Goal: Task Accomplishment & Management: Use online tool/utility

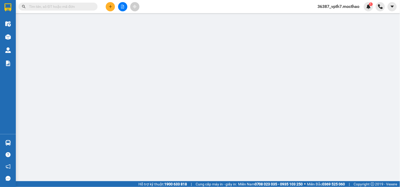
type input "0389724397"
type input "HIỀN"
type input "0968124455"
type input "LINH"
type input "1"
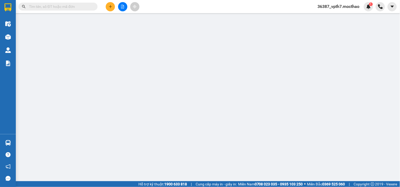
type input "40.000"
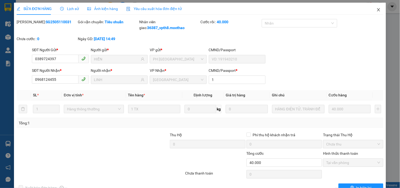
click at [377, 9] on icon "close" at bounding box center [378, 9] width 3 height 3
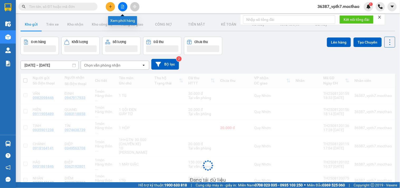
click at [123, 6] on icon "file-add" at bounding box center [122, 7] width 3 height 4
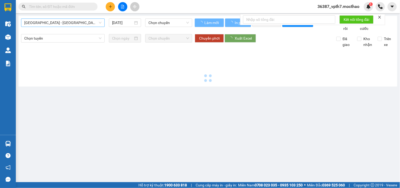
type input "[DATE]"
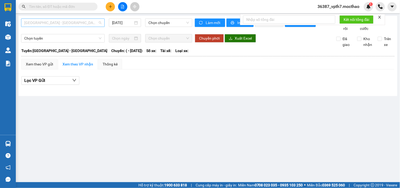
click at [99, 22] on span "[GEOGRAPHIC_DATA] - [GEOGRAPHIC_DATA]" at bounding box center [62, 23] width 77 height 8
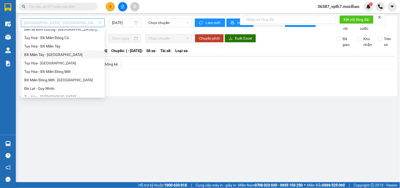
scroll to position [88, 0]
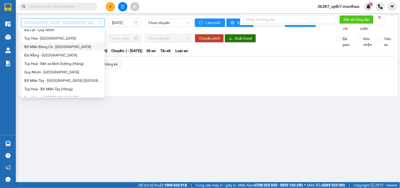
click at [64, 47] on div "BX Miền Đông Cũ - [GEOGRAPHIC_DATA]" at bounding box center [62, 47] width 77 height 6
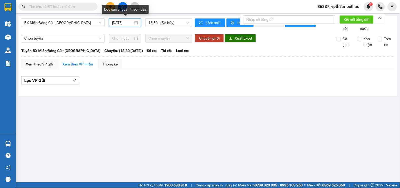
click at [131, 25] on input "13/08/2025" at bounding box center [122, 23] width 21 height 6
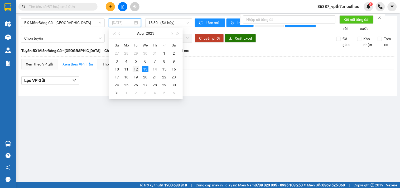
click at [136, 66] on div "12" at bounding box center [136, 69] width 6 height 6
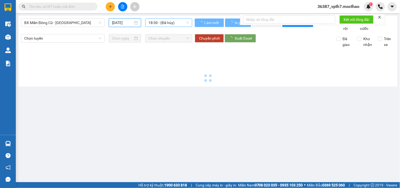
type input "12/08/2025"
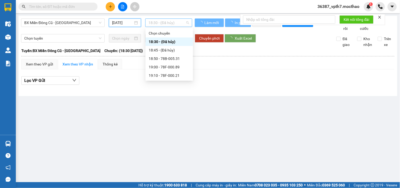
click at [181, 21] on span "18:30 - (Đã hủy)" at bounding box center [169, 23] width 41 height 8
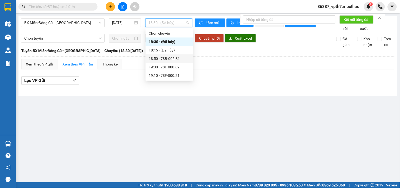
click at [174, 56] on div "18:50 - 78B-005.31" at bounding box center [169, 59] width 41 height 6
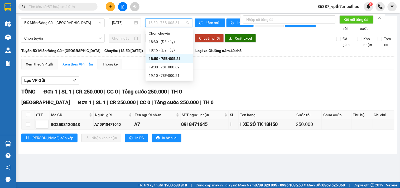
click at [184, 22] on span "18:50 - 78B-005.31" at bounding box center [169, 23] width 41 height 8
click at [135, 141] on span "In DS" at bounding box center [139, 138] width 8 height 6
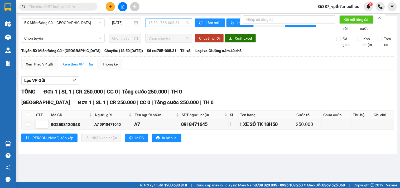
click at [183, 25] on span "18:50 - 78B-005.31" at bounding box center [169, 23] width 41 height 8
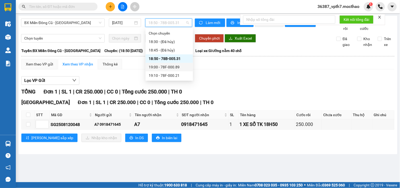
click at [172, 65] on div "19:00 - 78F-000.89" at bounding box center [169, 67] width 41 height 6
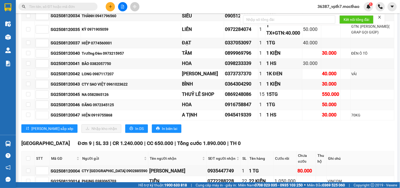
scroll to position [381, 0]
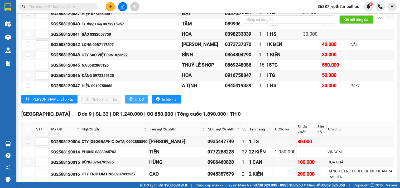
click at [135, 102] on span "In DS" at bounding box center [139, 99] width 8 height 6
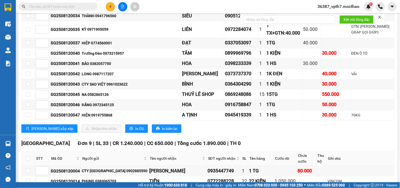
scroll to position [498, 0]
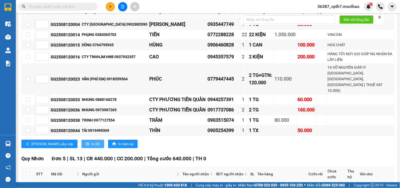
click at [92, 147] on span "In DS" at bounding box center [96, 144] width 8 height 6
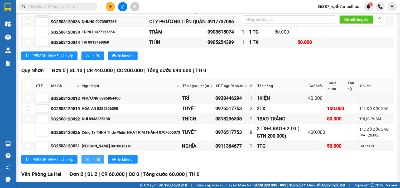
click at [92, 162] on span "In DS" at bounding box center [96, 159] width 8 height 6
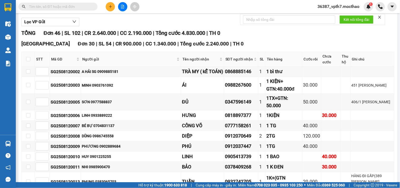
scroll to position [0, 0]
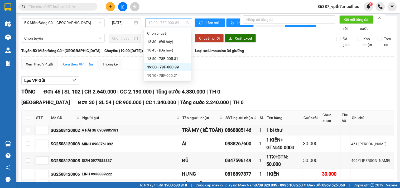
click at [184, 22] on span "19:00 - 78F-000.89" at bounding box center [169, 23] width 41 height 8
click at [166, 74] on div "19:10 - 78F-000.21" at bounding box center [167, 76] width 41 height 6
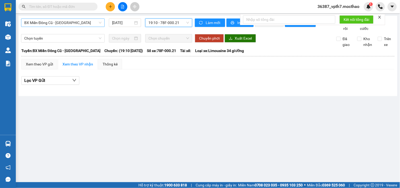
click at [99, 25] on span "BX Miền Đông Cũ - [GEOGRAPHIC_DATA]" at bounding box center [62, 23] width 77 height 8
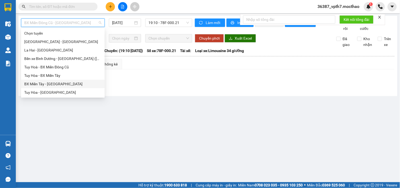
click at [56, 80] on div "BX Miền Tây - [GEOGRAPHIC_DATA]" at bounding box center [63, 84] width 84 height 8
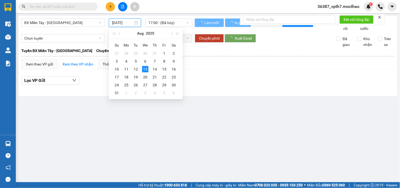
click at [126, 24] on input "[DATE]" at bounding box center [122, 23] width 21 height 6
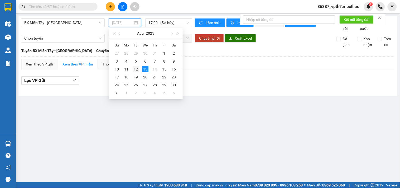
click at [137, 68] on div "12" at bounding box center [136, 69] width 6 height 6
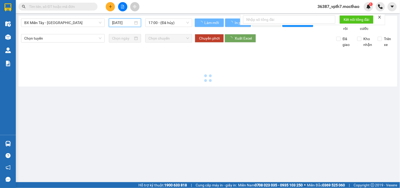
type input "[DATE]"
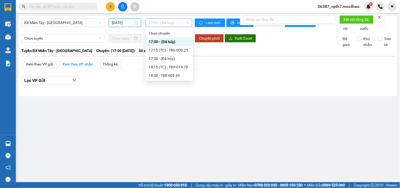
click at [185, 22] on span "17:00 - (Đã hủy)" at bounding box center [169, 23] width 41 height 8
click at [180, 48] on div "17:15 (TC) - 78G-000.25" at bounding box center [169, 50] width 41 height 6
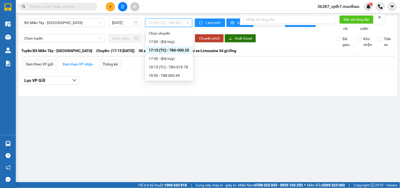
click at [177, 22] on span "17:15 (TC) - 78G-000.25" at bounding box center [169, 23] width 41 height 8
click at [175, 67] on div "18:15 (TC) - 78H-019.78" at bounding box center [169, 67] width 41 height 6
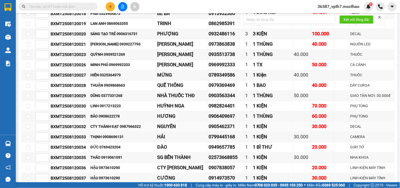
scroll to position [352, 0]
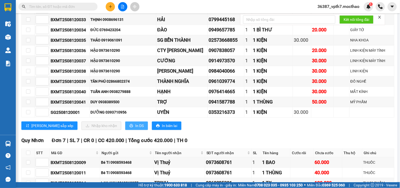
click at [135, 128] on span "In DS" at bounding box center [139, 126] width 8 height 6
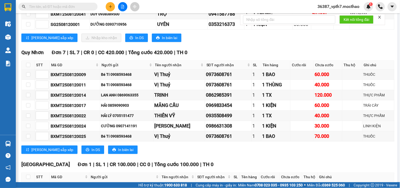
scroll to position [486, 0]
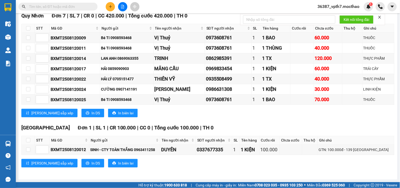
click at [257, 115] on div "Lưu sắp xếp In DS In biên lai" at bounding box center [207, 113] width 373 height 8
click at [92, 111] on span "In DS" at bounding box center [96, 113] width 8 height 6
click at [92, 161] on span "In DS" at bounding box center [96, 163] width 8 height 6
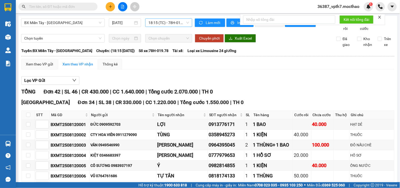
click at [171, 25] on span "18:15 (TC) - 78H-019.78" at bounding box center [169, 23] width 41 height 8
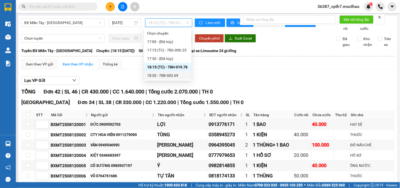
click at [169, 76] on div "18:30 - 78B-003.69" at bounding box center [167, 76] width 41 height 6
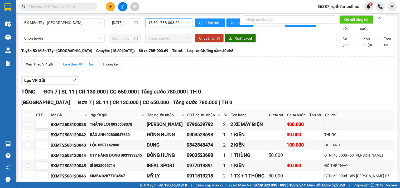
scroll to position [43, 0]
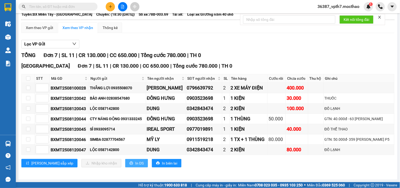
click at [135, 160] on span "In DS" at bounding box center [139, 163] width 8 height 6
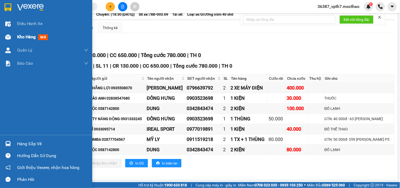
click at [49, 34] on div "Kho hàng mới" at bounding box center [33, 37] width 33 height 7
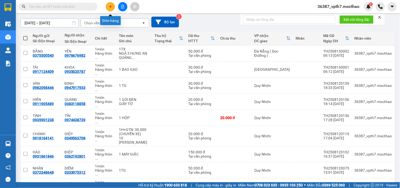
click at [109, 4] on button at bounding box center [110, 6] width 9 height 9
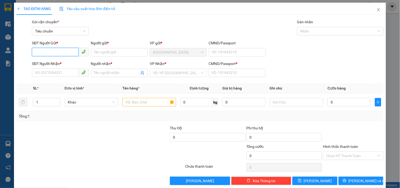
click at [70, 51] on input "SĐT Người Gửi *" at bounding box center [55, 52] width 46 height 8
type input "0904882337"
click at [133, 54] on input "Người gửi *" at bounding box center [119, 52] width 57 height 8
type input "VŨ"
click at [190, 78] on div "VP Nhận * VD: VP Sài Gòn" at bounding box center [178, 70] width 57 height 18
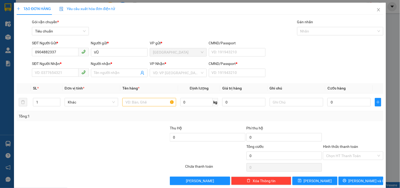
scroll to position [7, 0]
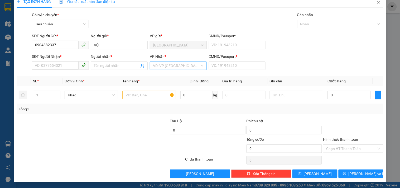
click at [155, 66] on input "search" at bounding box center [176, 66] width 47 height 8
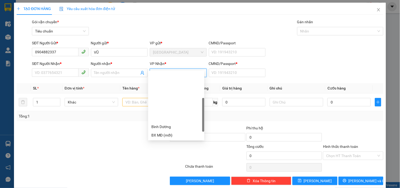
scroll to position [76, 0]
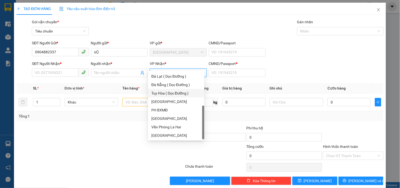
click at [156, 88] on div "Đà Nẵng ( Dọc Đường )" at bounding box center [176, 84] width 56 height 8
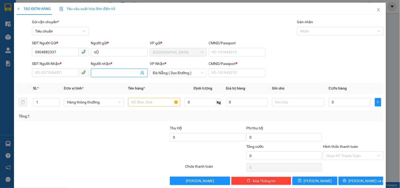
click at [121, 75] on input "Người nhận *" at bounding box center [116, 73] width 45 height 6
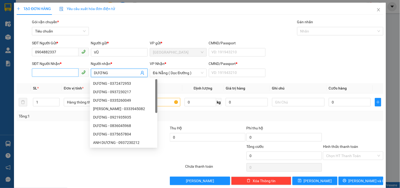
type input "DƯƠNG"
click at [68, 71] on input "SĐT Người Nhận *" at bounding box center [55, 72] width 46 height 8
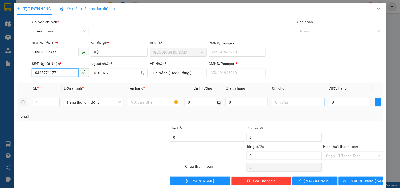
type input "0365771177"
click at [283, 101] on input "text" at bounding box center [298, 102] width 52 height 8
type input "NGÃ 3 TRÀ BỒNG BÌNH SƠN [GEOGRAPHIC_DATA]"
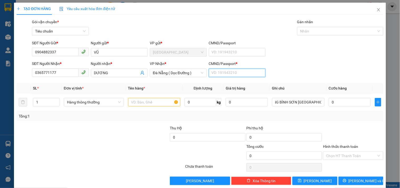
click at [226, 77] on input "CMND/Passport *" at bounding box center [237, 73] width 57 height 8
type input "1"
click at [159, 100] on input "text" at bounding box center [154, 102] width 52 height 8
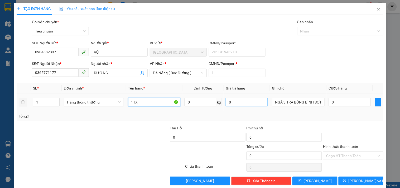
type input "1TX"
click at [239, 102] on input "0" at bounding box center [247, 102] width 42 height 8
type input "1.000.000"
click at [257, 117] on div "Tổng: 1" at bounding box center [200, 116] width 363 height 6
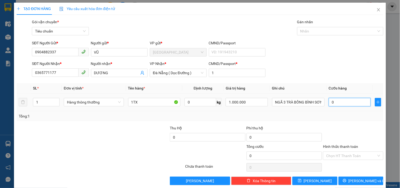
click at [331, 103] on input "0" at bounding box center [350, 102] width 42 height 8
type input "7"
type input "70"
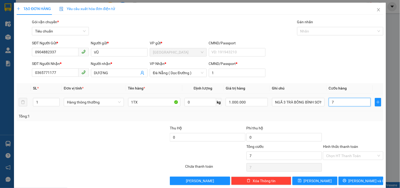
type input "70"
click at [341, 128] on div at bounding box center [353, 134] width 61 height 18
type input "70.000"
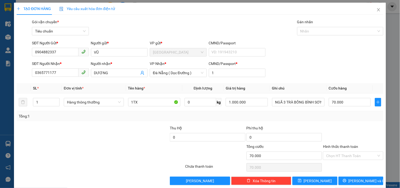
click at [358, 152] on input "Hình thức thanh toán" at bounding box center [351, 156] width 50 height 8
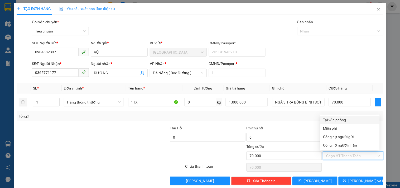
drag, startPoint x: 332, startPoint y: 115, endPoint x: 358, endPoint y: 143, distance: 38.4
click at [332, 115] on div "Transit Pickup Surcharge Ids Transit Deliver Surcharge Ids Transit Deliver Surc…" at bounding box center [200, 102] width 367 height 166
click at [362, 156] on input "Hình thức thanh toán" at bounding box center [351, 156] width 50 height 8
click at [341, 120] on div "Tại văn phòng" at bounding box center [349, 120] width 53 height 6
type input "0"
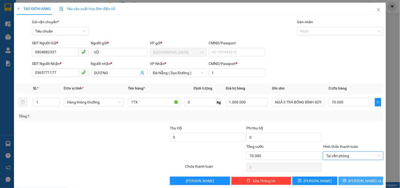
click at [366, 180] on span "[PERSON_NAME] và In" at bounding box center [367, 181] width 37 height 6
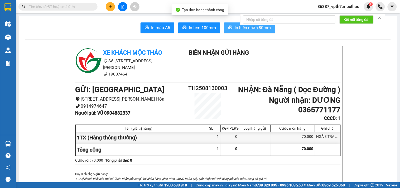
click at [232, 32] on button "In biên nhận 80mm" at bounding box center [249, 27] width 51 height 11
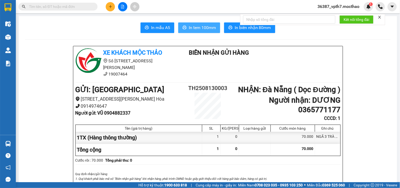
click at [189, 31] on span "In tem 100mm" at bounding box center [202, 27] width 27 height 7
drag, startPoint x: 77, startPoint y: 6, endPoint x: 79, endPoint y: 2, distance: 4.8
click at [77, 6] on input "text" at bounding box center [60, 7] width 62 height 6
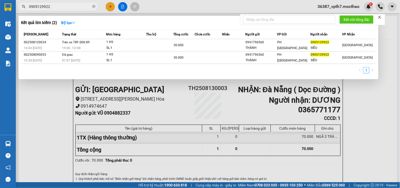
type input "0905129922"
click at [110, 6] on div at bounding box center [200, 94] width 400 height 188
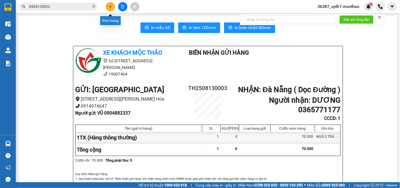
click at [110, 6] on icon "plus" at bounding box center [110, 6] width 3 height 0
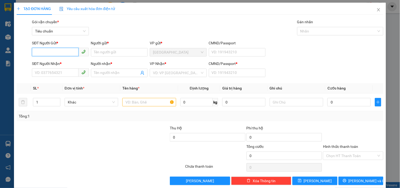
drag, startPoint x: 66, startPoint y: 49, endPoint x: 71, endPoint y: 44, distance: 7.0
click at [66, 49] on input "SĐT Người Gửi *" at bounding box center [55, 52] width 46 height 8
drag, startPoint x: 64, startPoint y: 63, endPoint x: 65, endPoint y: 54, distance: 9.0
click at [64, 63] on div "0901174614 - THỦY" at bounding box center [60, 63] width 50 height 6
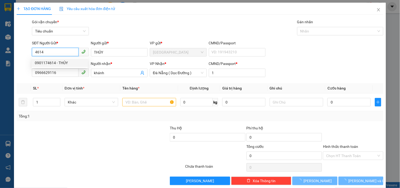
type input "0901174614"
type input "THỦY"
type input "0966629116"
type input "khánh"
type input "1"
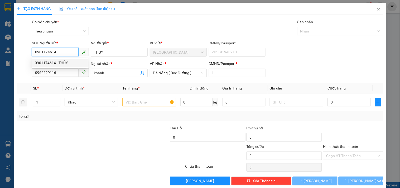
type input "100.000"
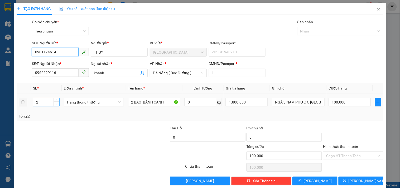
type input "0901174614"
click at [59, 104] on span "Decrease Value" at bounding box center [57, 103] width 6 height 5
type input "1"
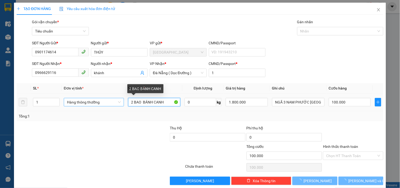
drag, startPoint x: 132, startPoint y: 102, endPoint x: 99, endPoint y: 104, distance: 33.3
click at [109, 107] on tr "1 Hàng thông thường 2 BAO BÁNH CANH 0 kg 1.800.000 NGÃ 3 NAM PHƯỚC QUẢNG NAM 10…" at bounding box center [200, 102] width 367 height 18
type input "0"
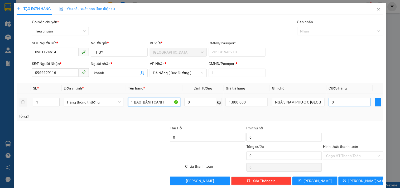
type input "1 BAO BÁNH CANH"
click at [342, 106] on input "0" at bounding box center [350, 102] width 42 height 8
type input "5"
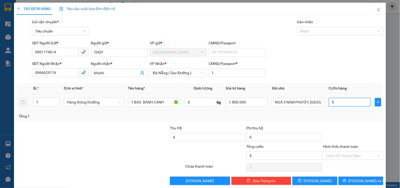
type input "50"
click at [336, 127] on div at bounding box center [353, 134] width 61 height 18
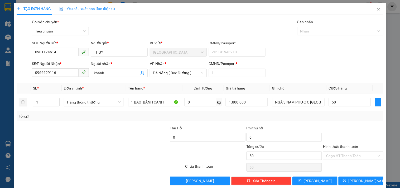
type input "50.000"
click at [258, 106] on input "1.800.000" at bounding box center [247, 102] width 42 height 8
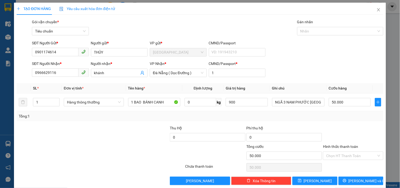
type input "900.000"
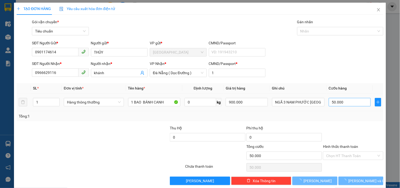
drag, startPoint x: 265, startPoint y: 117, endPoint x: 332, endPoint y: 102, distance: 69.3
click at [266, 115] on div "Tổng: 1" at bounding box center [200, 116] width 363 height 6
type input "0"
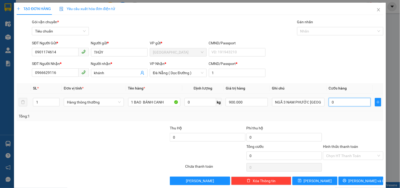
click at [334, 102] on input "0" at bounding box center [350, 102] width 42 height 8
type input "5"
type input "50"
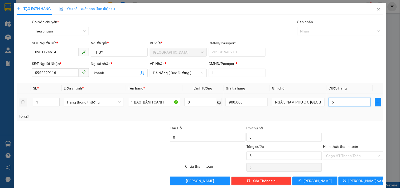
type input "50"
type input "50.000"
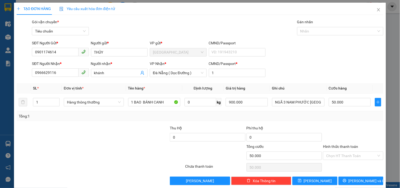
drag, startPoint x: 339, startPoint y: 121, endPoint x: 342, endPoint y: 127, distance: 7.0
click at [340, 122] on div "Transit Pickup Surcharge Ids Transit Deliver Surcharge Ids Transit Deliver Surc…" at bounding box center [200, 102] width 367 height 166
click at [338, 155] on input "Hình thức thanh toán" at bounding box center [351, 156] width 50 height 8
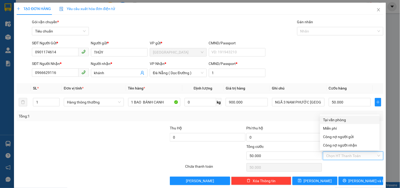
drag, startPoint x: 331, startPoint y: 118, endPoint x: 339, endPoint y: 136, distance: 19.6
click at [331, 117] on div "Tại văn phòng" at bounding box center [349, 120] width 53 height 6
type input "0"
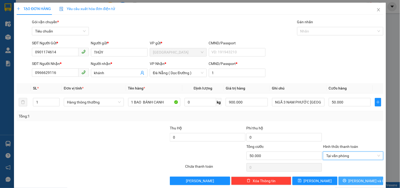
click at [343, 178] on button "[PERSON_NAME] và In" at bounding box center [361, 180] width 45 height 8
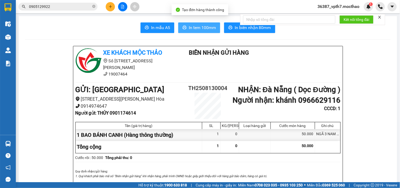
click at [193, 27] on span "In tem 100mm" at bounding box center [202, 27] width 27 height 7
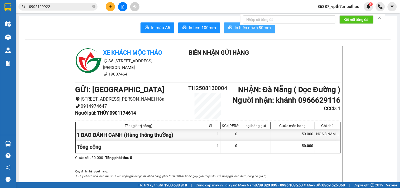
click at [235, 30] on span "In biên nhận 80mm" at bounding box center [253, 27] width 36 height 7
click at [112, 11] on button at bounding box center [110, 6] width 9 height 9
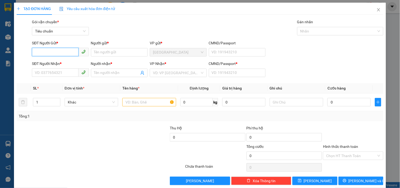
click at [58, 56] on input "SĐT Người Gửi *" at bounding box center [55, 52] width 46 height 8
click at [65, 71] on div "0905954442 - CHI" at bounding box center [60, 71] width 50 height 6
type input "0905954442"
type input "CHI"
type input "0934715510"
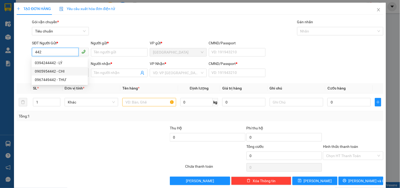
type input "TRUNG"
type input "1"
type input "70.000"
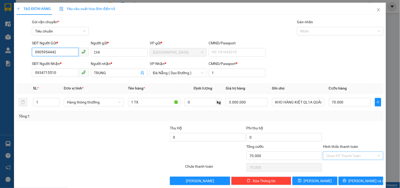
type input "0905954442"
click at [337, 155] on input "Hình thức thanh toán" at bounding box center [351, 156] width 50 height 8
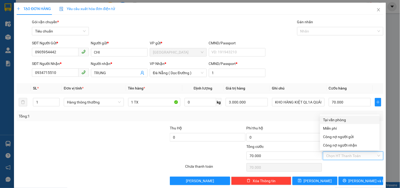
click at [326, 116] on div "Tại văn phòng" at bounding box center [350, 120] width 60 height 8
type input "0"
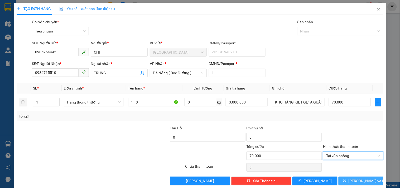
click at [352, 181] on button "[PERSON_NAME] và In" at bounding box center [361, 180] width 45 height 8
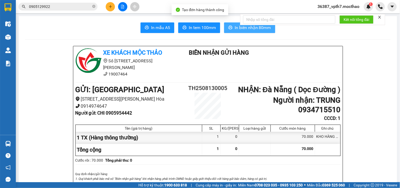
click at [224, 30] on button "In biên nhận 80mm" at bounding box center [249, 27] width 51 height 11
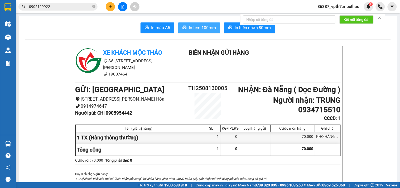
click at [206, 24] on span "In tem 100mm" at bounding box center [202, 27] width 27 height 7
click at [114, 6] on button at bounding box center [110, 6] width 9 height 9
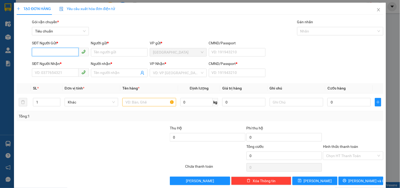
click at [66, 51] on input "SĐT Người Gửi *" at bounding box center [55, 52] width 46 height 8
type input "0354498392"
click at [117, 49] on input "Người gửi *" at bounding box center [119, 52] width 57 height 8
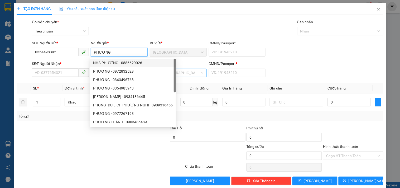
type input "PHƯƠNG"
click at [181, 73] on input "search" at bounding box center [176, 73] width 47 height 8
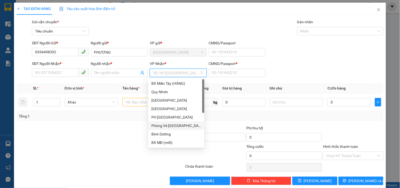
scroll to position [59, 0]
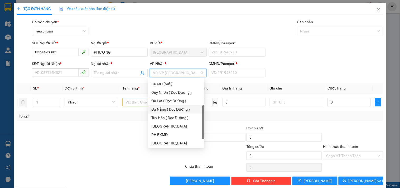
click at [166, 109] on div "Đà Nẵng ( Dọc Đường )" at bounding box center [176, 109] width 50 height 6
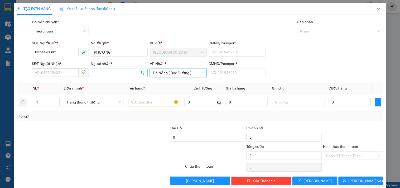
click at [110, 76] on span at bounding box center [119, 73] width 57 height 8
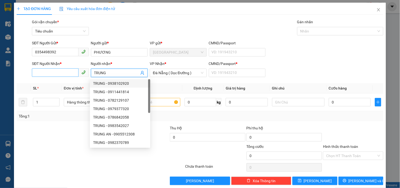
type input "TRUNG"
click at [57, 70] on input "SĐT Người Nhận *" at bounding box center [55, 72] width 46 height 8
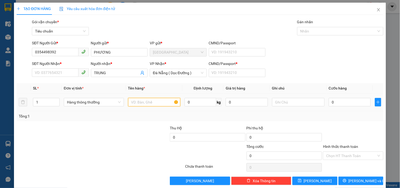
click at [146, 104] on input "text" at bounding box center [154, 102] width 52 height 8
type input "1TX"
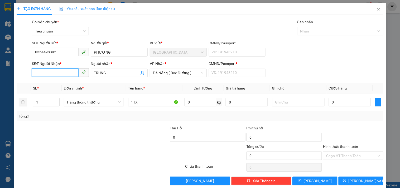
click at [57, 71] on input "SĐT Người Nhận *" at bounding box center [55, 72] width 46 height 8
type input "0973802353"
click at [225, 74] on input "CMND/Passport *" at bounding box center [237, 73] width 57 height 8
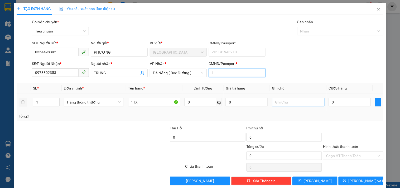
type input "1"
click at [284, 102] on input "text" at bounding box center [298, 102] width 52 height 8
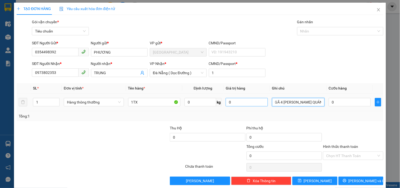
type input "NGÃ 4 [PERSON_NAME] QUẢNG NGÃI"
click at [228, 103] on input "0" at bounding box center [247, 102] width 42 height 8
type input "500.000"
click at [256, 126] on div "Phí thu hộ" at bounding box center [285, 129] width 76 height 8
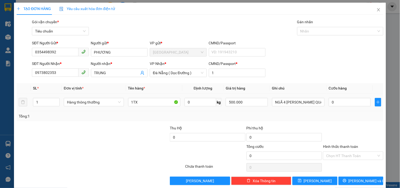
click at [331, 107] on td "0" at bounding box center [350, 102] width 46 height 18
click at [333, 105] on input "0" at bounding box center [350, 102] width 42 height 8
type input "5"
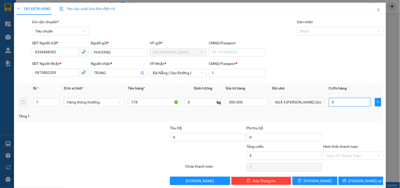
type input "50"
type input "50.000"
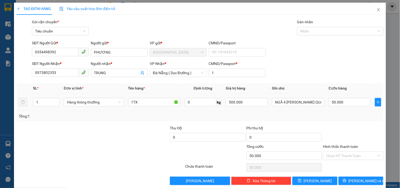
click at [341, 110] on td "50.000" at bounding box center [350, 102] width 46 height 18
click at [326, 157] on input "Hình thức thanh toán" at bounding box center [351, 156] width 50 height 8
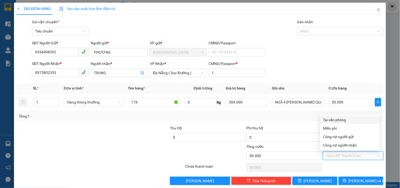
drag, startPoint x: 339, startPoint y: 119, endPoint x: 347, endPoint y: 126, distance: 10.9
click at [339, 118] on div "Tại văn phòng" at bounding box center [349, 120] width 53 height 6
type input "0"
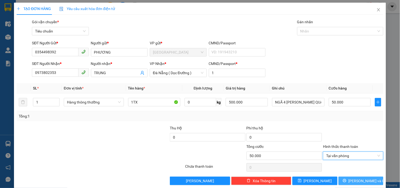
click at [360, 181] on span "[PERSON_NAME] và In" at bounding box center [367, 181] width 37 height 6
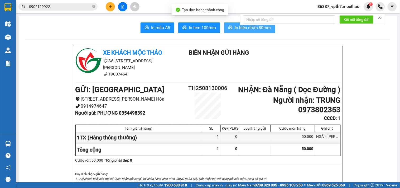
click at [241, 27] on span "In biên nhận 80mm" at bounding box center [253, 27] width 36 height 7
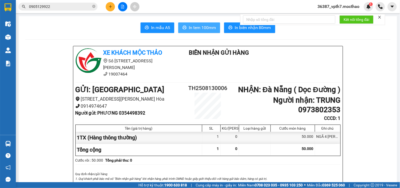
click at [183, 27] on icon "printer" at bounding box center [185, 28] width 4 height 4
click at [112, 5] on icon "plus" at bounding box center [111, 7] width 4 height 4
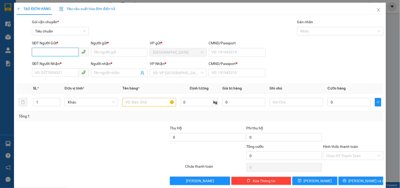
click at [62, 51] on input "SĐT Người Gửi *" at bounding box center [55, 52] width 46 height 8
type input "0968893238"
click at [68, 62] on div "0968893238 - YẾN" at bounding box center [60, 63] width 50 height 6
type input "YẾN"
type input "0905855979"
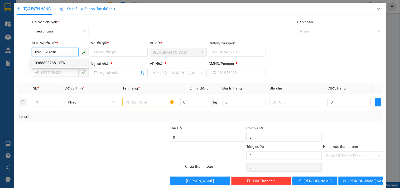
type input "MẠNH"
type input "1"
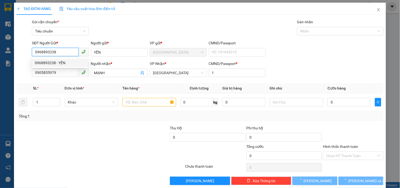
type input "40.000"
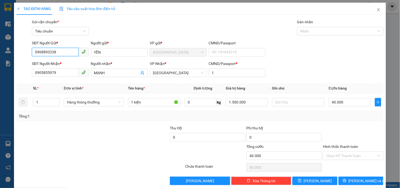
type input "0968893238"
click at [146, 134] on div at bounding box center [131, 134] width 77 height 18
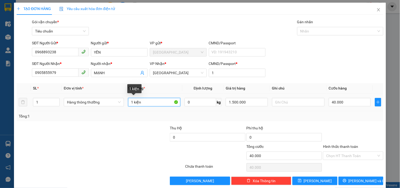
drag, startPoint x: 133, startPoint y: 104, endPoint x: 199, endPoint y: 121, distance: 68.3
click at [173, 109] on td "1 kiện" at bounding box center [154, 102] width 57 height 18
type input "1 TX"
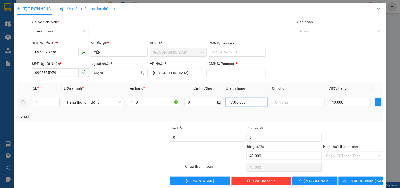
click at [252, 106] on input "1.500.000" at bounding box center [247, 102] width 42 height 8
type input "1.000.000"
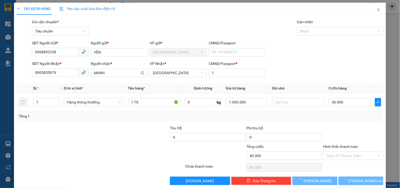
click at [300, 119] on div "Tổng: 1" at bounding box center [200, 116] width 367 height 10
type input "0"
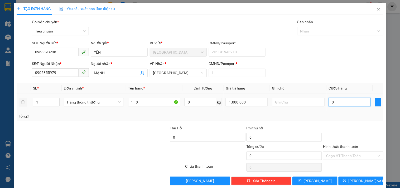
click at [341, 105] on input "0" at bounding box center [350, 102] width 42 height 8
type input "5"
type input "50"
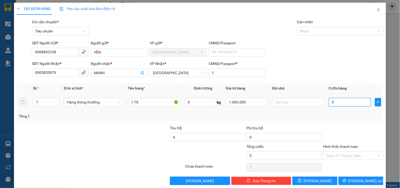
type input "50"
type input "50.000"
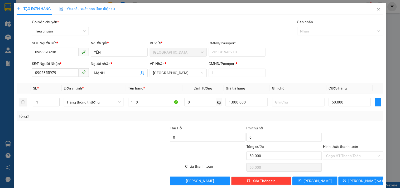
click at [338, 120] on div "Tổng: 1" at bounding box center [200, 116] width 367 height 10
click at [349, 156] on input "Hình thức thanh toán" at bounding box center [351, 156] width 50 height 8
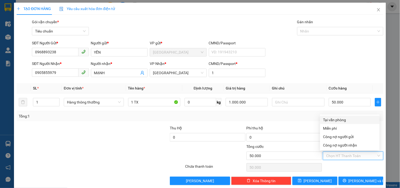
click at [341, 119] on div "Tại văn phòng" at bounding box center [349, 120] width 53 height 6
type input "0"
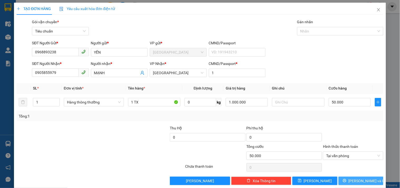
click at [349, 177] on button "[PERSON_NAME] và In" at bounding box center [361, 180] width 45 height 8
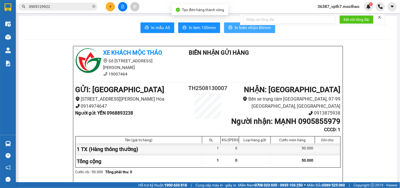
click at [237, 28] on span "In biên nhận 80mm" at bounding box center [253, 27] width 36 height 7
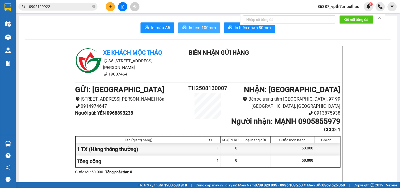
click at [206, 23] on button "In tem 100mm" at bounding box center [199, 27] width 42 height 11
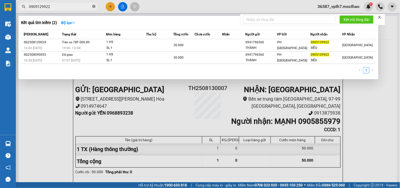
click at [94, 7] on icon "close-circle" at bounding box center [93, 6] width 3 height 3
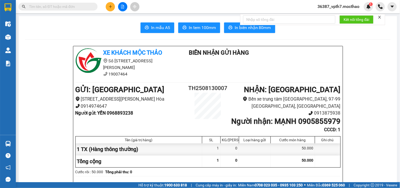
click at [85, 9] on input "text" at bounding box center [60, 7] width 62 height 6
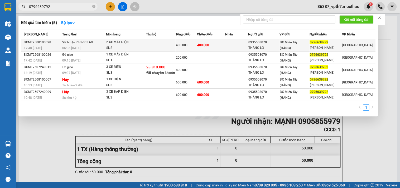
type input "0796639792"
click at [154, 45] on td at bounding box center [160, 45] width 29 height 12
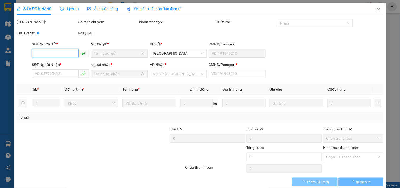
type input "0935508070"
type input "THẮNG LỢI"
type input "0796639792"
type input "TRẦN HIẾU"
type input "0"
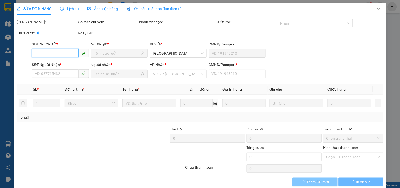
type input "400.000"
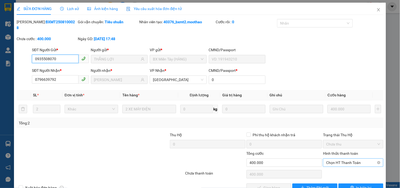
click at [333, 159] on span "Chọn HT Thanh Toán" at bounding box center [353, 163] width 54 height 8
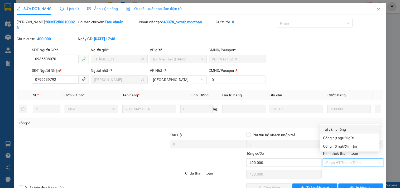
click at [335, 130] on div "Tại văn phòng" at bounding box center [349, 129] width 53 height 6
type input "0"
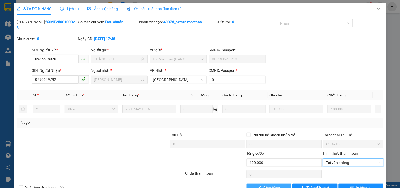
click at [266, 185] on span "Giao hàng" at bounding box center [272, 188] width 17 height 6
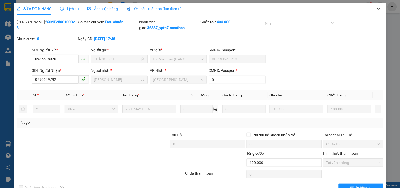
click at [371, 12] on span "Close" at bounding box center [378, 10] width 15 height 15
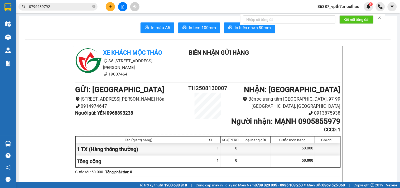
click at [123, 7] on icon "file-add" at bounding box center [123, 7] width 4 height 4
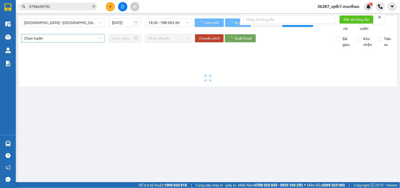
type input "[DATE]"
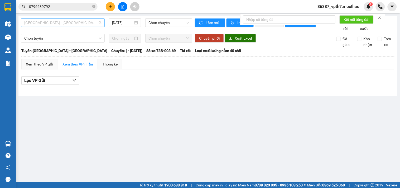
click at [54, 24] on span "[GEOGRAPHIC_DATA] - [GEOGRAPHIC_DATA]" at bounding box center [62, 23] width 77 height 8
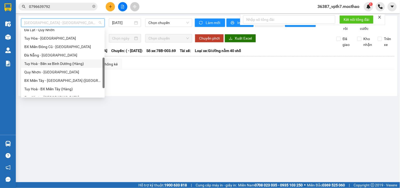
scroll to position [59, 0]
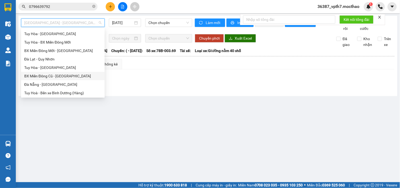
click at [47, 76] on div "BX Miền Đông Cũ - [GEOGRAPHIC_DATA]" at bounding box center [62, 76] width 77 height 6
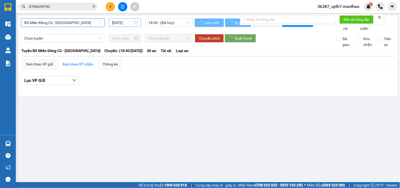
click at [120, 21] on input "[DATE]" at bounding box center [122, 23] width 21 height 6
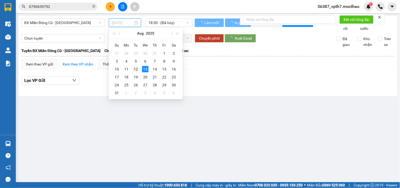
click at [135, 71] on div "12" at bounding box center [136, 69] width 6 height 6
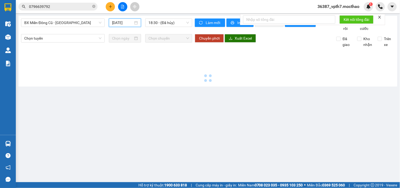
type input "[DATE]"
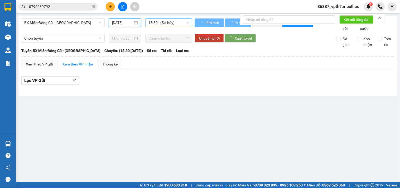
drag, startPoint x: 155, startPoint y: 29, endPoint x: 155, endPoint y: 23, distance: 6.1
click at [155, 27] on div "BX Miền Đông Cũ - Tuy Hoà 12/08/2025 18:30 - (Đã hủy)" at bounding box center [106, 24] width 171 height 13
drag, startPoint x: 155, startPoint y: 23, endPoint x: 158, endPoint y: 27, distance: 5.1
click at [155, 23] on span "18:30 - (Đã hủy)" at bounding box center [169, 23] width 41 height 8
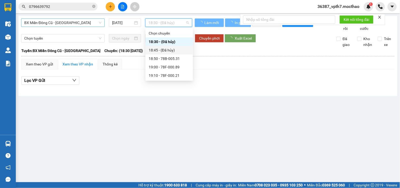
click at [72, 21] on span "BX Miền Đông Cũ - [GEOGRAPHIC_DATA]" at bounding box center [62, 23] width 77 height 8
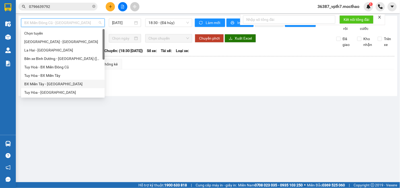
click at [46, 85] on div "BX Miền Tây - [GEOGRAPHIC_DATA]" at bounding box center [62, 84] width 77 height 6
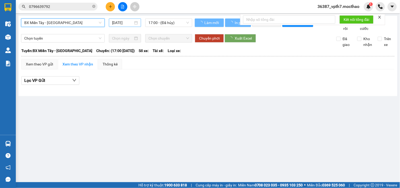
click at [122, 23] on input "[DATE]" at bounding box center [122, 23] width 21 height 6
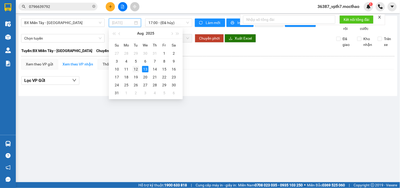
click at [137, 70] on div "12" at bounding box center [136, 69] width 6 height 6
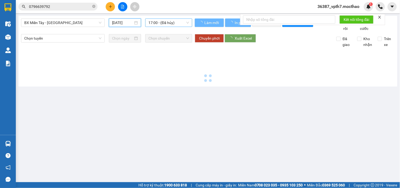
type input "[DATE]"
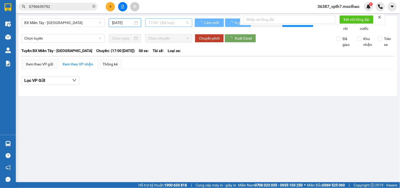
click at [171, 23] on span "17:00 - (Đã hủy)" at bounding box center [169, 23] width 41 height 8
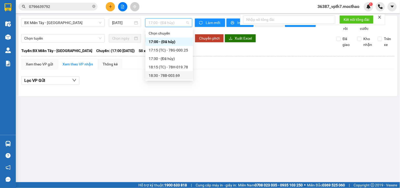
click at [177, 77] on div "18:30 - 78B-003.69" at bounding box center [169, 76] width 41 height 6
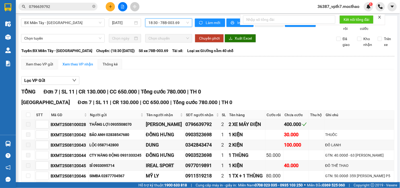
scroll to position [43, 0]
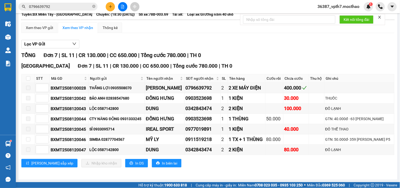
click at [108, 6] on button at bounding box center [110, 6] width 9 height 9
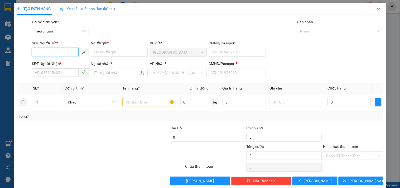
click at [59, 51] on input "SĐT Người Gửi *" at bounding box center [55, 52] width 46 height 8
click at [61, 64] on div "0935885606 - TOÀN" at bounding box center [60, 63] width 50 height 6
type input "0935885606"
type input "TOÀN"
type input "0768537787"
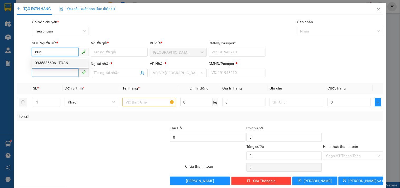
type input "THƯƠNG"
type input "1"
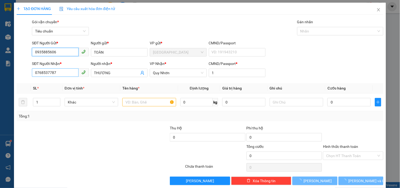
type input "0935885606"
type input "30.000"
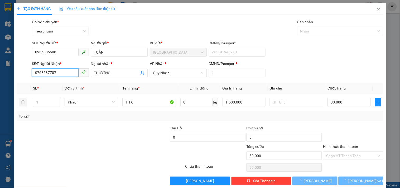
click at [65, 75] on input "0768537787" at bounding box center [55, 72] width 46 height 8
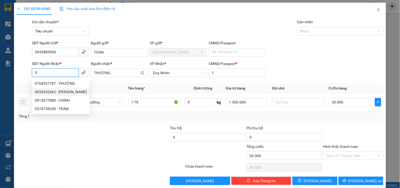
click at [71, 91] on div "0935332462 - VÂN" at bounding box center [61, 92] width 52 height 6
type input "0935332462"
type input "VÂN"
type input "0"
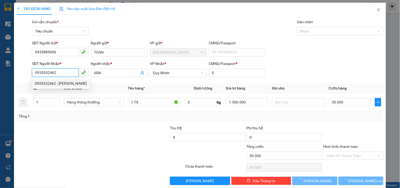
type input "40.000"
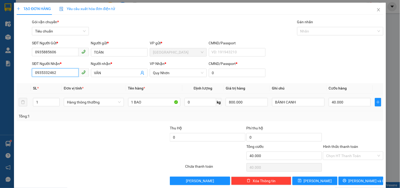
type input "0935332462"
click at [347, 107] on td "40.000" at bounding box center [350, 102] width 46 height 18
click at [341, 106] on input "40.000" at bounding box center [350, 102] width 42 height 8
type input "3"
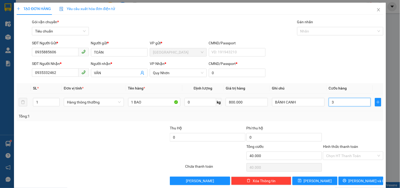
type input "3"
type input "30"
type input "30.000"
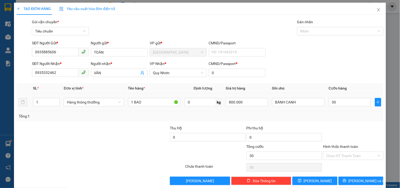
type input "30.000"
click at [338, 115] on div "Tổng: 1" at bounding box center [200, 116] width 363 height 6
click at [341, 154] on input "Hình thức thanh toán" at bounding box center [351, 156] width 50 height 8
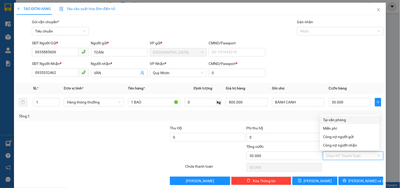
click at [338, 117] on div "Tại văn phòng" at bounding box center [349, 120] width 53 height 6
type input "0"
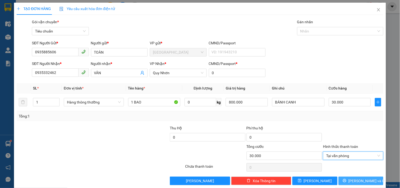
click at [347, 179] on icon "printer" at bounding box center [345, 181] width 4 height 4
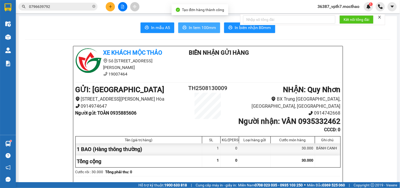
click at [191, 26] on span "In tem 100mm" at bounding box center [202, 27] width 27 height 7
click at [114, 7] on button at bounding box center [110, 6] width 9 height 9
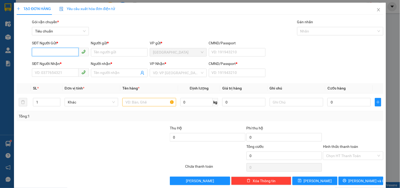
click at [64, 55] on input "SĐT Người Gửi *" at bounding box center [55, 52] width 46 height 8
click at [68, 61] on div "0935885606 - TOÀN" at bounding box center [60, 63] width 50 height 6
type input "0935885606"
type input "TOÀN"
type input "0935332462"
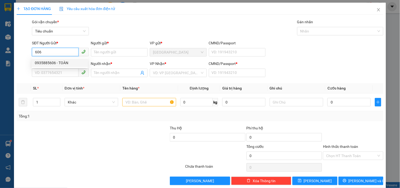
type input "VÂN"
type input "0"
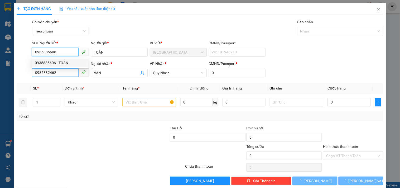
type input "0935885606"
click at [68, 72] on input "0935332462" at bounding box center [55, 72] width 46 height 8
type input "0"
type input "30.000"
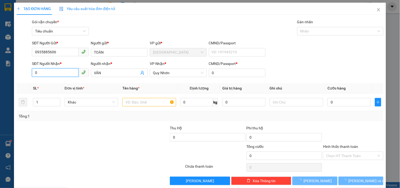
type input "30.000"
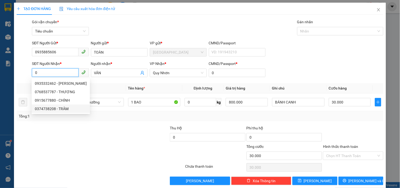
click at [65, 108] on div "0374738208 - TRÂM" at bounding box center [61, 109] width 52 height 6
type input "0374738208"
type input "TRÂM"
type input "112345678"
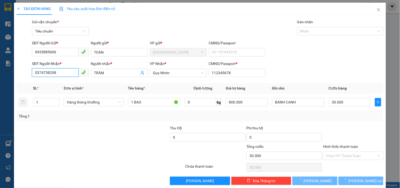
type input "20.000"
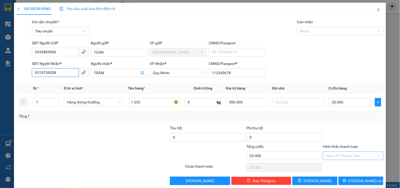
type input "0374738208"
click at [354, 156] on input "Hình thức thanh toán" at bounding box center [351, 156] width 50 height 8
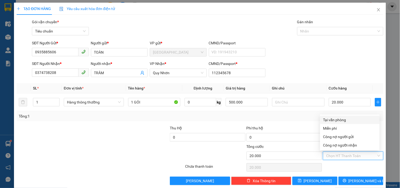
click at [342, 117] on div "Tại văn phòng" at bounding box center [349, 120] width 53 height 6
type input "0"
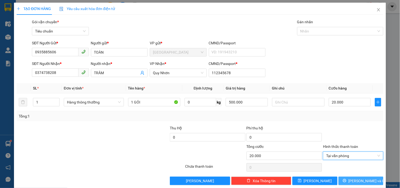
click at [361, 182] on span "[PERSON_NAME] và In" at bounding box center [367, 181] width 37 height 6
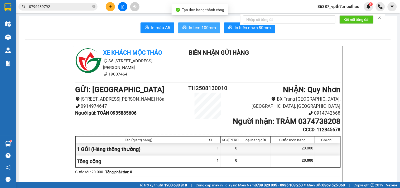
click at [193, 27] on span "In tem 100mm" at bounding box center [202, 27] width 27 height 7
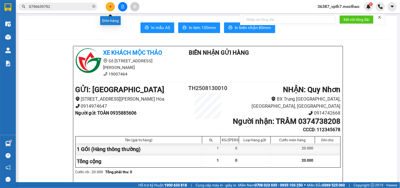
click at [108, 9] on button at bounding box center [110, 6] width 9 height 9
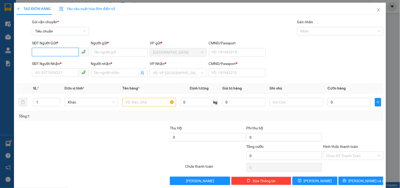
click at [66, 54] on input "SĐT Người Gửi *" at bounding box center [55, 52] width 46 height 8
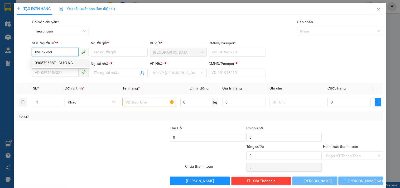
click at [65, 61] on div "0905796887 - GƯƠNG" at bounding box center [60, 63] width 50 height 6
type input "0905796887"
type input "GƯƠNG"
type input "0933137457"
type input "HIỀN"
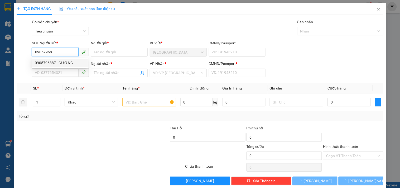
type input "1"
type input "20.000"
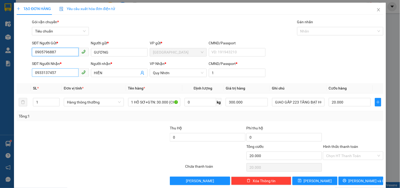
type input "0905796887"
drag, startPoint x: 60, startPoint y: 72, endPoint x: 22, endPoint y: 78, distance: 37.8
click at [22, 77] on div "SĐT Người Nhận * 0933137457 0933137457 Người nhận * HIỀN VP Nhận * Quy Nhơn CMN…" at bounding box center [200, 70] width 368 height 18
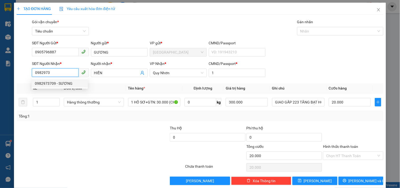
click at [68, 85] on div "0982973709 - SƯƠNG" at bounding box center [60, 83] width 50 height 6
type input "0982973709"
type input "SƯƠNG"
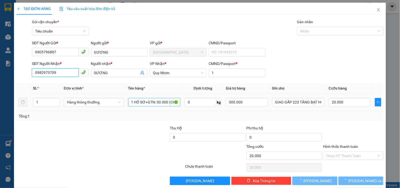
type input "30.000"
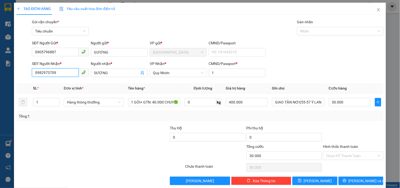
type input "0982973709"
click at [144, 114] on div "Tổng: 1" at bounding box center [87, 116] width 136 height 6
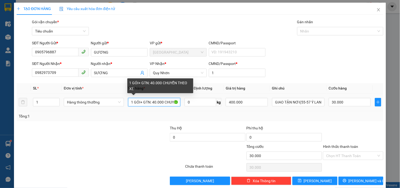
drag, startPoint x: 138, startPoint y: 102, endPoint x: 132, endPoint y: 101, distance: 6.4
click at [132, 101] on input "1 GÓI+ GTN: 40.000 CHUYỂN THEO XE" at bounding box center [154, 102] width 52 height 8
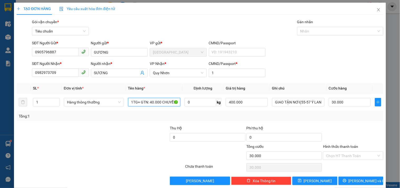
type input "1TG+ GTN: 40.000 CHUYỂN THEO XE"
click at [143, 118] on div "Tổng: 1" at bounding box center [87, 116] width 136 height 6
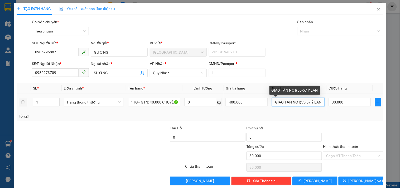
click at [299, 104] on input "GIAO TẬN NƠI(55-57 Ý LAN" at bounding box center [298, 102] width 52 height 8
drag, startPoint x: 294, startPoint y: 102, endPoint x: 245, endPoint y: 111, distance: 50.2
click at [246, 112] on div "SL * Đơn vị tính * Tên hàng * Định lượng Giá trị hàng Ghi chú Cước hàng 1 Hàng …" at bounding box center [200, 102] width 367 height 38
click at [282, 103] on input "GTN I(55-57 Ý LAN)" at bounding box center [298, 102] width 52 height 8
click at [281, 102] on input "GTN (55-57 Ý LAN)" at bounding box center [298, 102] width 52 height 8
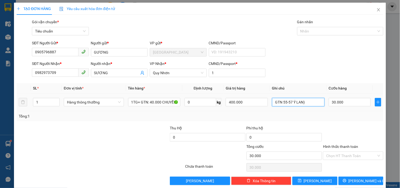
click at [306, 101] on input "GTN 55-57 Ý LAN)" at bounding box center [298, 102] width 52 height 8
click at [284, 118] on div "Tổng: 1" at bounding box center [200, 116] width 363 height 6
click at [280, 104] on input "GTN 55-57 Ý LAN" at bounding box center [298, 102] width 52 height 8
type input "GTN: 55-57 Ý LAN"
click at [286, 107] on div "GTN: 55-57 Ý LAN" at bounding box center [298, 102] width 52 height 11
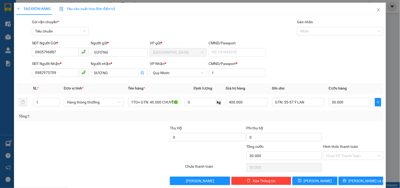
click at [345, 113] on div "Tổng: 1" at bounding box center [200, 116] width 363 height 6
click at [356, 157] on input "Hình thức thanh toán" at bounding box center [351, 156] width 50 height 8
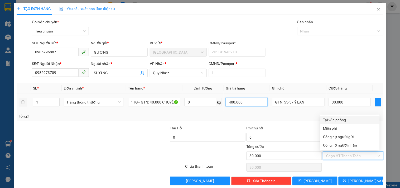
click at [251, 101] on input "400.000" at bounding box center [247, 102] width 42 height 8
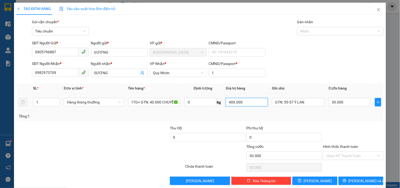
click at [251, 101] on input "400.000" at bounding box center [247, 102] width 42 height 8
type input "500.000"
drag, startPoint x: 262, startPoint y: 112, endPoint x: 265, endPoint y: 115, distance: 4.9
click at [262, 112] on div "Tổng: 1" at bounding box center [200, 116] width 367 height 10
type input "0"
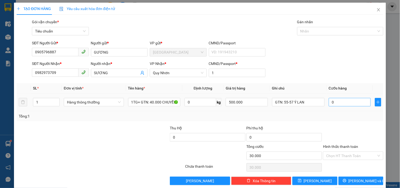
type input "0"
drag, startPoint x: 335, startPoint y: 105, endPoint x: 338, endPoint y: 101, distance: 5.3
click at [335, 104] on input "0" at bounding box center [350, 102] width 42 height 8
type input "3"
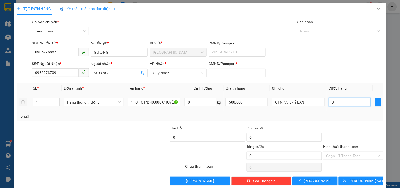
type input "3"
type input "30"
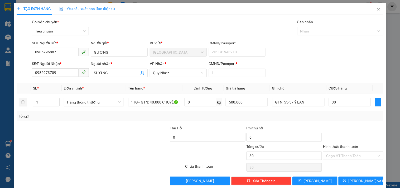
type input "30.000"
click at [348, 118] on div "Tổng: 1" at bounding box center [200, 116] width 363 height 6
drag, startPoint x: 351, startPoint y: 158, endPoint x: 351, endPoint y: 155, distance: 2.9
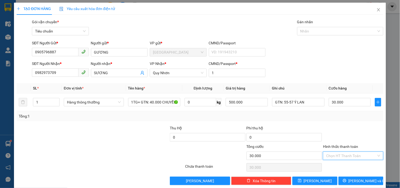
click at [351, 156] on input "Hình thức thanh toán" at bounding box center [351, 156] width 50 height 8
click at [342, 118] on div "Tại văn phòng" at bounding box center [349, 120] width 53 height 6
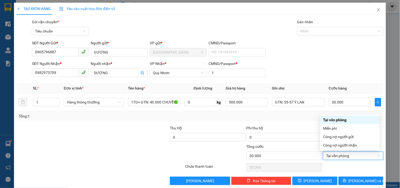
type input "0"
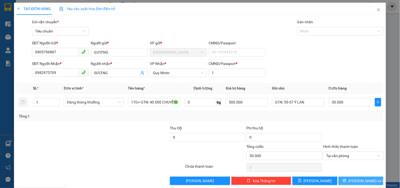
click at [352, 180] on button "[PERSON_NAME] và In" at bounding box center [361, 180] width 45 height 8
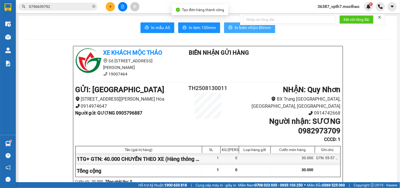
click at [243, 27] on span "In biên nhận 80mm" at bounding box center [253, 27] width 36 height 7
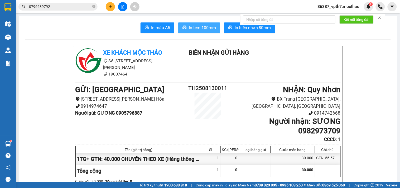
click at [194, 31] on button "In tem 100mm" at bounding box center [199, 27] width 42 height 11
click at [184, 30] on icon "printer" at bounding box center [185, 27] width 4 height 4
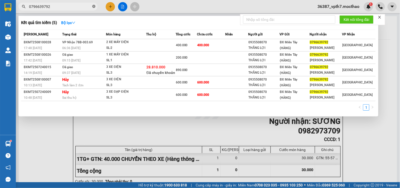
click at [94, 7] on icon "close-circle" at bounding box center [93, 6] width 3 height 3
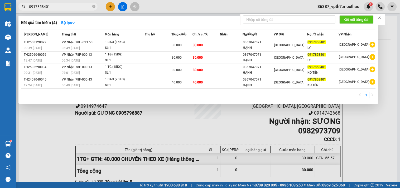
type input "0917858401"
click at [221, 104] on div "Kết quả tìm kiếm ( 4 ) Bộ lọc Mã ĐH Trạng thái Món hàng Thu hộ Tổng cước Chưa c…" at bounding box center [198, 60] width 360 height 88
drag, startPoint x: 56, startPoint y: 122, endPoint x: 65, endPoint y: 80, distance: 43.2
click at [56, 122] on div at bounding box center [200, 94] width 400 height 188
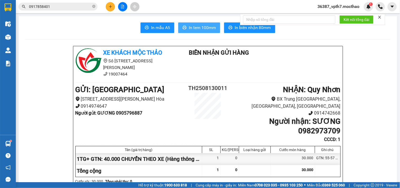
click at [95, 6] on span "0917858401" at bounding box center [57, 7] width 79 height 8
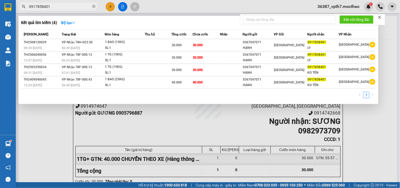
click at [95, 6] on span "0917858401" at bounding box center [57, 7] width 79 height 8
click at [130, 18] on div "Kết quả tìm kiếm ( 4 ) Bộ lọc Mã ĐH Trạng thái Món hàng Thu hộ Tổng cước Chưa c…" at bounding box center [198, 60] width 360 height 88
click at [94, 7] on icon "close-circle" at bounding box center [93, 6] width 3 height 3
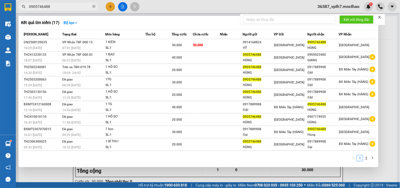
type input "0905746488"
click at [105, 7] on div at bounding box center [200, 94] width 400 height 188
click at [71, 4] on input "0905746488" at bounding box center [60, 7] width 62 height 6
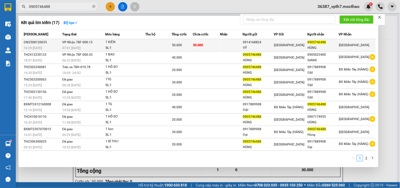
click at [91, 42] on span "VP Nhận 78F-000.13" at bounding box center [77, 42] width 30 height 4
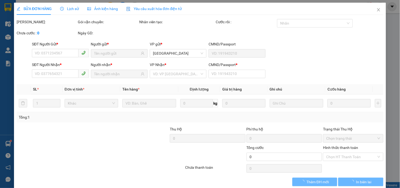
type input "0914168824"
type input "VỸ"
type input "0905746488"
type input "HÙNG"
type input "0"
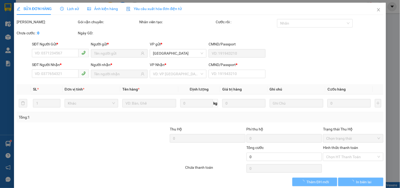
type input "50.000"
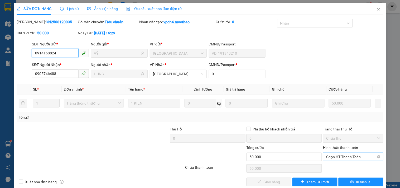
click at [341, 154] on span "Chọn HT Thanh Toán" at bounding box center [353, 157] width 54 height 8
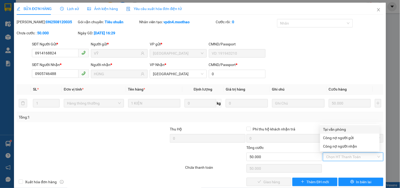
click at [341, 129] on div "Tại văn phòng" at bounding box center [349, 129] width 53 height 6
type input "0"
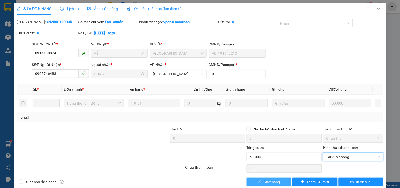
drag, startPoint x: 271, startPoint y: 187, endPoint x: 268, endPoint y: 184, distance: 4.3
click at [270, 186] on div "SỬA ĐƠN HÀNG Lịch sử Ảnh kiện hàng Yêu cầu xuất hóa đơn điện tử Total Paid Fee …" at bounding box center [200, 96] width 372 height 187
click at [268, 182] on span "Giao hàng" at bounding box center [272, 182] width 17 height 6
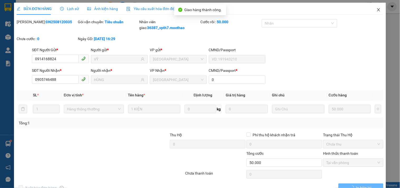
click at [377, 10] on icon "close" at bounding box center [379, 10] width 4 height 4
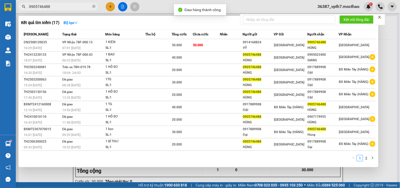
click at [49, 8] on input "0905746488" at bounding box center [60, 7] width 62 height 6
click at [96, 7] on span "0905746488" at bounding box center [57, 7] width 79 height 8
click at [95, 6] on icon "close-circle" at bounding box center [93, 6] width 3 height 3
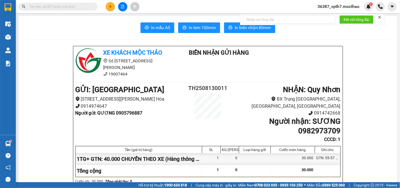
click at [106, 7] on div at bounding box center [123, 6] width 40 height 9
click at [106, 7] on button at bounding box center [110, 6] width 9 height 9
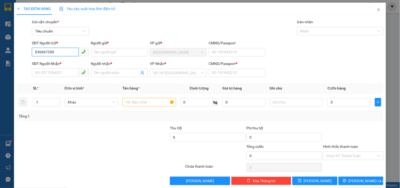
type input "0366673591"
click at [69, 63] on div "0366673591 - SIÊM" at bounding box center [60, 63] width 50 height 6
type input "SIÊM"
type input "0886424251"
type input "PHƯƠNG"
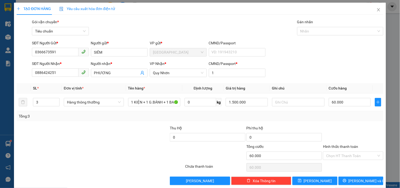
click at [104, 125] on div "Transit Pickup Surcharge Ids Transit Deliver Surcharge Ids Transit Deliver Surc…" at bounding box center [200, 102] width 367 height 166
click at [55, 105] on span "down" at bounding box center [56, 103] width 3 height 3
click at [55, 100] on span "up" at bounding box center [56, 100] width 3 height 3
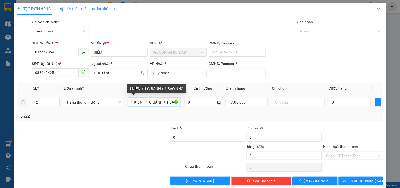
drag, startPoint x: 141, startPoint y: 102, endPoint x: 133, endPoint y: 103, distance: 8.8
click at [133, 103] on input "1 KIỆN + 1 G.BÁNH + 1 BAO NHỎ" at bounding box center [154, 102] width 52 height 8
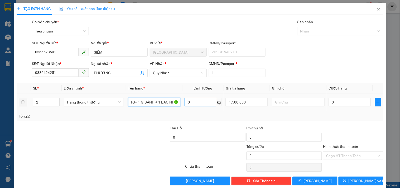
drag, startPoint x: 158, startPoint y: 102, endPoint x: 194, endPoint y: 102, distance: 36.7
click at [193, 104] on tr "2 Hàng thông thường 1TG+ 1 G.BÁNH + 1 BAO NHỎ 0 kg 1.500.000 0" at bounding box center [200, 102] width 367 height 18
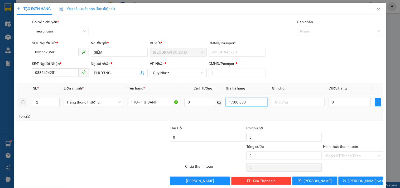
click at [254, 104] on input "1.500.000" at bounding box center [247, 102] width 42 height 8
click at [254, 110] on td "400" at bounding box center [247, 102] width 46 height 18
click at [335, 99] on input "0" at bounding box center [350, 102] width 42 height 8
click at [327, 113] on div "Tổng: 2" at bounding box center [200, 116] width 363 height 6
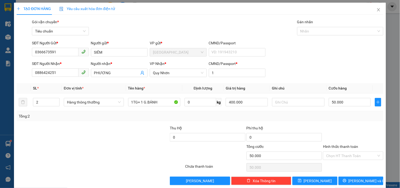
drag, startPoint x: 341, startPoint y: 150, endPoint x: 332, endPoint y: 126, distance: 25.0
click at [341, 150] on div "Hình thức thanh toán" at bounding box center [353, 148] width 60 height 8
drag, startPoint x: 346, startPoint y: 154, endPoint x: 339, endPoint y: 137, distance: 17.4
click at [346, 154] on input "Hình thức thanh toán" at bounding box center [351, 156] width 50 height 8
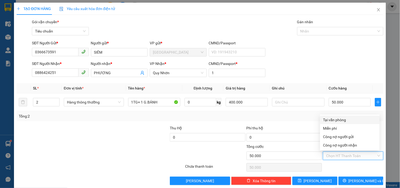
click at [336, 120] on div "Tại văn phòng" at bounding box center [349, 120] width 53 height 6
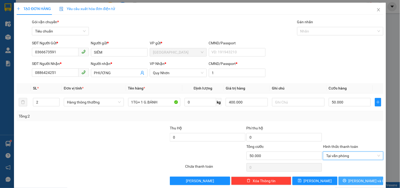
click at [352, 179] on button "[PERSON_NAME] và In" at bounding box center [361, 180] width 45 height 8
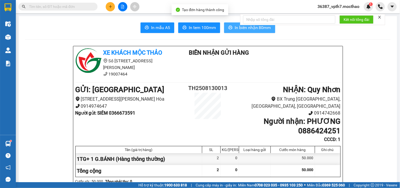
click at [225, 28] on button "In biên nhận 80mm" at bounding box center [249, 27] width 51 height 11
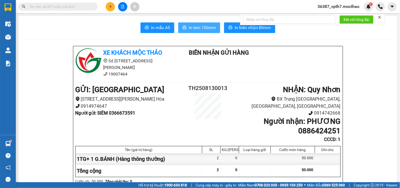
click at [189, 25] on span "In tem 100mm" at bounding box center [202, 27] width 27 height 7
drag, startPoint x: 68, startPoint y: 10, endPoint x: 78, endPoint y: 6, distance: 11.5
click at [69, 10] on span at bounding box center [57, 7] width 79 height 8
click at [79, 6] on input "text" at bounding box center [60, 7] width 62 height 6
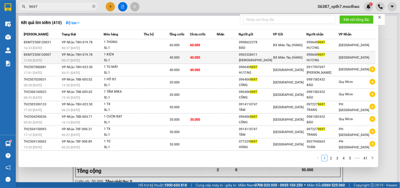
click at [254, 61] on div "VIỆT THÁI" at bounding box center [256, 61] width 34 height 6
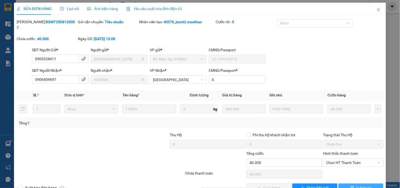
click at [349, 183] on button "In biên lai" at bounding box center [361, 187] width 45 height 8
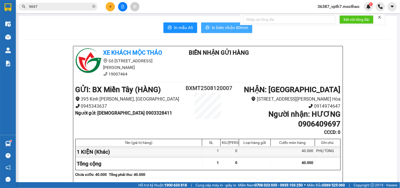
click at [224, 26] on span "In biên nhận 80mm" at bounding box center [230, 27] width 36 height 7
click at [86, 2] on div "Kết quả tìm kiếm ( 410 ) Bộ lọc Mã ĐH Trạng thái Món hàng Thu hộ Tổng cước Chưa…" at bounding box center [51, 6] width 103 height 9
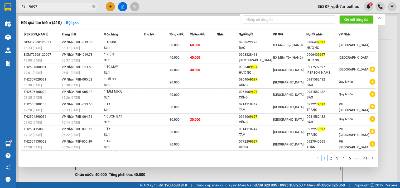
drag, startPoint x: 83, startPoint y: 7, endPoint x: 108, endPoint y: 17, distance: 26.7
click at [83, 6] on input "9697" at bounding box center [60, 7] width 62 height 6
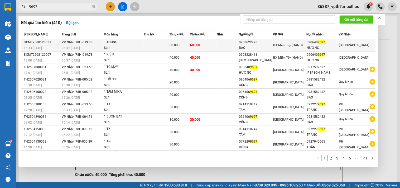
click at [190, 44] on div "60.000" at bounding box center [180, 45] width 20 height 6
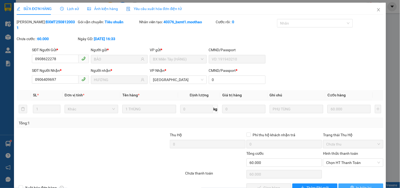
click at [356, 185] on span "In biên lai" at bounding box center [363, 188] width 15 height 6
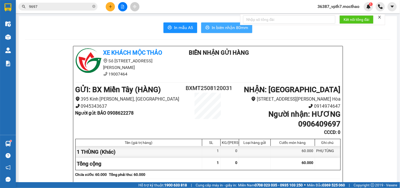
click at [218, 26] on span "In biên nhận 80mm" at bounding box center [230, 27] width 36 height 7
click at [69, 6] on input "9697" at bounding box center [60, 7] width 62 height 6
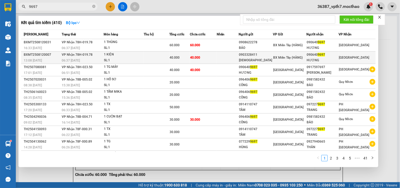
click at [138, 56] on div "1 KIỆN" at bounding box center [124, 55] width 40 height 6
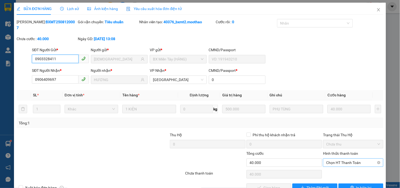
click at [350, 159] on span "Chọn HT Thanh Toán" at bounding box center [353, 163] width 54 height 8
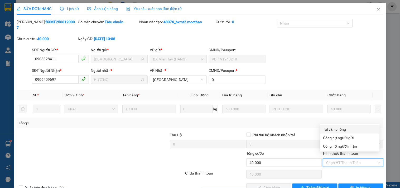
click at [331, 131] on div "Tại văn phòng" at bounding box center [349, 129] width 53 height 6
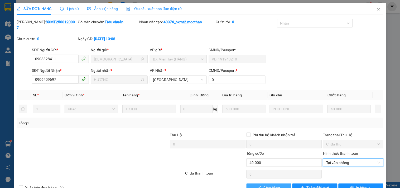
click at [260, 183] on button "Giao hàng" at bounding box center [269, 187] width 45 height 8
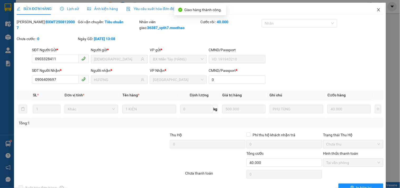
click at [371, 10] on span "Close" at bounding box center [378, 10] width 15 height 15
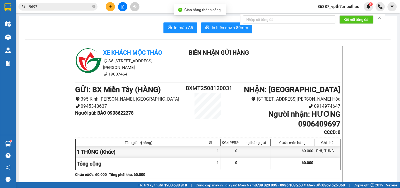
click at [70, 7] on input "9697" at bounding box center [60, 7] width 62 height 6
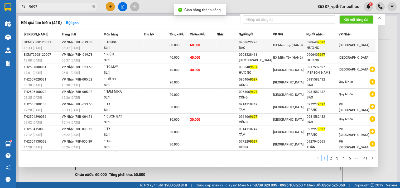
click at [117, 46] on div "SL: 1" at bounding box center [124, 48] width 40 height 6
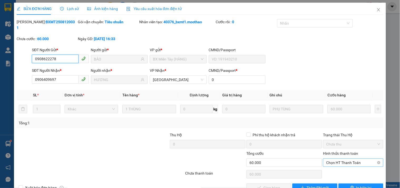
click at [342, 159] on span "Chọn HT Thanh Toán" at bounding box center [353, 163] width 54 height 8
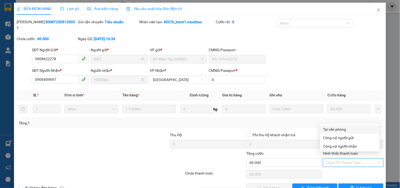
click at [335, 128] on div "Tại văn phòng" at bounding box center [349, 129] width 53 height 6
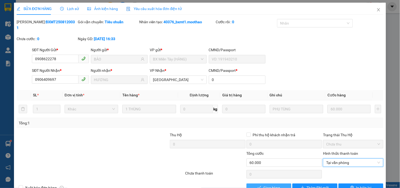
click at [280, 184] on button "Giao hàng" at bounding box center [269, 187] width 45 height 8
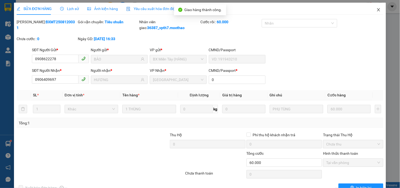
click at [375, 7] on span "Close" at bounding box center [378, 10] width 15 height 15
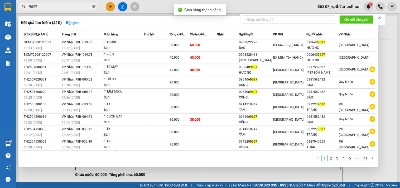
click at [94, 6] on icon "close-circle" at bounding box center [93, 6] width 3 height 3
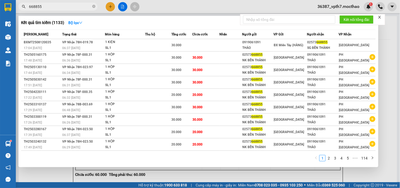
click at [230, 169] on div at bounding box center [200, 94] width 400 height 188
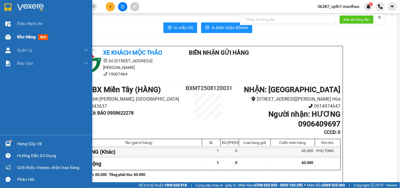
click at [40, 40] on div "Kho hàng mới" at bounding box center [52, 36] width 71 height 13
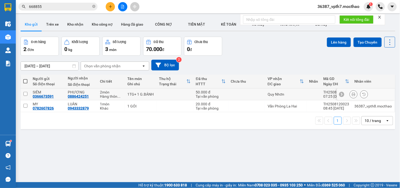
click at [25, 93] on input "checkbox" at bounding box center [25, 94] width 4 height 4
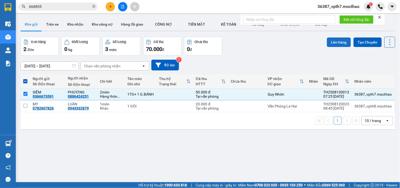
click at [332, 44] on button "Lên hàng" at bounding box center [339, 41] width 24 height 9
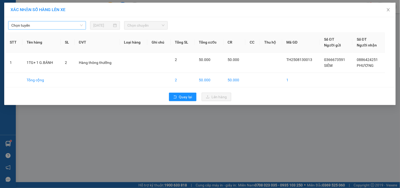
click at [61, 27] on span "Chọn tuyến" at bounding box center [46, 25] width 71 height 8
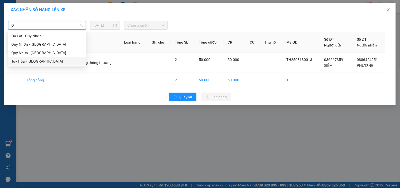
click at [35, 59] on div "Tuy Hòa - [GEOGRAPHIC_DATA]" at bounding box center [46, 61] width 71 height 6
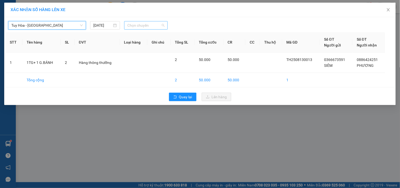
drag, startPoint x: 144, startPoint y: 28, endPoint x: 144, endPoint y: 24, distance: 3.4
click at [144, 26] on span "Chọn chuyến" at bounding box center [145, 25] width 37 height 8
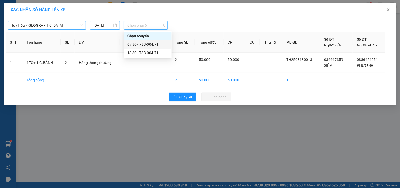
click at [107, 27] on input "[DATE]" at bounding box center [102, 25] width 19 height 6
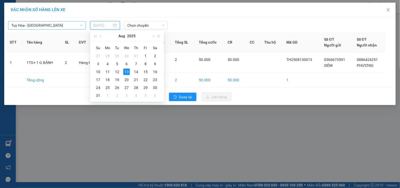
click at [130, 72] on div "13" at bounding box center [126, 72] width 6 height 6
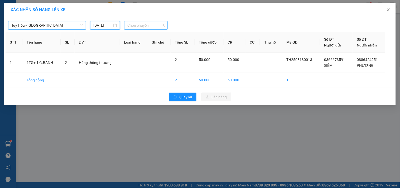
click at [145, 26] on span "Chọn chuyến" at bounding box center [145, 25] width 37 height 8
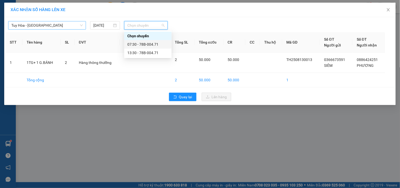
click at [155, 44] on div "07:30 - 78B-004.71" at bounding box center [147, 44] width 41 height 6
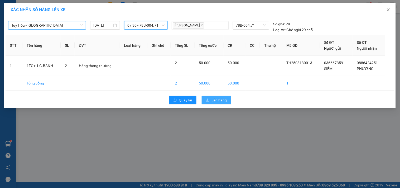
click at [217, 99] on span "Lên hàng" at bounding box center [219, 100] width 15 height 6
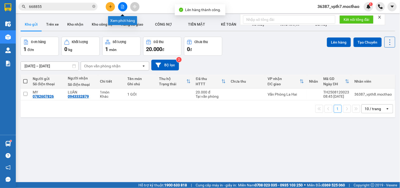
click at [121, 7] on icon "file-add" at bounding box center [122, 7] width 3 height 4
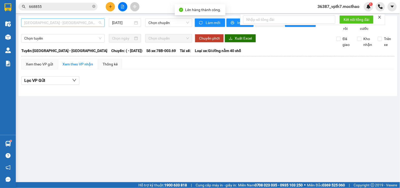
click at [81, 22] on span "[GEOGRAPHIC_DATA] - [GEOGRAPHIC_DATA]" at bounding box center [62, 23] width 77 height 8
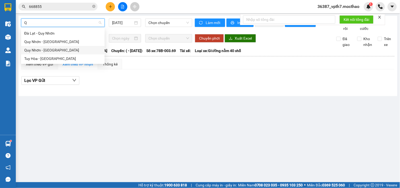
click at [53, 53] on div "Quy Nhơn - [GEOGRAPHIC_DATA]" at bounding box center [63, 50] width 84 height 8
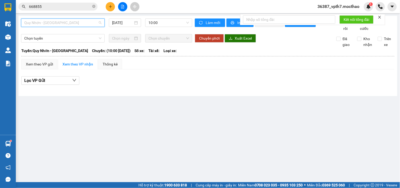
click at [56, 22] on span "Quy Nhơn - [GEOGRAPHIC_DATA]" at bounding box center [62, 23] width 77 height 8
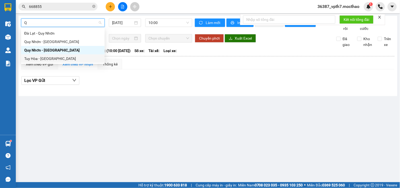
click at [58, 58] on div "Tuy Hòa - [GEOGRAPHIC_DATA]" at bounding box center [62, 59] width 77 height 6
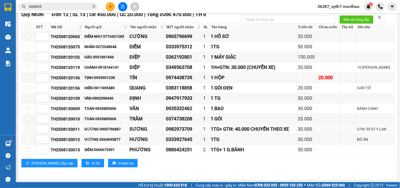
scroll to position [95, 0]
click at [109, 6] on icon "plus" at bounding box center [110, 6] width 3 height 0
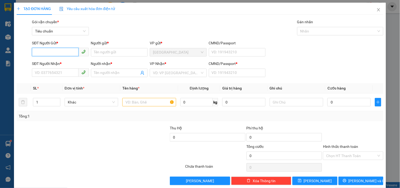
drag, startPoint x: 68, startPoint y: 50, endPoint x: 69, endPoint y: 47, distance: 3.7
click at [68, 50] on input "SĐT Người Gửi *" at bounding box center [55, 52] width 46 height 8
click at [63, 59] on div "0903716808 0903716808 - TRẠNG" at bounding box center [60, 63] width 56 height 11
click at [45, 54] on input "0903716808" at bounding box center [55, 52] width 46 height 8
click at [55, 63] on div "0903716808 - TRẠNG" at bounding box center [60, 63] width 50 height 6
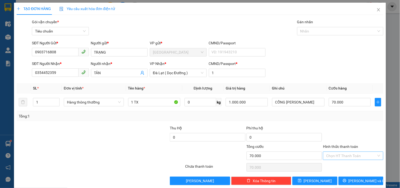
click at [339, 152] on input "Hình thức thanh toán" at bounding box center [351, 156] width 50 height 8
click at [341, 117] on div "Tại văn phòng" at bounding box center [349, 120] width 53 height 6
click at [359, 181] on span "[PERSON_NAME] và In" at bounding box center [367, 181] width 37 height 6
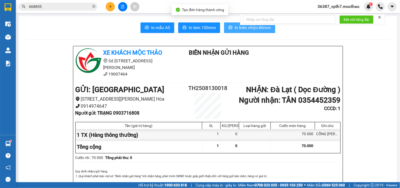
click at [236, 31] on button "In biên nhận 80mm" at bounding box center [249, 27] width 51 height 11
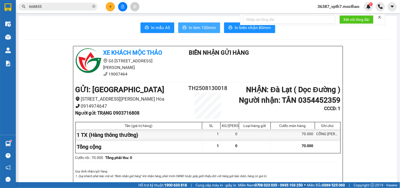
click at [189, 27] on span "In tem 100mm" at bounding box center [202, 27] width 27 height 7
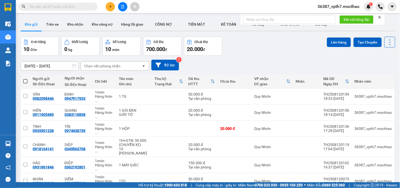
click at [111, 7] on icon "plus" at bounding box center [111, 7] width 4 height 4
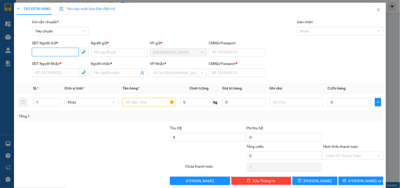
drag, startPoint x: 56, startPoint y: 51, endPoint x: 64, endPoint y: 41, distance: 12.5
click at [56, 50] on input "SĐT Người Gửi *" at bounding box center [55, 52] width 46 height 8
click at [63, 60] on div "0917124409 - TÀI" at bounding box center [60, 63] width 50 height 6
type input "0917124409"
type input "TÀI"
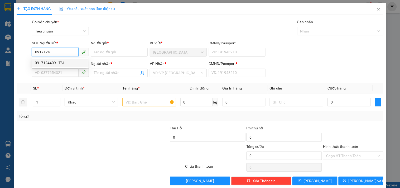
type input "0935020787"
type input "KHOA"
type input "1"
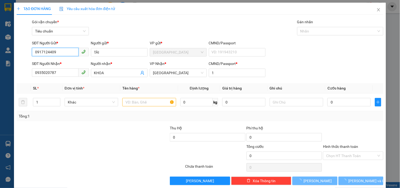
type input "70.000"
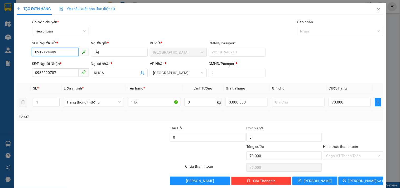
type input "0917124409"
click at [144, 109] on td "1TX" at bounding box center [154, 102] width 57 height 18
click at [145, 103] on input "1TX" at bounding box center [154, 102] width 52 height 8
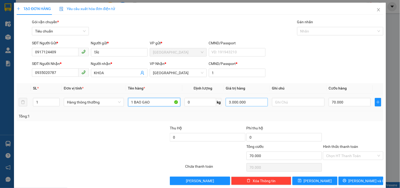
type input "1 BAO GẠO"
click at [248, 105] on input "3.000.000" at bounding box center [247, 102] width 42 height 8
type input "400.000"
click at [252, 115] on div "Tổng: 1" at bounding box center [200, 116] width 363 height 6
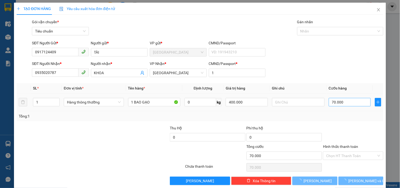
type input "0"
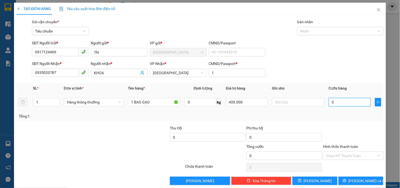
click at [337, 104] on input "0" at bounding box center [350, 102] width 42 height 8
type input "3"
type input "30"
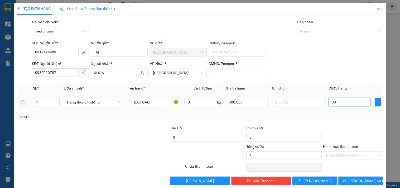
type input "30"
type input "30.000"
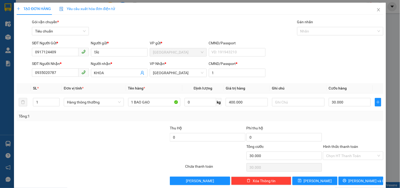
click at [338, 112] on div "Tổng: 1" at bounding box center [200, 116] width 367 height 10
click at [341, 154] on input "Hình thức thanh toán" at bounding box center [351, 156] width 50 height 8
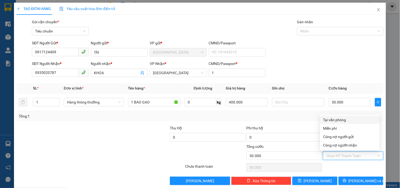
drag, startPoint x: 335, startPoint y: 119, endPoint x: 348, endPoint y: 146, distance: 29.5
click at [335, 119] on div "Tại văn phòng" at bounding box center [349, 120] width 53 height 6
type input "0"
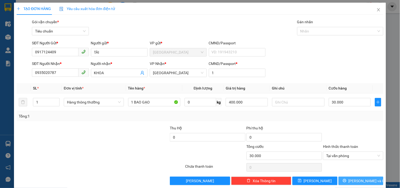
click at [352, 177] on button "[PERSON_NAME] và In" at bounding box center [361, 180] width 45 height 8
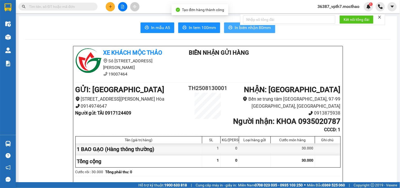
click at [239, 28] on span "In biên nhận 80mm" at bounding box center [253, 27] width 36 height 7
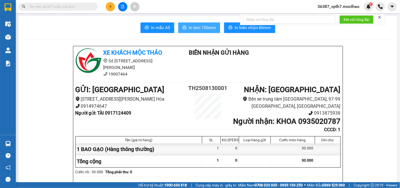
click at [202, 26] on span "In tem 100mm" at bounding box center [202, 27] width 27 height 7
click at [106, 6] on button at bounding box center [110, 6] width 9 height 9
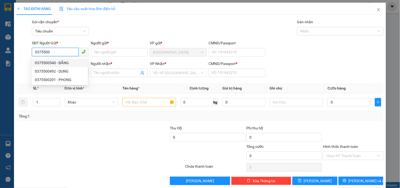
click at [66, 61] on div "0375500540 - BẰNG" at bounding box center [60, 63] width 50 height 6
type input "0375500540"
type input "BẰNG"
type input "0976676982"
type input "YẾN"
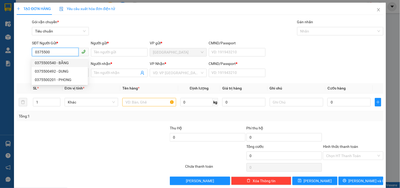
type input "1"
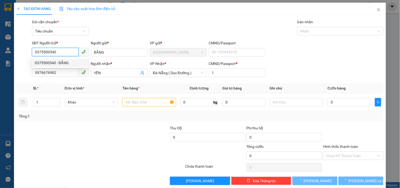
type input "70.000"
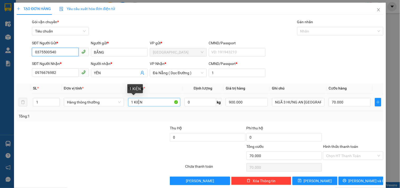
type input "0375500540"
drag, startPoint x: 132, startPoint y: 101, endPoint x: 168, endPoint y: 110, distance: 37.0
click at [168, 110] on td "1 KIỆN" at bounding box center [154, 102] width 57 height 18
type input "1TX"
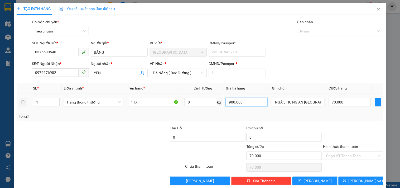
click at [247, 102] on input "900.000" at bounding box center [247, 102] width 42 height 8
type input "500.000"
click at [250, 114] on div "Tổng: 1" at bounding box center [200, 116] width 363 height 6
type input "0"
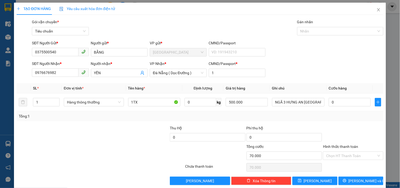
type input "0"
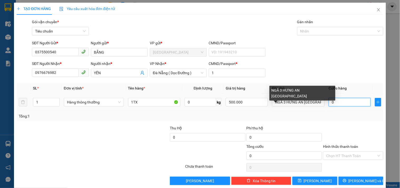
click at [337, 103] on input "0" at bounding box center [350, 102] width 42 height 8
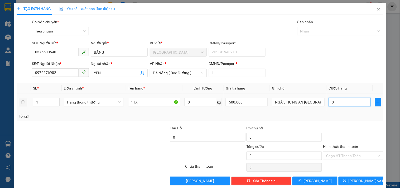
type input "5"
type input "50"
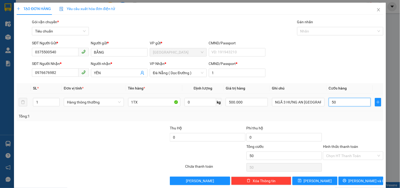
type input "50"
type input "50.000"
click at [333, 112] on div "Tổng: 1" at bounding box center [200, 116] width 367 height 10
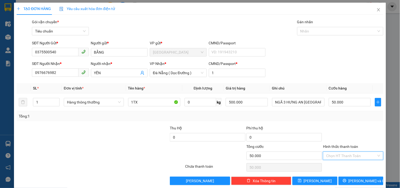
click at [347, 157] on input "Hình thức thanh toán" at bounding box center [351, 156] width 50 height 8
click at [336, 120] on div "Tại văn phòng" at bounding box center [349, 120] width 53 height 6
type input "0"
click at [347, 177] on button "[PERSON_NAME] và In" at bounding box center [361, 180] width 45 height 8
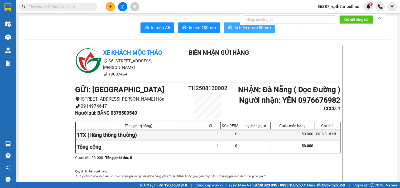
click at [245, 28] on span "In biên nhận 80mm" at bounding box center [253, 27] width 36 height 7
click at [198, 28] on span "In tem 100mm" at bounding box center [202, 27] width 27 height 7
click at [123, 6] on icon "file-add" at bounding box center [123, 7] width 4 height 4
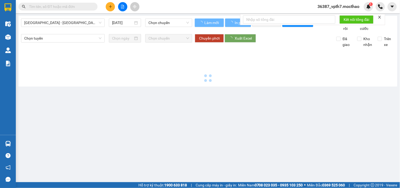
type input "[DATE]"
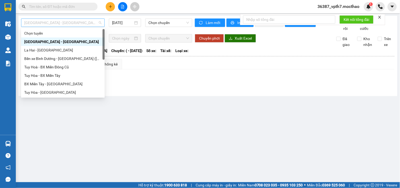
click at [70, 22] on span "[GEOGRAPHIC_DATA] - [GEOGRAPHIC_DATA]" at bounding box center [62, 23] width 77 height 8
type input "D"
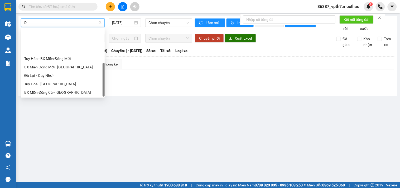
scroll to position [34, 0]
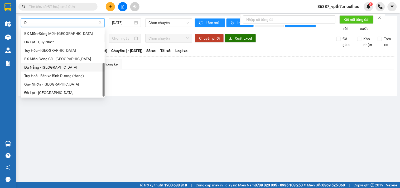
click at [40, 68] on div "Đà Nẵng - [GEOGRAPHIC_DATA]" at bounding box center [62, 67] width 77 height 6
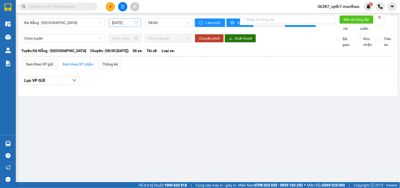
click at [125, 26] on div "[DATE]" at bounding box center [125, 22] width 32 height 8
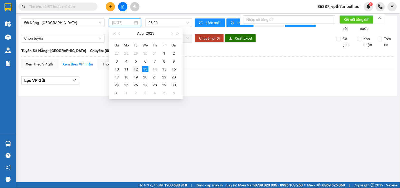
click at [135, 67] on div "12" at bounding box center [136, 69] width 6 height 6
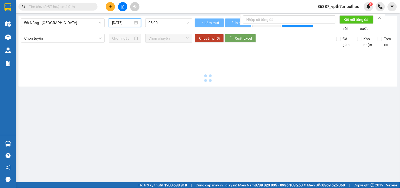
type input "[DATE]"
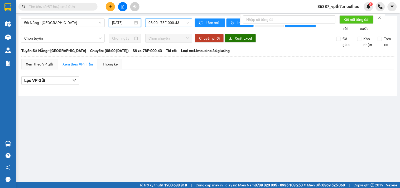
click at [170, 25] on span "08:00 - 78F-000.43" at bounding box center [169, 23] width 41 height 8
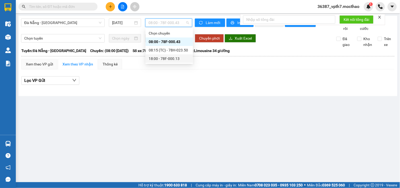
click at [175, 58] on div "18:00 - 78F-000.13" at bounding box center [169, 59] width 41 height 6
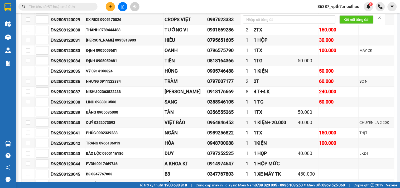
scroll to position [468, 0]
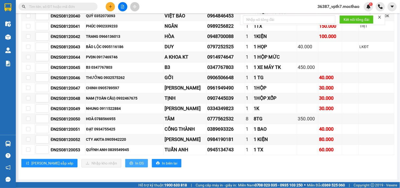
click at [125, 160] on button "In DS" at bounding box center [136, 163] width 23 height 8
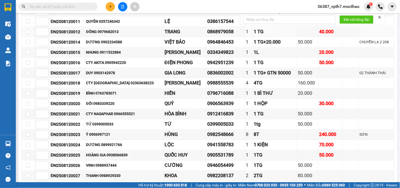
scroll to position [87, 0]
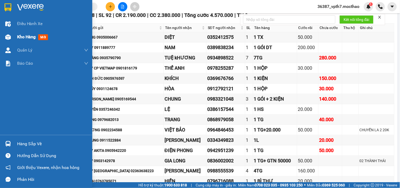
click at [49, 36] on div "Kho hàng mới" at bounding box center [33, 37] width 33 height 7
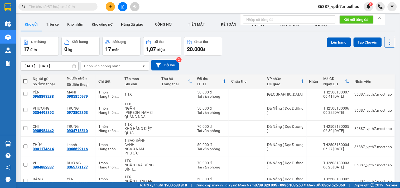
drag, startPoint x: 119, startPoint y: 70, endPoint x: 121, endPoint y: 59, distance: 11.3
click at [120, 65] on div "Chọn văn phòng nhận" at bounding box center [111, 66] width 61 height 8
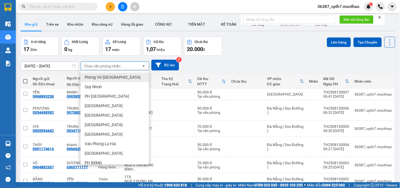
click at [111, 8] on icon "plus" at bounding box center [111, 7] width 4 height 4
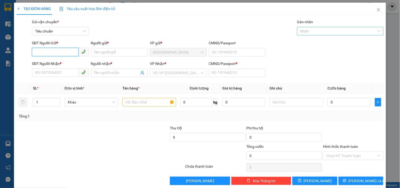
click at [303, 34] on div at bounding box center [338, 31] width 78 height 6
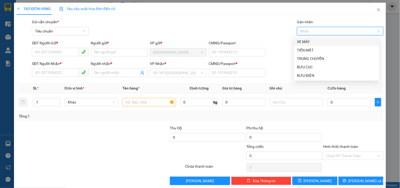
click at [310, 42] on div "XE MÁY" at bounding box center [336, 42] width 79 height 6
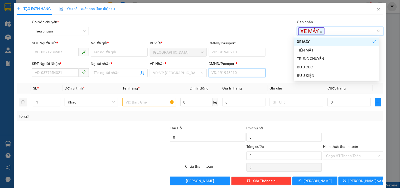
click at [238, 75] on input "CMND/Passport *" at bounding box center [237, 73] width 57 height 8
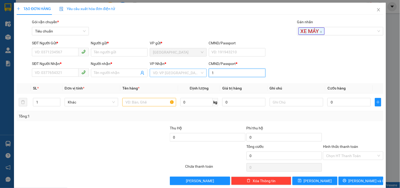
type input "1"
click at [190, 75] on input "search" at bounding box center [176, 73] width 47 height 8
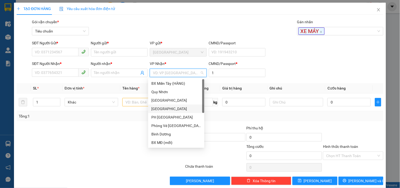
click at [162, 106] on div "[GEOGRAPHIC_DATA]" at bounding box center [176, 109] width 50 height 6
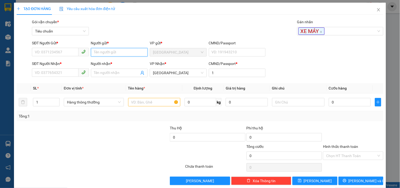
click at [108, 51] on input "Người gửi *" at bounding box center [119, 52] width 57 height 8
click at [79, 71] on span at bounding box center [84, 72] width 10 height 8
type input "B8"
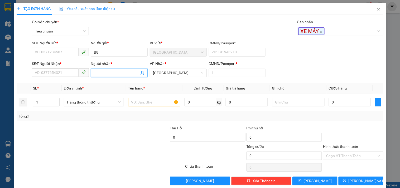
drag, startPoint x: 108, startPoint y: 73, endPoint x: 109, endPoint y: 70, distance: 3.1
click at [108, 73] on input "Người nhận *" at bounding box center [116, 73] width 45 height 6
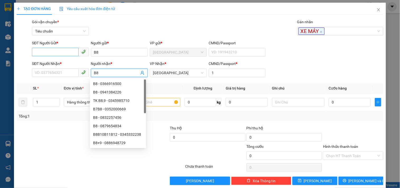
type input "B8"
click at [55, 48] on input "SĐT Người Gửi *" at bounding box center [55, 52] width 46 height 8
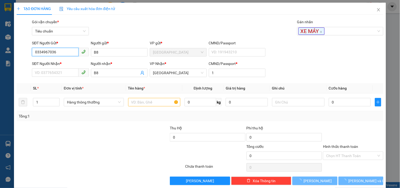
click at [67, 56] on input "0334967036" at bounding box center [55, 52] width 46 height 8
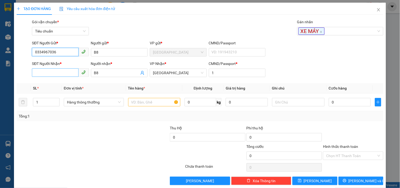
type input "0334967036"
click at [54, 72] on input "SĐT Người Nhận *" at bounding box center [55, 72] width 46 height 8
paste input "0334967036"
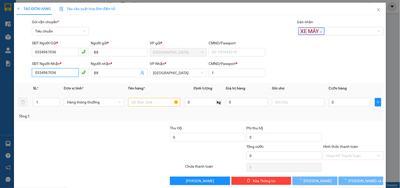
type input "0334967036"
click at [149, 102] on input "text" at bounding box center [154, 102] width 52 height 8
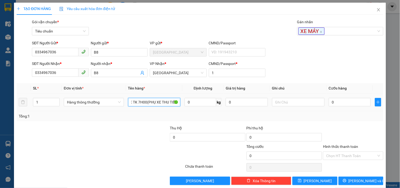
scroll to position [0, 7]
type input "1 XE TK 7H00(PHỤ XE THU TIỀN)"
click at [270, 105] on td at bounding box center [298, 102] width 57 height 18
click at [272, 105] on input "text" at bounding box center [298, 102] width 52 height 8
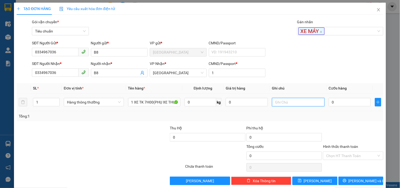
type input "D"
type input "ĐÓN PHÚ ĐIỀM"
click at [285, 117] on div "Tổng: 1" at bounding box center [200, 116] width 363 height 6
click at [354, 100] on input "0" at bounding box center [350, 102] width 42 height 8
type input "4"
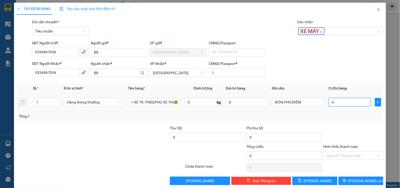
type input "4"
type input "45"
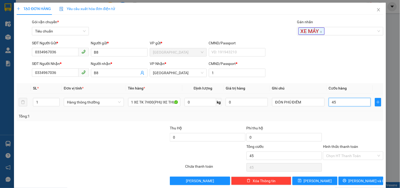
type input "450"
type input "450.000"
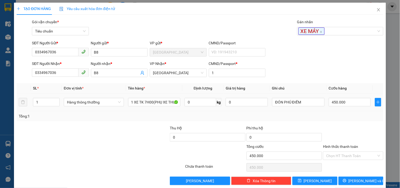
click at [357, 114] on div "Tổng: 1" at bounding box center [200, 116] width 363 height 6
click at [367, 152] on input "Hình thức thanh toán" at bounding box center [351, 156] width 50 height 8
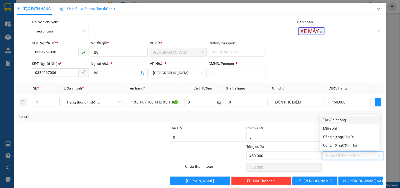
click at [330, 122] on div "Tại văn phòng" at bounding box center [349, 120] width 53 height 6
type input "0"
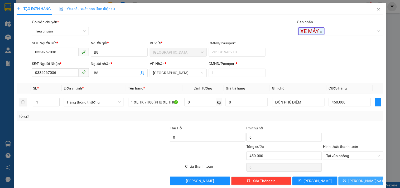
click at [360, 178] on span "[PERSON_NAME] và In" at bounding box center [367, 181] width 37 height 6
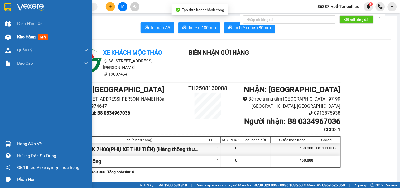
click at [46, 39] on span "mới" at bounding box center [43, 37] width 10 height 6
click at [46, 38] on span "mới" at bounding box center [43, 37] width 10 height 6
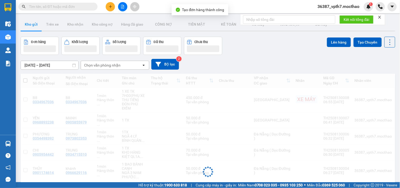
click at [128, 64] on div "Chọn văn phòng nhận" at bounding box center [111, 65] width 61 height 8
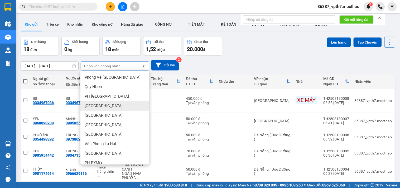
click at [88, 106] on span "[GEOGRAPHIC_DATA]" at bounding box center [104, 105] width 38 height 5
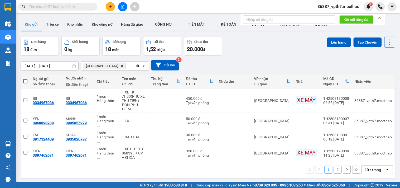
click at [23, 79] on span at bounding box center [25, 81] width 4 height 4
click at [25, 79] on input "checkbox" at bounding box center [25, 79] width 0 height 0
checkbox input "true"
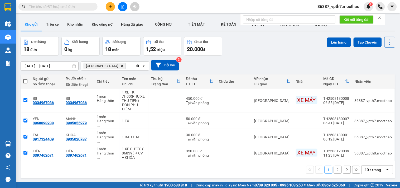
checkbox input "true"
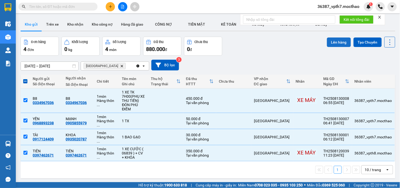
click at [331, 40] on button "Lên hàng" at bounding box center [339, 41] width 24 height 9
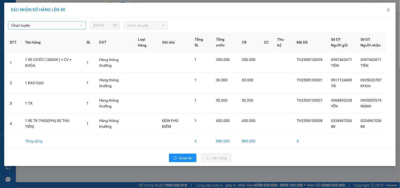
click at [60, 26] on span "Chọn tuyến" at bounding box center [46, 25] width 71 height 8
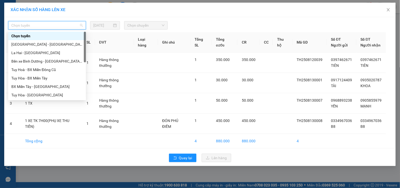
type input "D"
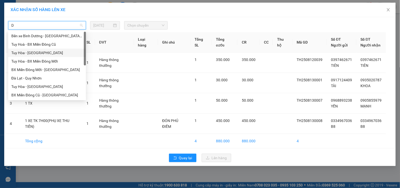
click at [34, 52] on div "Tuy Hòa - [GEOGRAPHIC_DATA]" at bounding box center [46, 53] width 71 height 6
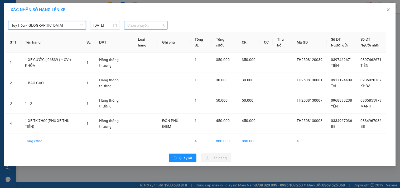
click at [148, 27] on span "Chọn chuyến" at bounding box center [145, 25] width 37 height 8
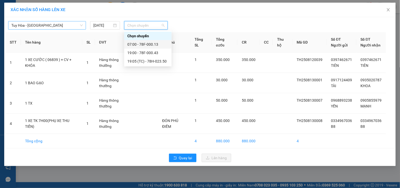
click at [154, 42] on div "07:00 - 78F-000.13" at bounding box center [147, 44] width 41 height 6
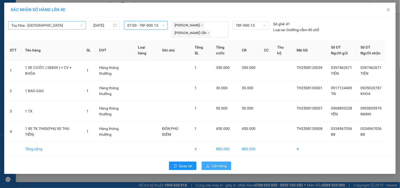
click at [220, 166] on span "Lên hàng" at bounding box center [219, 166] width 15 height 6
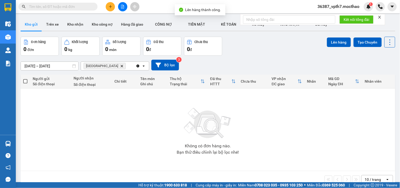
click at [138, 64] on icon "Clear all" at bounding box center [138, 66] width 4 height 4
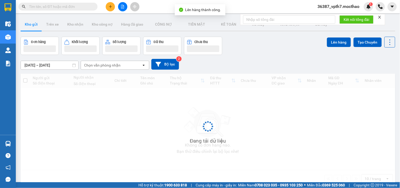
click at [123, 61] on div "Chọn văn phòng nhận" at bounding box center [111, 65] width 61 height 8
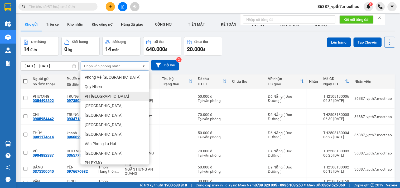
scroll to position [71, 0]
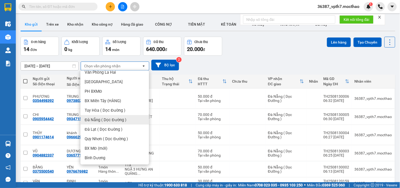
click at [91, 119] on span "Đà Nẵng ( Dọc Đường )" at bounding box center [106, 119] width 42 height 5
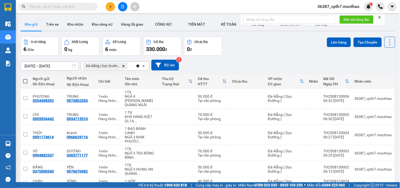
click at [25, 80] on span at bounding box center [25, 81] width 4 height 4
click at [25, 79] on input "checkbox" at bounding box center [25, 79] width 0 height 0
checkbox input "true"
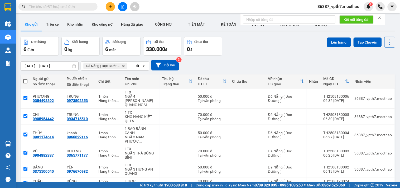
checkbox input "true"
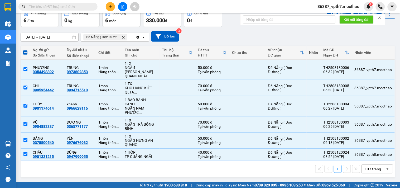
scroll to position [0, 0]
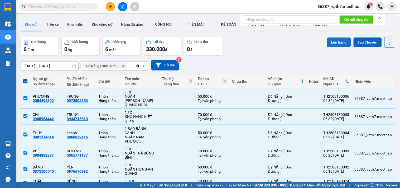
click at [335, 42] on button "Lên hàng" at bounding box center [339, 41] width 24 height 9
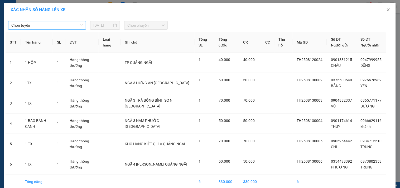
click at [54, 25] on span "Chọn tuyến" at bounding box center [46, 25] width 71 height 8
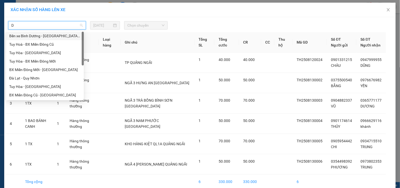
type input "D"
click at [36, 54] on div "Tuy Hòa - [GEOGRAPHIC_DATA]" at bounding box center [44, 53] width 71 height 6
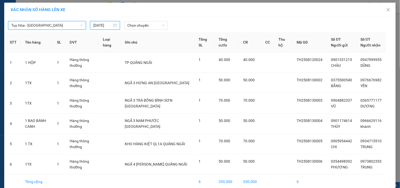
click at [107, 25] on input "[DATE]" at bounding box center [102, 25] width 19 height 6
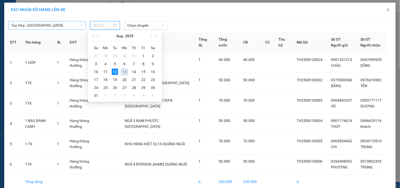
click at [126, 71] on div "13" at bounding box center [124, 72] width 6 height 6
type input "[DATE]"
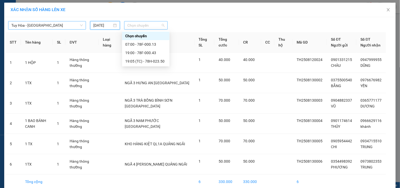
click at [142, 25] on span "Chọn chuyến" at bounding box center [145, 25] width 37 height 8
click at [153, 44] on div "07:00 - 78F-000.13" at bounding box center [145, 44] width 41 height 6
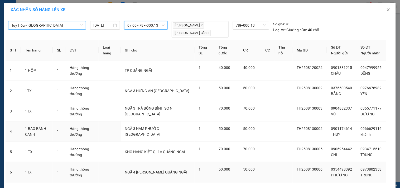
scroll to position [39, 0]
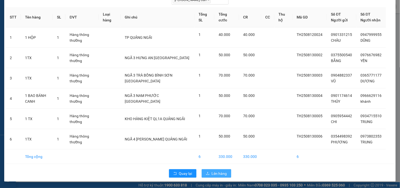
click at [213, 174] on span "Lên hàng" at bounding box center [219, 173] width 15 height 6
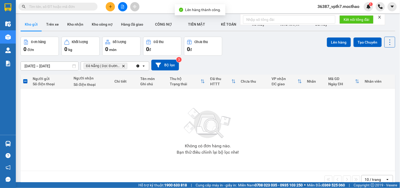
click at [136, 65] on icon "Clear all" at bounding box center [138, 66] width 4 height 4
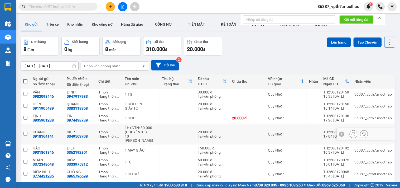
scroll to position [36, 0]
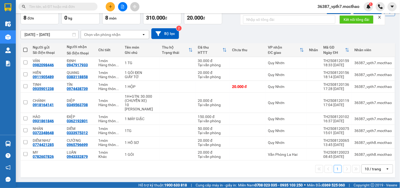
click at [366, 169] on div "10 / trang" at bounding box center [373, 168] width 16 height 5
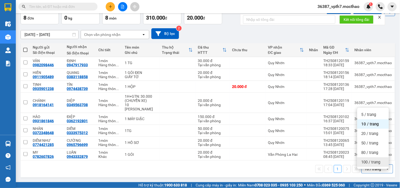
click at [367, 159] on span "100 / trang" at bounding box center [371, 161] width 19 height 5
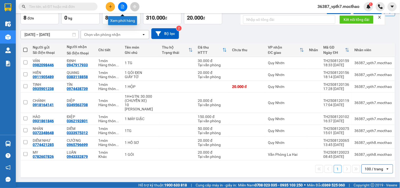
click at [121, 8] on icon "file-add" at bounding box center [123, 7] width 4 height 4
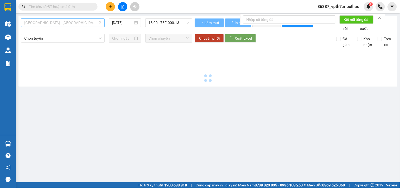
click at [69, 22] on span "[GEOGRAPHIC_DATA] - [GEOGRAPHIC_DATA]" at bounding box center [62, 23] width 77 height 8
type input "[DATE]"
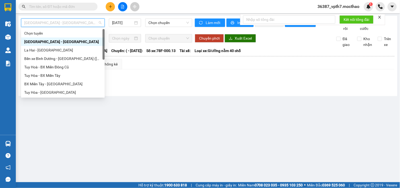
type input "D"
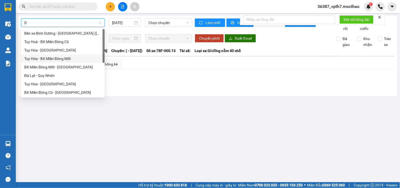
click at [48, 55] on div "Tuy Hòa - BX Miền Đông Mới" at bounding box center [63, 58] width 84 height 8
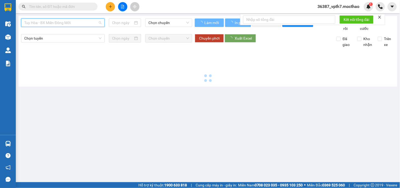
click at [61, 22] on span "Tuy Hòa - BX Miền Đông Mới" at bounding box center [62, 23] width 77 height 8
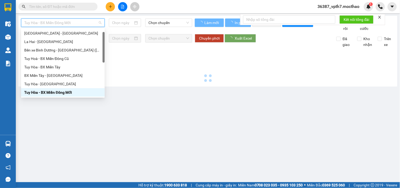
type input "D"
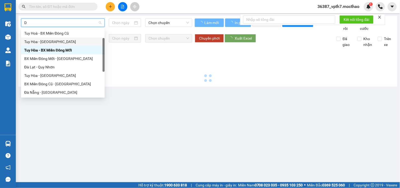
click at [56, 43] on div "Tuy Hòa - [GEOGRAPHIC_DATA]" at bounding box center [62, 42] width 77 height 6
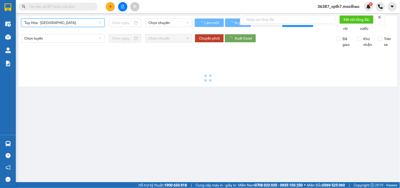
type input "[DATE]"
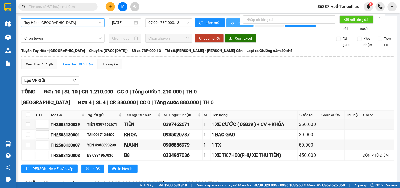
click at [231, 22] on icon "printer" at bounding box center [233, 23] width 4 height 4
click at [85, 12] on div "Kết quả tìm kiếm ( 0 ) Bộ lọc No Data 36387_vpth7.mocthao 1" at bounding box center [200, 6] width 400 height 13
click at [82, 7] on input "text" at bounding box center [60, 7] width 62 height 6
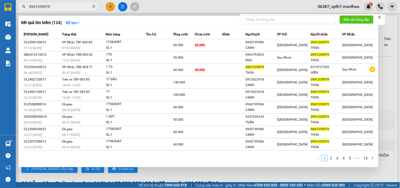
type input "0941339979"
click at [241, 178] on div at bounding box center [200, 94] width 400 height 188
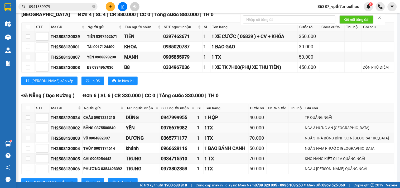
scroll to position [114, 0]
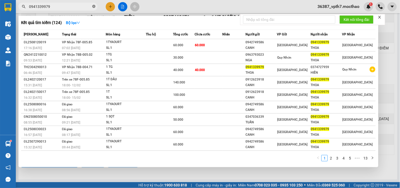
click at [94, 6] on icon "close-circle" at bounding box center [93, 6] width 3 height 3
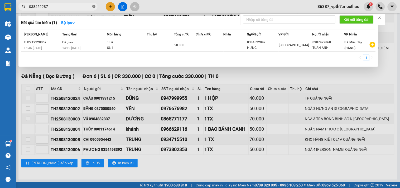
type input "0384522879"
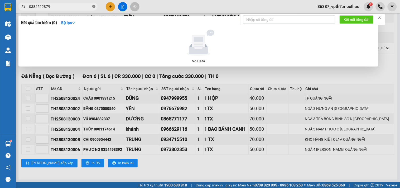
click at [94, 5] on icon "close-circle" at bounding box center [93, 6] width 3 height 3
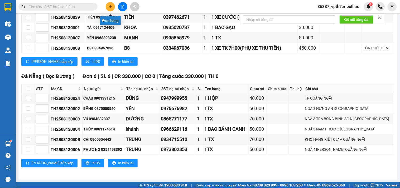
click at [112, 7] on icon "plus" at bounding box center [111, 7] width 4 height 4
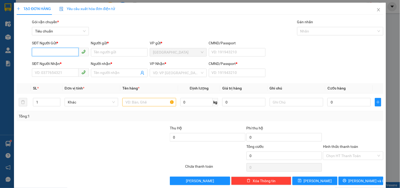
click at [69, 52] on input "SĐT Người Gửi *" at bounding box center [55, 52] width 46 height 8
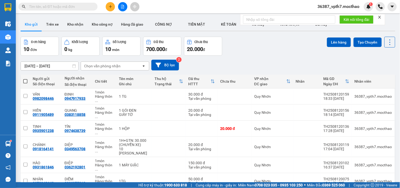
click at [112, 7] on icon "plus" at bounding box center [110, 6] width 3 height 0
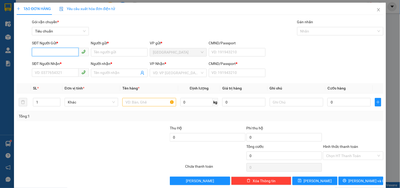
click at [60, 53] on input "SĐT Người Gửi *" at bounding box center [55, 52] width 46 height 8
click at [51, 49] on input "03646958977" at bounding box center [55, 52] width 46 height 8
click at [52, 49] on input "03646958977" at bounding box center [55, 52] width 46 height 8
type input "0364695877"
click at [65, 65] on div "0364695877 - VƯƠNG" at bounding box center [61, 63] width 52 height 6
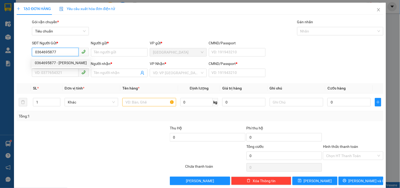
type input "VƯƠNG"
type input "0398365349"
type input "DUNG"
type input "1"
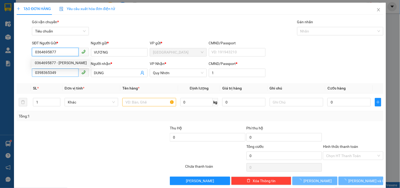
type input "20.000"
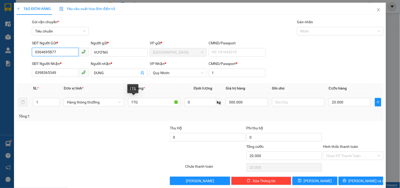
type input "0364695877"
click at [63, 138] on div at bounding box center [54, 134] width 77 height 18
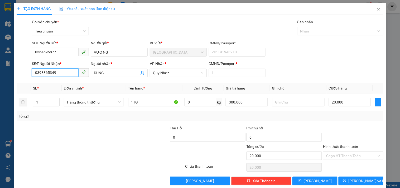
drag, startPoint x: 63, startPoint y: 74, endPoint x: 0, endPoint y: 80, distance: 63.1
click at [0, 80] on div "TẠO ĐƠN HÀNG Yêu cầu xuất hóa đơn điện tử Transit Pickup Surcharge Ids Transit …" at bounding box center [200, 94] width 400 height 188
type input "0333927645"
click at [74, 82] on div "0333927645 - HƯƠNG" at bounding box center [61, 83] width 52 height 6
type input "HƯƠNG"
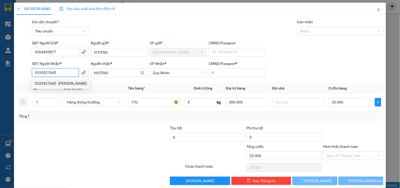
type input "30.000"
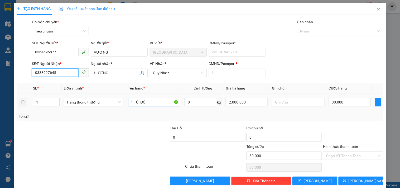
type input "0333927645"
drag, startPoint x: 132, startPoint y: 101, endPoint x: 182, endPoint y: 120, distance: 53.5
click at [182, 120] on div "SL * Đơn vị tính * Tên hàng * Định lượng Giá trị hàng Ghi chú Cước hàng 1 Hàng …" at bounding box center [200, 102] width 367 height 38
type input "1TG"
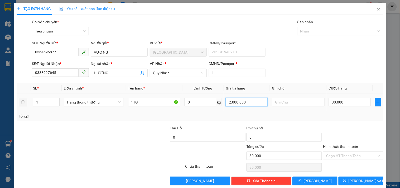
click at [255, 104] on input "2.000.000" at bounding box center [247, 102] width 42 height 8
type input "300.000"
drag, startPoint x: 256, startPoint y: 108, endPoint x: 326, endPoint y: 107, distance: 70.4
click at [257, 109] on td "300.000" at bounding box center [247, 102] width 46 height 18
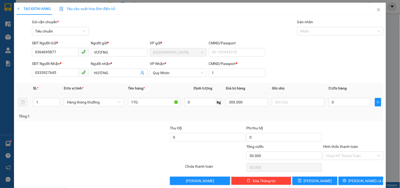
type input "0"
click at [348, 102] on input "0" at bounding box center [350, 102] width 42 height 8
type input "3"
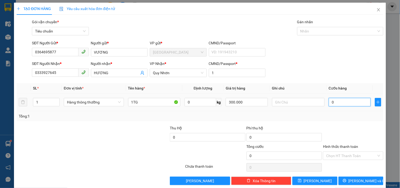
type input "3"
type input "30"
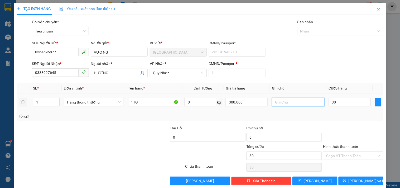
type input "30.000"
click at [298, 102] on input "text" at bounding box center [298, 102] width 52 height 8
type input "D"
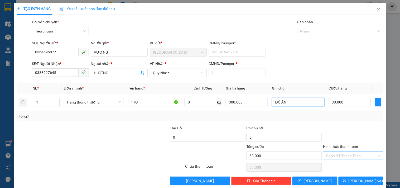
type input "ĐỒ ĂN"
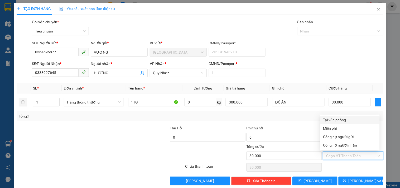
click at [341, 154] on input "Hình thức thanh toán" at bounding box center [351, 156] width 50 height 8
click at [336, 119] on div "Tại văn phòng" at bounding box center [349, 120] width 53 height 6
type input "0"
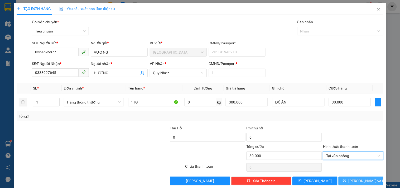
click at [366, 178] on span "[PERSON_NAME] và In" at bounding box center [367, 181] width 37 height 6
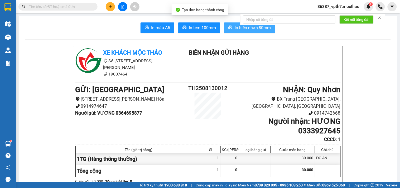
click at [232, 31] on button "In biên nhận 80mm" at bounding box center [249, 27] width 51 height 11
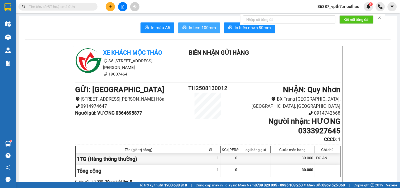
click at [192, 29] on span "In tem 100mm" at bounding box center [202, 27] width 27 height 7
click at [33, 4] on input "text" at bounding box center [60, 7] width 62 height 6
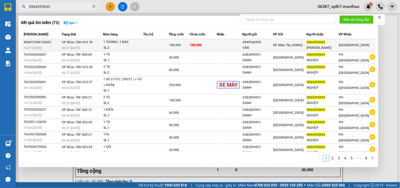
type input "0964395045"
click at [116, 43] on div "1 THÙNG+ 1 BAO" at bounding box center [124, 42] width 40 height 6
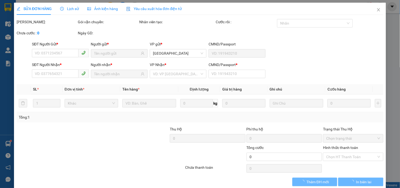
type input "0949546990"
type input "VÂN"
type input "0964395045"
type input "LÊ NGHIỆP"
type input "0"
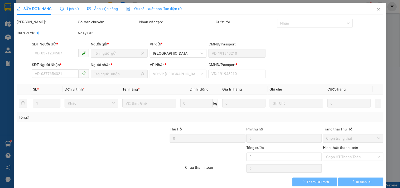
type input "100.000"
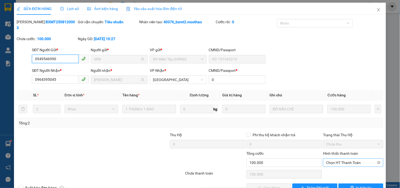
click at [330, 159] on span "Chọn HT Thanh Toán" at bounding box center [353, 163] width 54 height 8
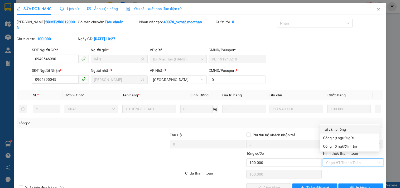
click at [339, 131] on div "Tại văn phòng" at bounding box center [349, 129] width 53 height 6
type input "0"
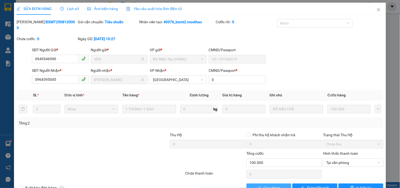
click at [273, 185] on span "Giao hàng" at bounding box center [272, 188] width 17 height 6
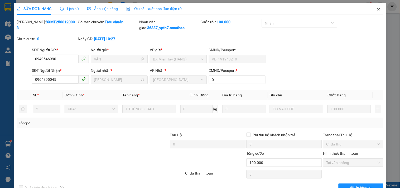
click at [377, 9] on icon "close" at bounding box center [379, 10] width 4 height 4
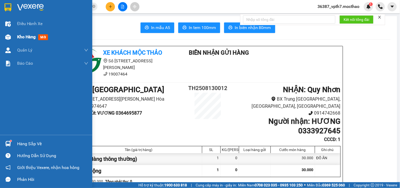
click at [44, 36] on span "mới" at bounding box center [43, 37] width 10 height 6
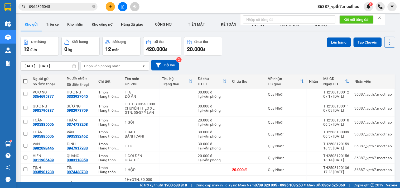
click at [110, 66] on div "Chọn văn phòng nhận" at bounding box center [102, 65] width 36 height 5
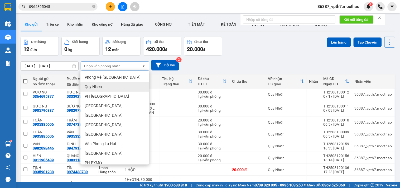
click at [100, 86] on span "Quy Nhơn" at bounding box center [93, 86] width 17 height 5
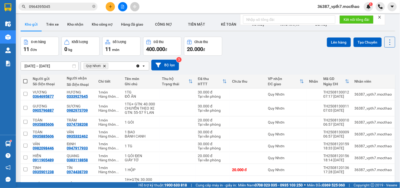
click at [27, 81] on th at bounding box center [25, 81] width 9 height 14
click at [27, 81] on span at bounding box center [25, 81] width 4 height 4
click at [25, 79] on input "checkbox" at bounding box center [25, 79] width 0 height 0
checkbox input "true"
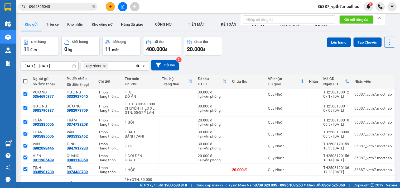
checkbox input "true"
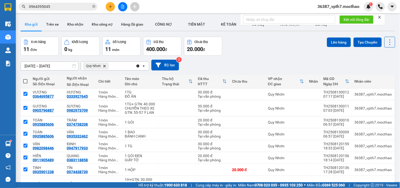
checkbox input "true"
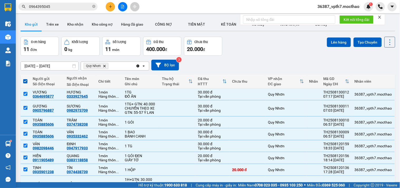
checkbox input "false"
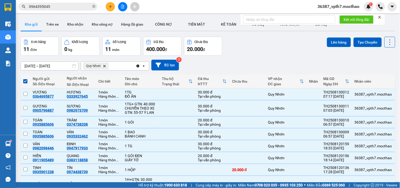
checkbox input "false"
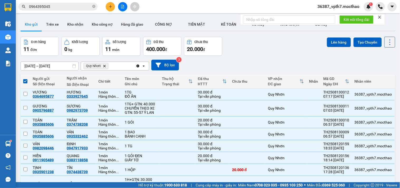
checkbox input "false"
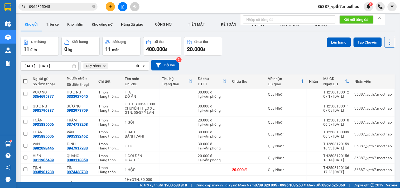
click at [24, 80] on span at bounding box center [25, 81] width 4 height 4
click at [25, 79] on input "checkbox" at bounding box center [25, 79] width 0 height 0
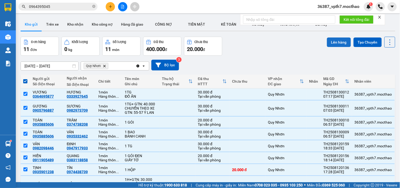
click at [332, 41] on button "Lên hàng" at bounding box center [339, 41] width 24 height 9
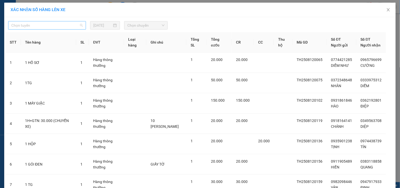
click at [17, 24] on span "Chọn tuyến" at bounding box center [46, 25] width 71 height 8
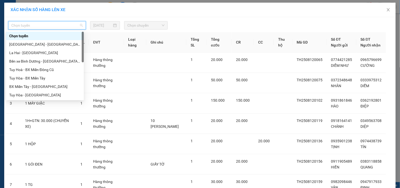
type input "Q"
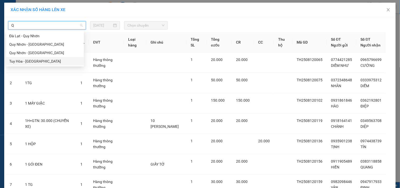
click at [40, 62] on div "Tuy Hòa - [GEOGRAPHIC_DATA]" at bounding box center [44, 61] width 71 height 6
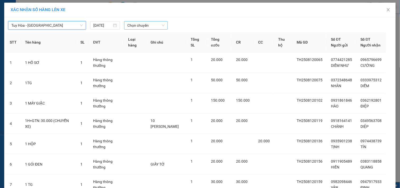
click at [138, 26] on span "Chọn chuyến" at bounding box center [145, 25] width 37 height 8
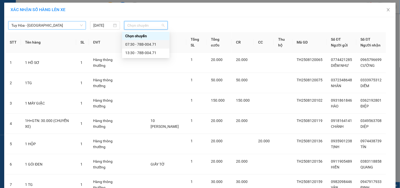
click at [146, 43] on div "07:30 - 78B-004.71" at bounding box center [145, 44] width 41 height 6
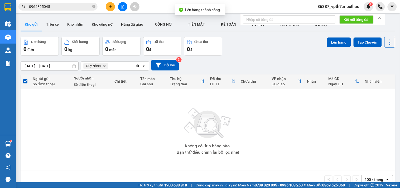
click at [137, 66] on icon "Clear all" at bounding box center [138, 65] width 3 height 3
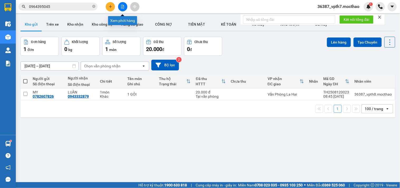
click at [123, 6] on icon "file-add" at bounding box center [123, 7] width 4 height 4
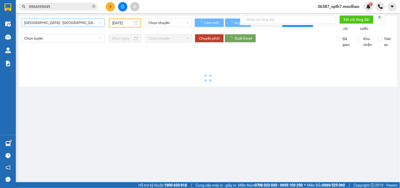
type input "[DATE]"
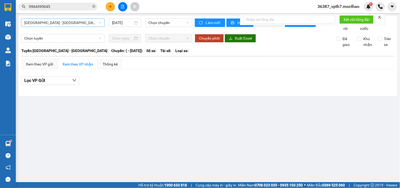
click at [79, 20] on span "[GEOGRAPHIC_DATA] - [GEOGRAPHIC_DATA]" at bounding box center [62, 23] width 77 height 8
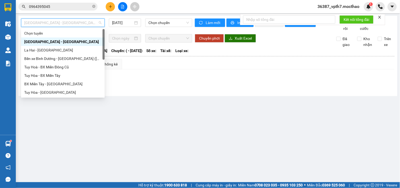
type input "Q"
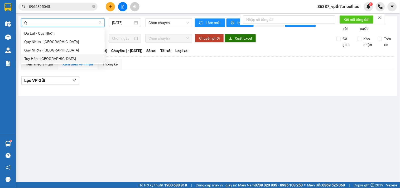
click at [54, 60] on div "Tuy Hòa - [GEOGRAPHIC_DATA]" at bounding box center [62, 59] width 77 height 6
type input "[DATE]"
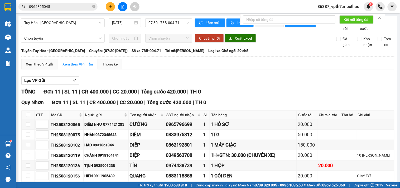
drag, startPoint x: 379, startPoint y: 16, endPoint x: 346, endPoint y: 25, distance: 34.2
click at [380, 16] on icon "close" at bounding box center [380, 17] width 4 height 4
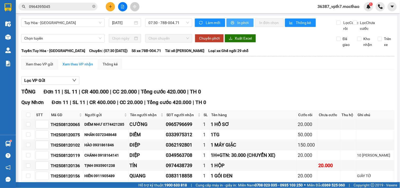
click at [249, 23] on button "In phơi" at bounding box center [240, 22] width 27 height 8
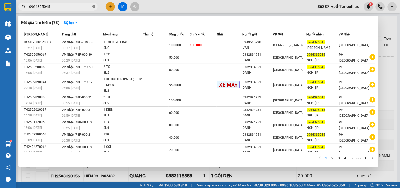
click at [95, 6] on icon "close-circle" at bounding box center [93, 6] width 3 height 3
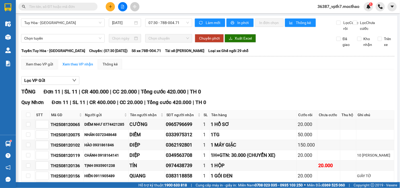
click at [85, 6] on input "text" at bounding box center [60, 7] width 62 height 6
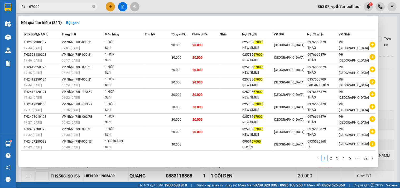
type input "67000"
click at [137, 172] on div at bounding box center [200, 94] width 400 height 188
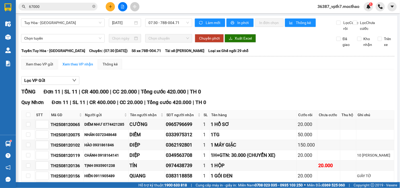
click at [113, 2] on div at bounding box center [123, 6] width 40 height 9
click at [114, 5] on button at bounding box center [110, 6] width 9 height 9
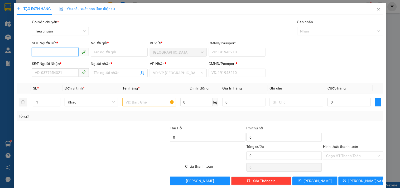
click at [55, 54] on input "SĐT Người Gửi *" at bounding box center [55, 52] width 46 height 8
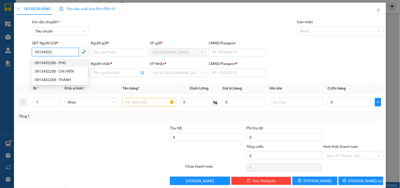
click at [52, 60] on div "0913452289 - PHÚ" at bounding box center [60, 63] width 50 height 6
type input "0913452289"
type input "PHÚ"
type input "0947634878"
type input "MINH"
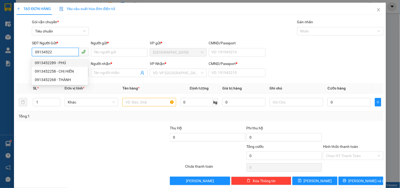
type input "1"
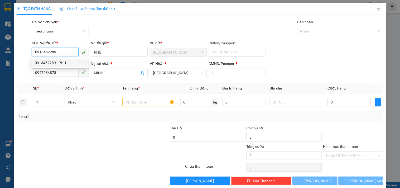
type input "30.000"
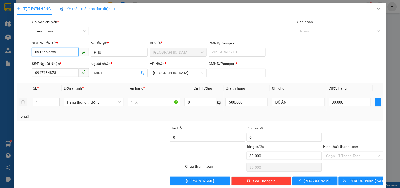
type input "0913452289"
click at [338, 110] on td "30.000" at bounding box center [350, 102] width 46 height 18
drag, startPoint x: 337, startPoint y: 105, endPoint x: 333, endPoint y: 103, distance: 3.8
click at [336, 105] on input "30.000" at bounding box center [350, 102] width 42 height 8
type input "4"
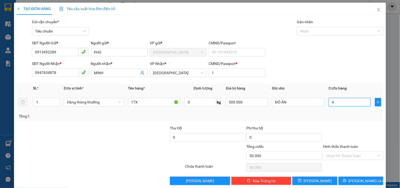
type input "4"
type input "40"
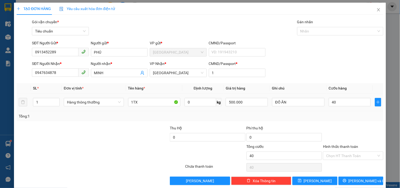
type input "40.000"
click at [324, 111] on div "Tổng: 1" at bounding box center [200, 116] width 367 height 10
click at [244, 101] on input "500.000" at bounding box center [247, 102] width 42 height 8
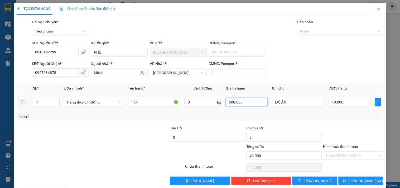
click at [244, 101] on input "500.000" at bounding box center [247, 102] width 42 height 8
drag, startPoint x: 239, startPoint y: 104, endPoint x: 193, endPoint y: 110, distance: 45.7
click at [195, 109] on tr "1 Hàng thông thường 1TX 0 kg 60 ĐỒ ĂN 40.000" at bounding box center [200, 102] width 367 height 18
type input "1.000.000"
click at [252, 119] on div "Tổng: 1" at bounding box center [200, 116] width 363 height 6
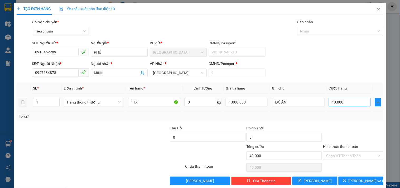
type input "0"
drag, startPoint x: 346, startPoint y: 102, endPoint x: 345, endPoint y: 104, distance: 3.2
click at [346, 102] on input "0" at bounding box center [350, 102] width 42 height 8
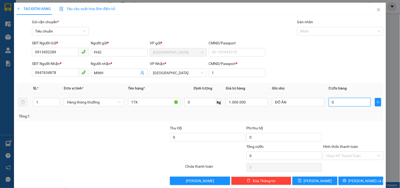
type input "4"
type input "40"
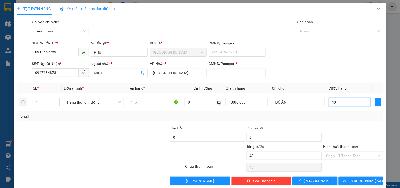
type input "40"
type input "40.000"
click at [339, 112] on div "Tổng: 1" at bounding box center [200, 116] width 367 height 10
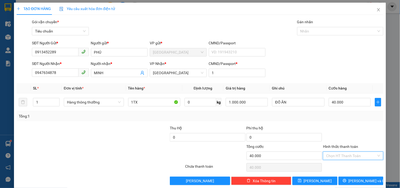
click at [346, 154] on input "Hình thức thanh toán" at bounding box center [351, 156] width 50 height 8
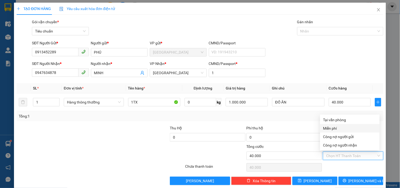
click at [341, 124] on div "Miễn phí" at bounding box center [350, 128] width 60 height 8
type input "0"
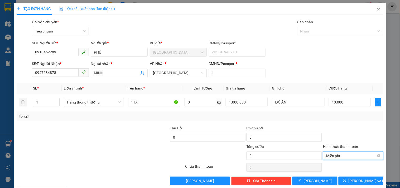
click at [342, 158] on span "Miễn phí" at bounding box center [353, 156] width 54 height 8
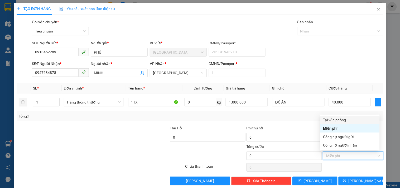
click at [342, 117] on div "Tại văn phòng" at bounding box center [349, 120] width 53 height 6
type input "40.000"
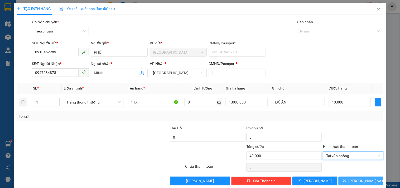
click at [347, 178] on button "[PERSON_NAME] và In" at bounding box center [361, 180] width 45 height 8
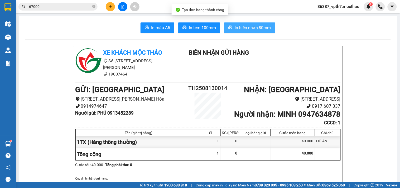
click at [238, 30] on span "In biên nhận 80mm" at bounding box center [253, 27] width 36 height 7
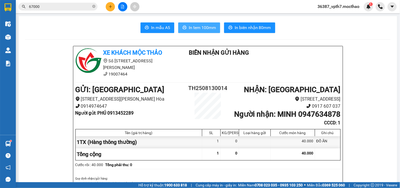
click at [201, 29] on span "In tem 100mm" at bounding box center [202, 27] width 27 height 7
click at [92, 4] on span at bounding box center [93, 6] width 3 height 5
click at [112, 8] on button at bounding box center [110, 6] width 9 height 9
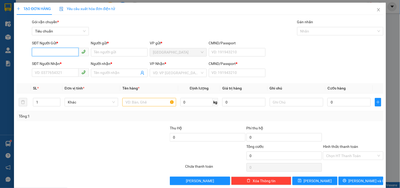
click at [74, 51] on input "SĐT Người Gửi *" at bounding box center [55, 52] width 46 height 8
click at [70, 66] on div "0977320107 - XUÂN THUY" at bounding box center [61, 63] width 58 height 8
type input "0977320107"
type input "[PERSON_NAME]"
type input "0906438599"
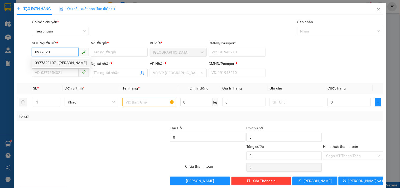
type input "NHI"
type input "1"
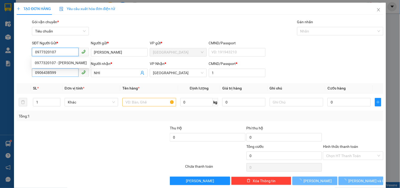
type input "30.000"
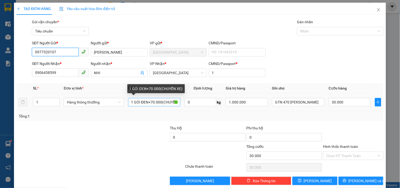
type input "0977320107"
drag, startPoint x: 140, startPoint y: 103, endPoint x: 133, endPoint y: 104, distance: 7.2
click at [133, 104] on input "1 GÓI ĐEN+70.000(CHUYỂN XE)" at bounding box center [154, 102] width 52 height 8
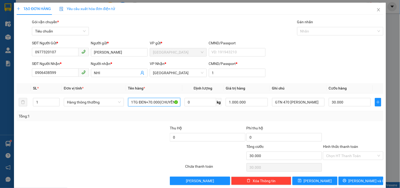
type input "1TG ĐEN+70.000(CHUYỂN XE)"
drag, startPoint x: 308, startPoint y: 119, endPoint x: 309, endPoint y: 115, distance: 4.0
click at [309, 117] on div "Tổng: 1" at bounding box center [200, 116] width 363 height 6
click at [365, 152] on input "Hình thức thanh toán" at bounding box center [351, 156] width 50 height 8
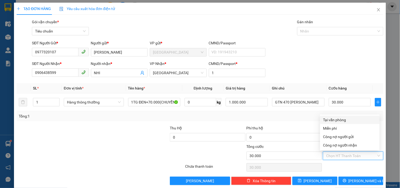
click at [343, 120] on div "Tại văn phòng" at bounding box center [349, 120] width 53 height 6
type input "0"
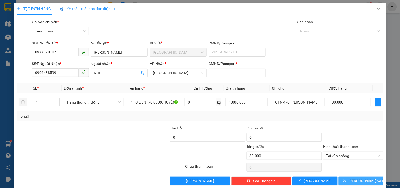
click at [369, 178] on button "[PERSON_NAME] và In" at bounding box center [361, 180] width 45 height 8
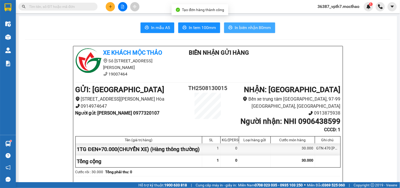
click at [247, 27] on span "In biên nhận 80mm" at bounding box center [253, 27] width 36 height 7
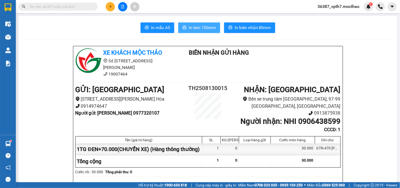
click at [208, 28] on span "In tem 100mm" at bounding box center [202, 27] width 27 height 7
click at [189, 25] on span "In tem 100mm" at bounding box center [202, 27] width 27 height 7
click at [112, 8] on button at bounding box center [110, 6] width 9 height 9
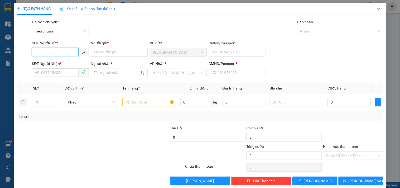
type input "0"
click at [62, 60] on div "0972019760 - TÁNH" at bounding box center [60, 63] width 50 height 6
type input "0972019760"
type input "TÁNH"
type input "0986241229"
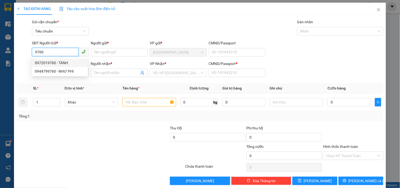
type input "PHI"
type input "1"
type input "30.000"
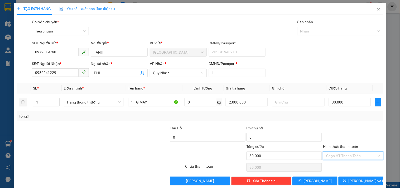
click at [357, 153] on input "Hình thức thanh toán" at bounding box center [351, 156] width 50 height 8
click at [347, 122] on div "Tại văn phòng" at bounding box center [349, 120] width 53 height 6
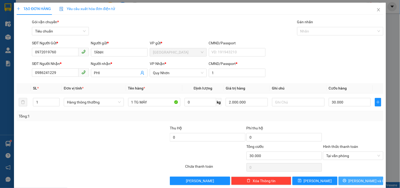
click at [352, 180] on span "[PERSON_NAME] và In" at bounding box center [367, 181] width 37 height 6
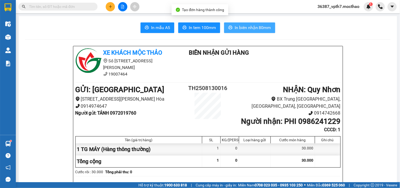
click at [231, 31] on button "In biên nhận 80mm" at bounding box center [249, 27] width 51 height 11
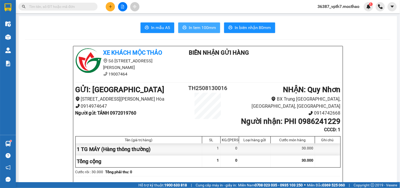
click at [192, 30] on span "In tem 100mm" at bounding box center [202, 27] width 27 height 7
click at [80, 7] on input "text" at bounding box center [60, 7] width 62 height 6
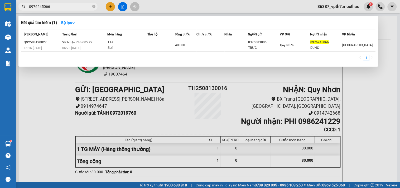
type input "0976245066"
click at [91, 8] on span "0976245066" at bounding box center [57, 7] width 79 height 8
click at [92, 5] on span "0976245066" at bounding box center [57, 7] width 79 height 8
click at [93, 6] on icon "close-circle" at bounding box center [93, 6] width 3 height 3
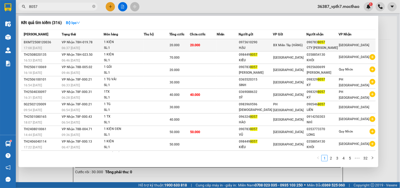
type input "8057"
click at [284, 47] on span "BX Miền Tây (HÀNG)" at bounding box center [288, 45] width 30 height 4
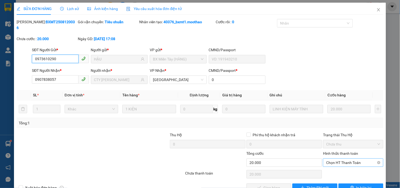
click at [352, 159] on span "Chọn HT Thanh Toán" at bounding box center [353, 163] width 54 height 8
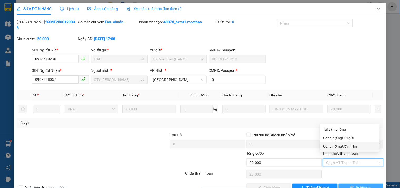
click at [351, 183] on button "In biên lai" at bounding box center [361, 187] width 45 height 8
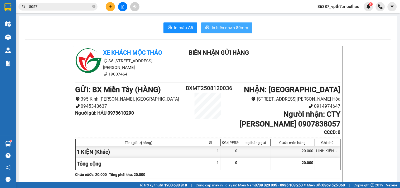
click at [239, 30] on span "In biên nhận 80mm" at bounding box center [230, 27] width 36 height 7
click at [49, 7] on input "8057" at bounding box center [60, 7] width 62 height 6
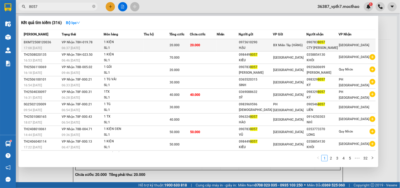
click at [142, 40] on div "1 KIỆN" at bounding box center [124, 42] width 40 height 6
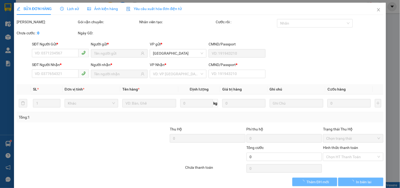
type input "0973610290"
type input "HẬU"
type input "0907838057"
type input "CTY HOÀNG VŨ"
type input "0"
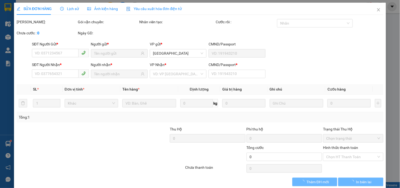
type input "20.000"
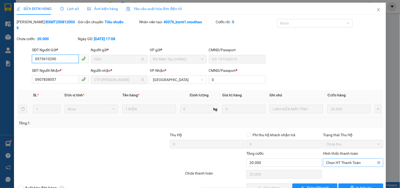
click at [338, 159] on span "Chọn HT Thanh Toán" at bounding box center [353, 163] width 54 height 8
click at [347, 122] on div "Total Paid Fee 0 Total UnPaid Fee 20.000 Cash Collection Total Fee Mã ĐH: BXMT2…" at bounding box center [200, 105] width 367 height 173
click at [336, 159] on span "Chọn HT Thanh Toán" at bounding box center [353, 163] width 54 height 8
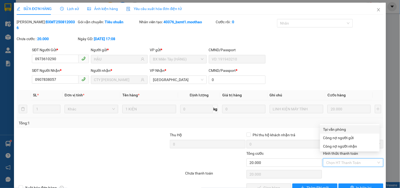
click at [338, 127] on div "Tại văn phòng" at bounding box center [349, 129] width 53 height 6
type input "0"
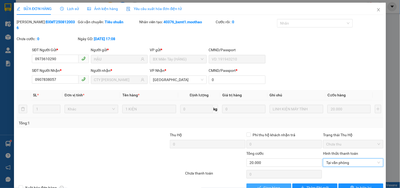
click at [265, 185] on span "Giao hàng" at bounding box center [272, 188] width 17 height 6
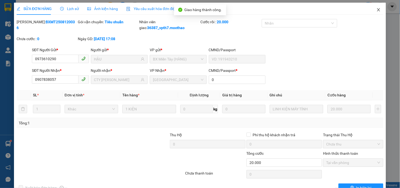
drag, startPoint x: 372, startPoint y: 11, endPoint x: 372, endPoint y: 8, distance: 2.9
click at [372, 9] on span "Close" at bounding box center [378, 10] width 15 height 15
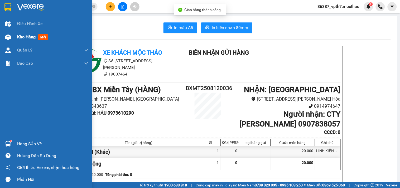
click at [32, 37] on span "Kho hàng" at bounding box center [26, 36] width 18 height 5
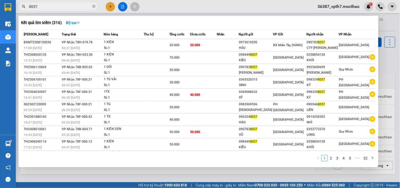
click at [95, 5] on span "8057" at bounding box center [57, 7] width 79 height 8
click at [93, 5] on icon "close-circle" at bounding box center [93, 6] width 3 height 3
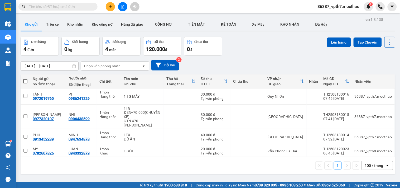
click at [59, 7] on input "text" at bounding box center [60, 7] width 62 height 6
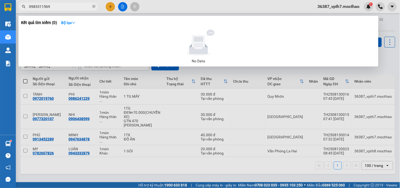
click at [41, 7] on input "0983311569" at bounding box center [60, 7] width 62 height 6
type input "0983371569"
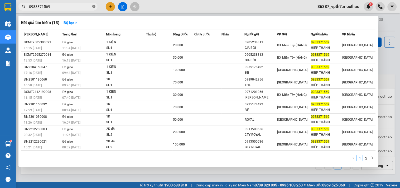
click at [95, 6] on icon "close-circle" at bounding box center [93, 6] width 3 height 3
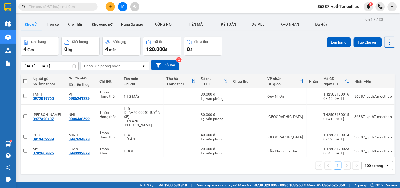
click at [85, 3] on span at bounding box center [57, 7] width 79 height 8
click at [71, 8] on input "text" at bounding box center [60, 7] width 62 height 6
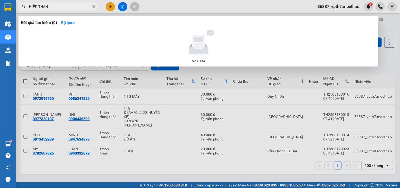
type input "HIỆP THÀNH"
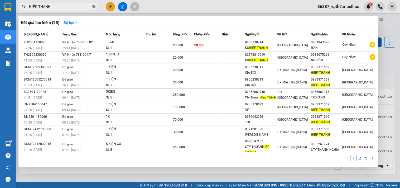
click at [93, 6] on icon "close-circle" at bounding box center [93, 6] width 3 height 3
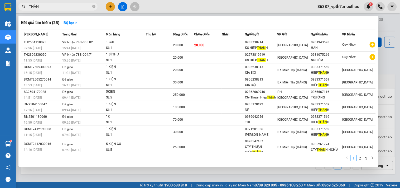
type input "THÀNH"
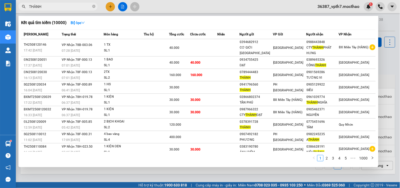
drag, startPoint x: 94, startPoint y: 6, endPoint x: 95, endPoint y: 0, distance: 6.2
click at [94, 6] on icon "close-circle" at bounding box center [93, 6] width 3 height 3
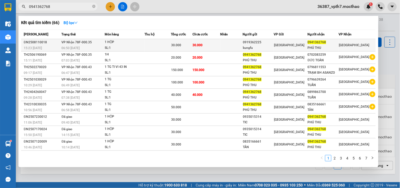
type input "0941362768"
click at [87, 43] on span "VP Nhận 78F-000.35" at bounding box center [77, 42] width 30 height 4
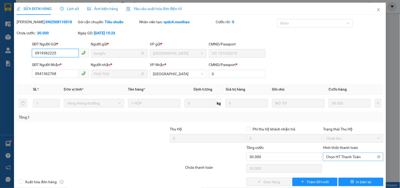
click at [359, 157] on span "Chọn HT Thanh Toán" at bounding box center [353, 157] width 54 height 8
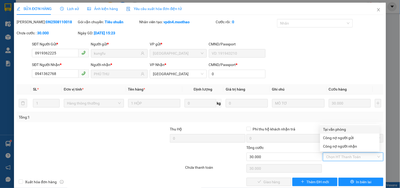
click at [342, 127] on div "Tại văn phòng" at bounding box center [349, 129] width 53 height 6
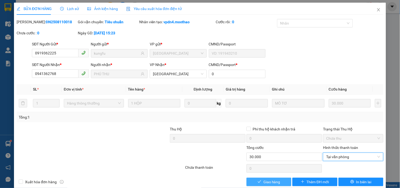
click at [275, 180] on span "Giao hàng" at bounding box center [272, 182] width 17 height 6
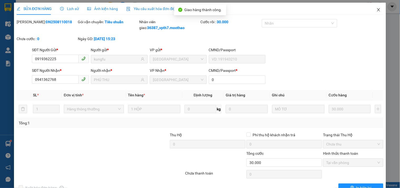
click at [377, 11] on icon "close" at bounding box center [378, 9] width 3 height 3
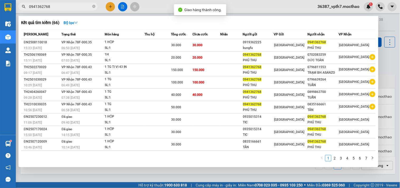
click at [73, 4] on input "0941362768" at bounding box center [60, 7] width 62 height 6
click at [91, 6] on span "0941362768" at bounding box center [57, 7] width 79 height 8
click at [93, 5] on icon "close-circle" at bounding box center [93, 6] width 3 height 3
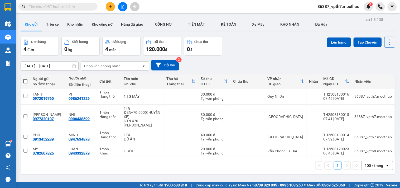
click at [78, 9] on span at bounding box center [57, 7] width 79 height 8
click at [77, 5] on input "text" at bounding box center [60, 7] width 62 height 6
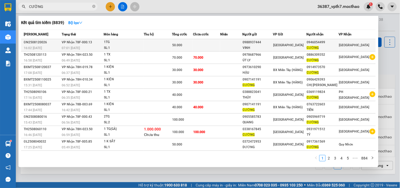
type input "CƯỜNG"
click at [189, 45] on div "50.000" at bounding box center [182, 45] width 21 height 6
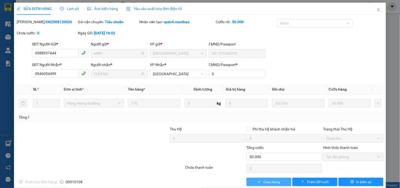
click at [268, 179] on span "Giao hàng" at bounding box center [272, 182] width 17 height 6
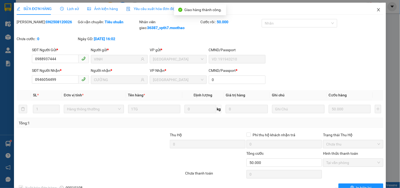
click at [377, 12] on span "Close" at bounding box center [378, 10] width 15 height 15
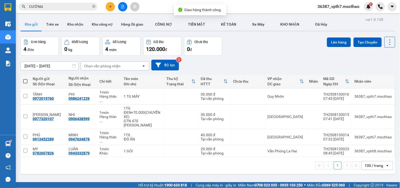
click at [111, 7] on icon "plus" at bounding box center [111, 7] width 4 height 4
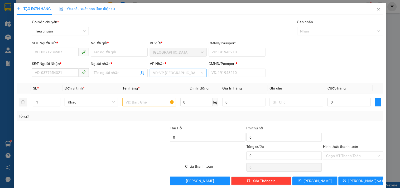
click at [170, 73] on input "search" at bounding box center [176, 73] width 47 height 8
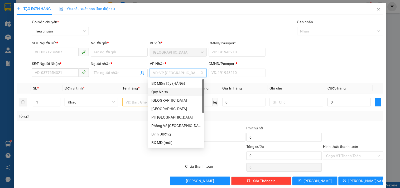
click at [165, 93] on div "Quy Nhơn" at bounding box center [176, 92] width 50 height 6
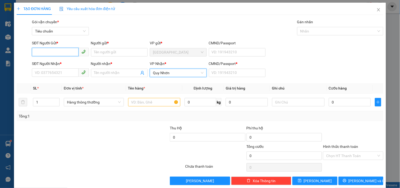
click at [70, 52] on input "SĐT Người Gửi *" at bounding box center [55, 52] width 46 height 8
type input "0986830946"
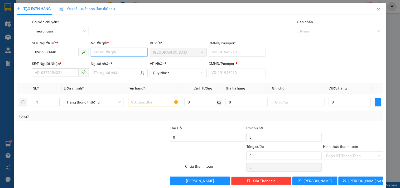
click at [96, 54] on input "Người gửi *" at bounding box center [119, 52] width 57 height 8
type input "D"
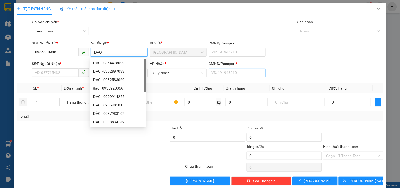
type input "ĐÀO"
click at [233, 75] on input "CMND/Passport *" at bounding box center [237, 73] width 57 height 8
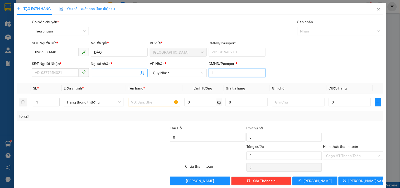
type input "1"
click at [99, 75] on input "Người nhận *" at bounding box center [116, 73] width 45 height 6
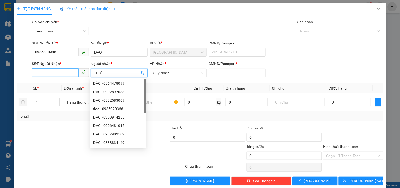
type input "THƯ"
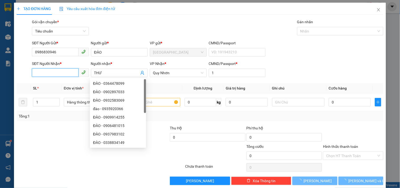
click at [67, 70] on input "SĐT Người Nhận *" at bounding box center [55, 72] width 46 height 8
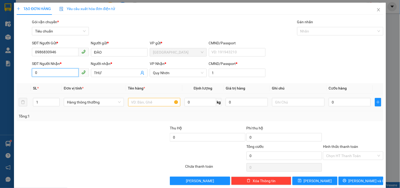
type input "0"
click at [147, 101] on input "text" at bounding box center [154, 102] width 52 height 8
type input "1 XE CƯỚC("
click at [46, 70] on input "0" at bounding box center [55, 72] width 46 height 8
click at [63, 71] on input "0" at bounding box center [55, 72] width 46 height 8
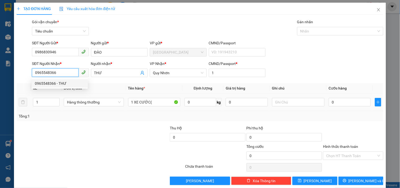
type input "0965548366"
click at [58, 121] on div "Tổng: 1" at bounding box center [200, 116] width 367 height 10
click at [161, 107] on div "1 XE CƯỚC(" at bounding box center [154, 102] width 52 height 11
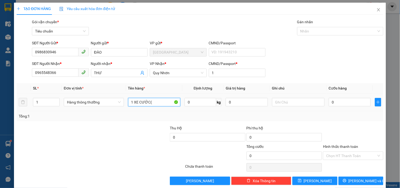
click at [160, 101] on input "1 XE CƯỚC(" at bounding box center [154, 102] width 52 height 8
type input "1 XE CƯỚC(63333)+KHÓA"
click at [349, 102] on input "0" at bounding box center [350, 102] width 42 height 8
type input "1"
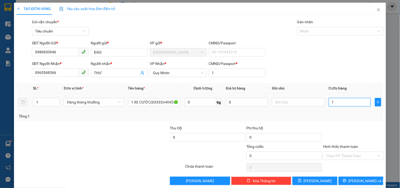
type input "1"
type input "15"
type input "150"
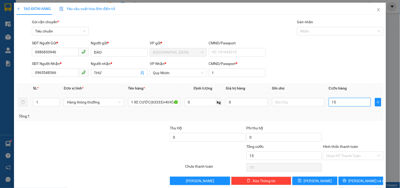
type input "150"
click at [343, 118] on div "Tổng: 1" at bounding box center [200, 116] width 363 height 6
click at [345, 156] on input "Hình thức thanh toán" at bounding box center [351, 156] width 50 height 8
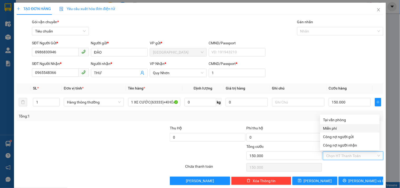
click at [340, 123] on div "Tại văn phòng" at bounding box center [350, 120] width 60 height 8
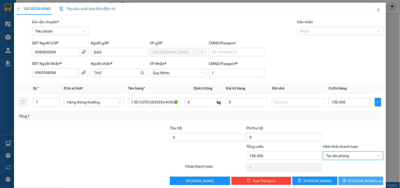
click at [343, 178] on button "[PERSON_NAME] và In" at bounding box center [361, 180] width 45 height 8
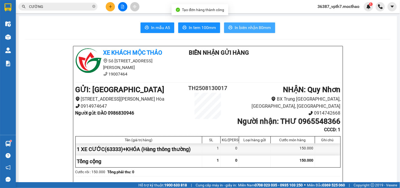
click at [255, 30] on span "In biên nhận 80mm" at bounding box center [253, 27] width 36 height 7
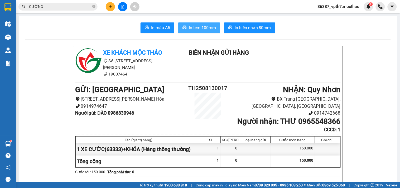
click at [185, 24] on button "In tem 100mm" at bounding box center [199, 27] width 42 height 11
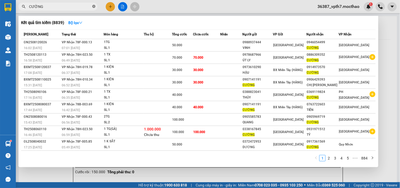
click at [94, 5] on icon "close-circle" at bounding box center [93, 6] width 3 height 3
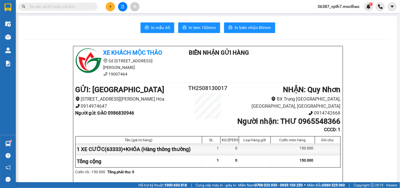
click at [107, 7] on button at bounding box center [110, 6] width 9 height 9
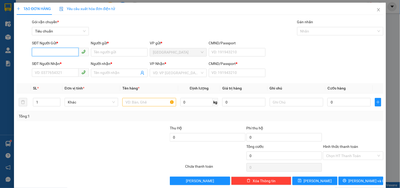
click at [66, 52] on input "SĐT Người Gửi *" at bounding box center [55, 52] width 46 height 8
type input "0349788584"
drag, startPoint x: 163, startPoint y: 75, endPoint x: 170, endPoint y: 78, distance: 7.6
click at [164, 75] on input "search" at bounding box center [176, 73] width 47 height 8
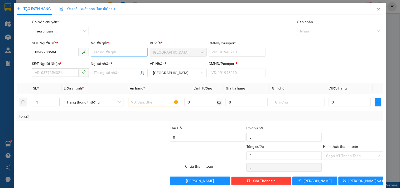
drag, startPoint x: 108, startPoint y: 58, endPoint x: 108, endPoint y: 55, distance: 3.2
click at [108, 57] on div "Người gửi * Tên người gửi" at bounding box center [119, 49] width 57 height 18
click at [108, 55] on input "Người gửi *" at bounding box center [119, 52] width 57 height 8
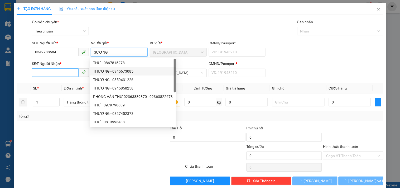
type input "SƯƠNG"
click at [58, 69] on input "SĐT Người Nhận *" at bounding box center [55, 72] width 46 height 8
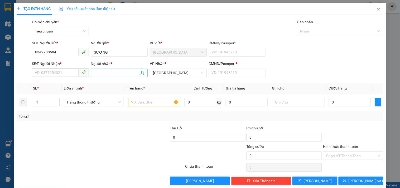
click at [103, 74] on input "Người nhận *" at bounding box center [116, 73] width 45 height 6
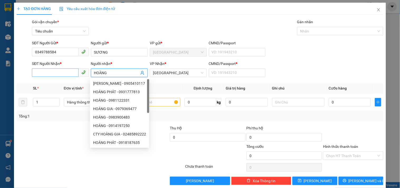
type input "HOÀNG"
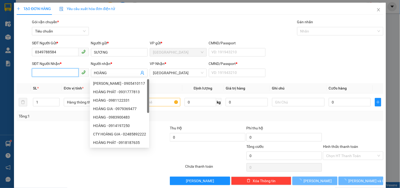
click at [60, 74] on input "SĐT Người Nhận *" at bounding box center [55, 72] width 46 height 8
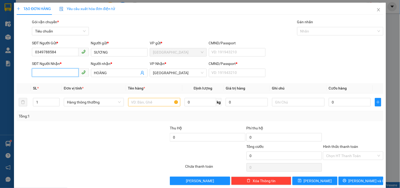
click at [58, 74] on input "SĐT Người Nhận *" at bounding box center [55, 72] width 46 height 8
type input "0914249256"
click at [219, 74] on input "CMND/Passport *" at bounding box center [237, 73] width 57 height 8
type input "1"
click at [138, 105] on input "text" at bounding box center [154, 102] width 52 height 8
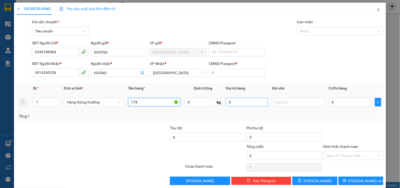
type input "1TX"
click at [231, 104] on input "0" at bounding box center [247, 102] width 42 height 8
type input "1.500.000"
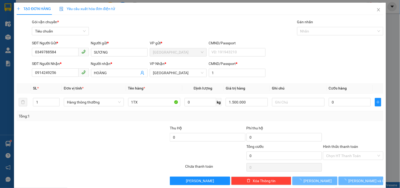
click at [289, 123] on div "Transit Pickup Surcharge Ids Transit Deliver Surcharge Ids Transit Deliver Surc…" at bounding box center [200, 102] width 367 height 166
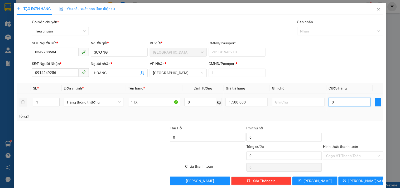
click at [338, 104] on input "0" at bounding box center [350, 102] width 42 height 8
type input "52"
type input "520"
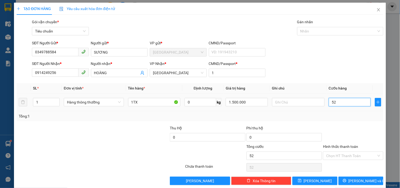
type input "520"
drag, startPoint x: 338, startPoint y: 105, endPoint x: 307, endPoint y: 111, distance: 31.7
click at [307, 111] on tr "1 Hàng thông thường 1TX 0 kg 1.500.000 520" at bounding box center [200, 102] width 367 height 18
type input "5"
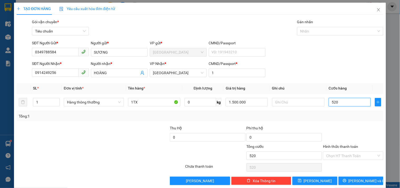
type input "5"
type input "50"
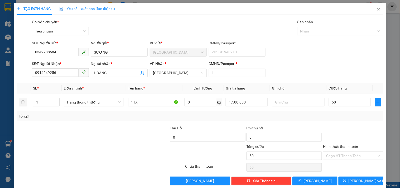
type input "50.000"
click at [316, 121] on div "Tổng: 1" at bounding box center [200, 116] width 367 height 10
click at [346, 155] on input "Hình thức thanh toán" at bounding box center [351, 156] width 50 height 8
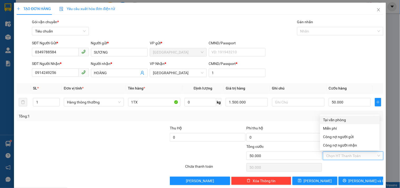
click at [338, 123] on div "Tại văn phòng" at bounding box center [350, 120] width 60 height 8
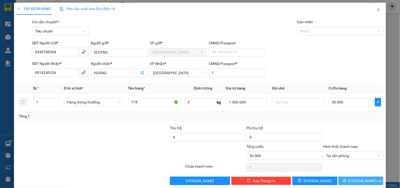
click at [356, 178] on span "[PERSON_NAME] và In" at bounding box center [367, 181] width 37 height 6
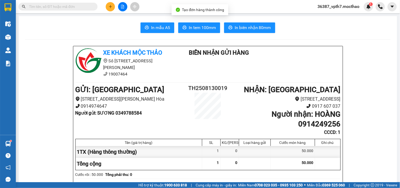
click at [245, 30] on span "In biên nhận 80mm" at bounding box center [253, 27] width 36 height 7
click at [197, 27] on span "In tem 100mm" at bounding box center [202, 27] width 27 height 7
click at [112, 7] on button at bounding box center [110, 6] width 9 height 9
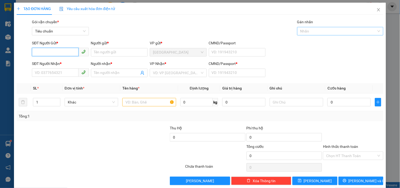
click at [326, 27] on div "Nhãn" at bounding box center [340, 31] width 86 height 8
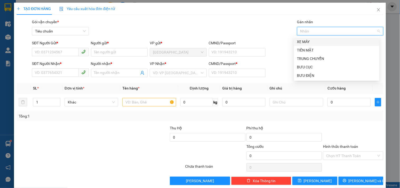
click at [307, 42] on div "XE MÁY" at bounding box center [336, 42] width 79 height 6
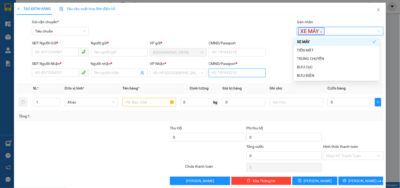
click at [224, 75] on input "CMND/Passport *" at bounding box center [237, 73] width 57 height 8
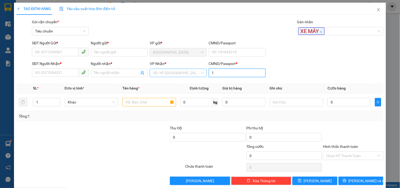
type input "1"
click at [181, 77] on input "search" at bounding box center [176, 73] width 47 height 8
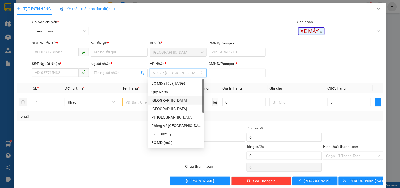
click at [157, 107] on div "[GEOGRAPHIC_DATA]" at bounding box center [176, 109] width 50 height 6
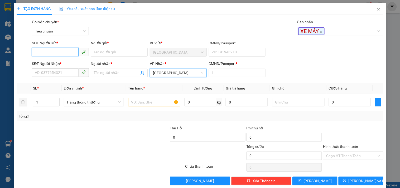
click at [58, 50] on input "SĐT Người Gửi *" at bounding box center [55, 52] width 46 height 8
type input "0766603701"
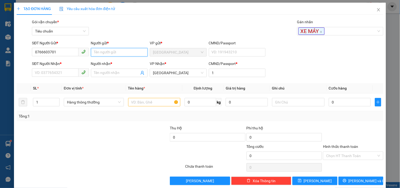
click at [109, 55] on input "Người gửi *" at bounding box center [119, 52] width 57 height 8
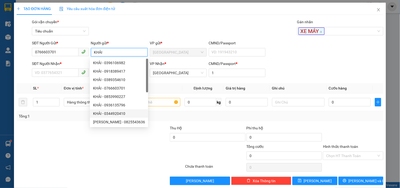
type input "KHẢI"
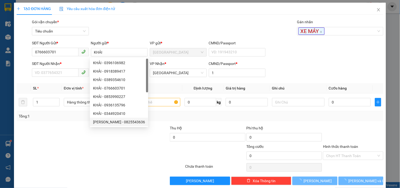
click at [80, 133] on div at bounding box center [54, 134] width 77 height 18
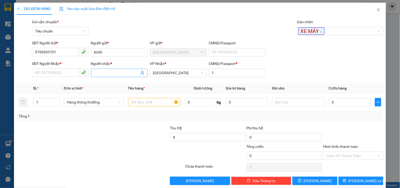
click at [116, 74] on input "Người nhận *" at bounding box center [116, 73] width 45 height 6
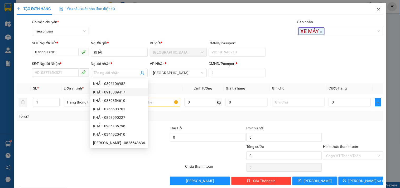
click at [372, 8] on span "Close" at bounding box center [378, 10] width 15 height 15
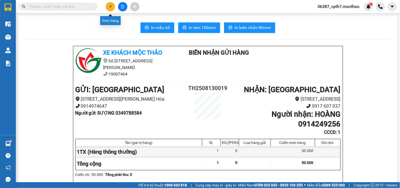
click at [113, 4] on button at bounding box center [110, 6] width 9 height 9
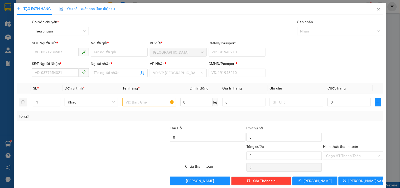
click at [54, 46] on div "SĐT Người Gửi *" at bounding box center [60, 44] width 57 height 8
click at [59, 56] on input "SĐT Người Gửi *" at bounding box center [55, 52] width 46 height 8
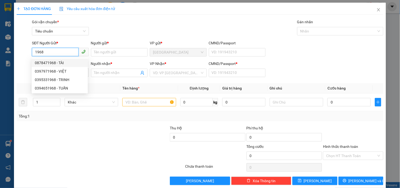
drag, startPoint x: 44, startPoint y: 54, endPoint x: 14, endPoint y: 52, distance: 29.8
click at [15, 53] on div "TẠO ĐƠN HÀNG Yêu cầu xuất hóa đơn điện tử Transit Pickup Surcharge Ids Transit …" at bounding box center [200, 96] width 372 height 186
drag, startPoint x: 46, startPoint y: 52, endPoint x: 0, endPoint y: 46, distance: 46.9
click at [0, 48] on div "TẠO ĐƠN HÀNG Yêu cầu xuất hóa đơn điện tử Transit Pickup Surcharge Ids Transit …" at bounding box center [200, 94] width 400 height 188
click at [64, 68] on div "0397971968 - VIỆT" at bounding box center [60, 71] width 56 height 8
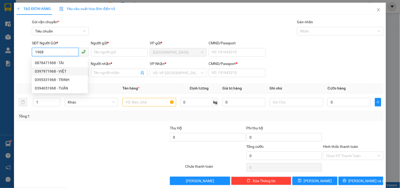
type input "0397971968"
type input "VIỆT"
type input "0852062994"
type input "SƠN"
type input "1"
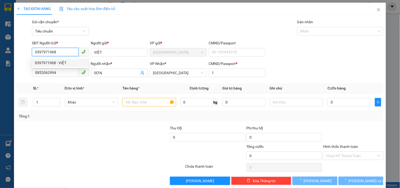
type input "60.000"
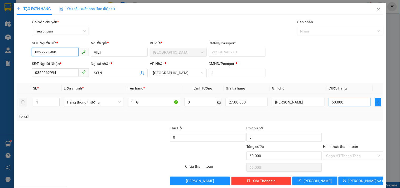
type input "0397971968"
click at [339, 105] on input "60.000" at bounding box center [350, 102] width 42 height 8
type input "7"
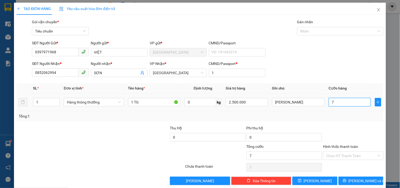
type input "70"
click at [338, 119] on div "Tổng: 1" at bounding box center [200, 116] width 363 height 6
type input "70.000"
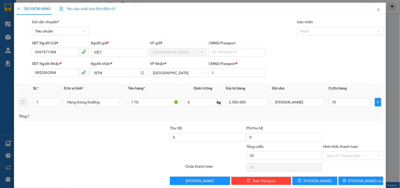
type input "70.000"
click at [369, 178] on button "[PERSON_NAME] và In" at bounding box center [361, 180] width 45 height 8
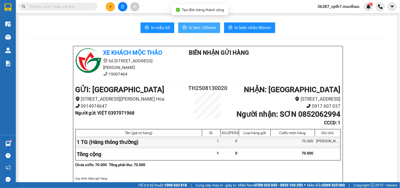
click at [189, 30] on span "In tem 100mm" at bounding box center [202, 27] width 27 height 7
click at [56, 8] on input "text" at bounding box center [60, 7] width 62 height 6
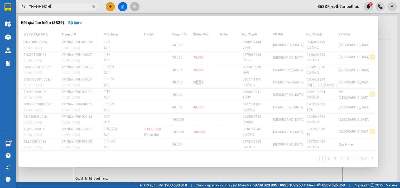
type input "THÀNH NGHĨA"
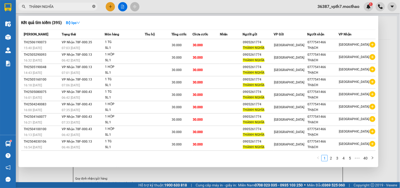
click at [94, 5] on icon "close-circle" at bounding box center [93, 6] width 3 height 3
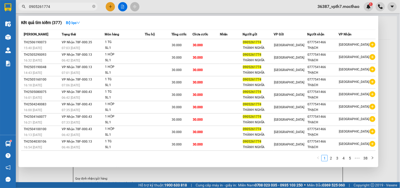
type input "0905261774"
click at [95, 6] on span "0905261774" at bounding box center [57, 7] width 79 height 8
click at [95, 6] on icon "close-circle" at bounding box center [93, 6] width 3 height 3
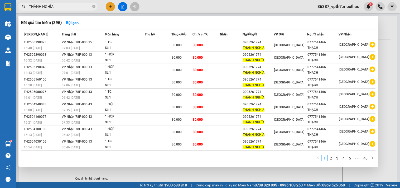
type input "THÀNH NGHĨA"
click at [217, 178] on div at bounding box center [200, 94] width 400 height 188
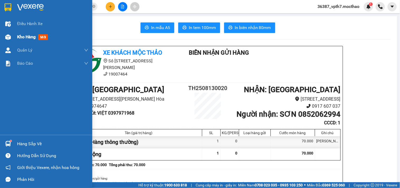
click at [40, 39] on span "mới" at bounding box center [43, 37] width 10 height 6
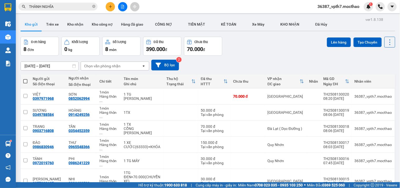
click at [125, 7] on button at bounding box center [122, 6] width 9 height 9
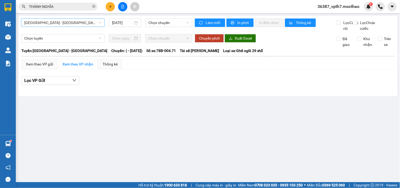
click at [59, 20] on span "[GEOGRAPHIC_DATA] - [GEOGRAPHIC_DATA]" at bounding box center [62, 23] width 77 height 8
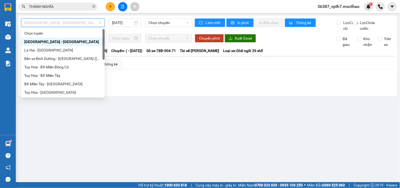
type input "Q"
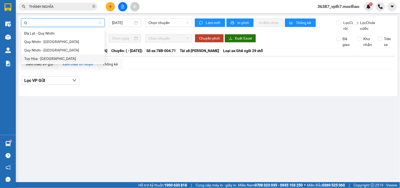
click at [50, 59] on div "Tuy Hòa - [GEOGRAPHIC_DATA]" at bounding box center [62, 59] width 77 height 6
type input "[DATE]"
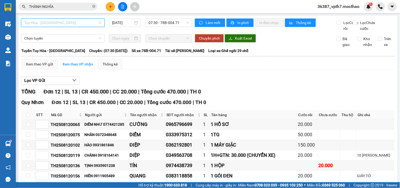
click at [77, 24] on span "Tuy Hòa - [GEOGRAPHIC_DATA]" at bounding box center [62, 23] width 77 height 8
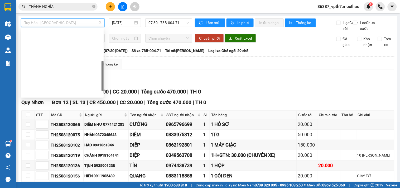
type input "D"
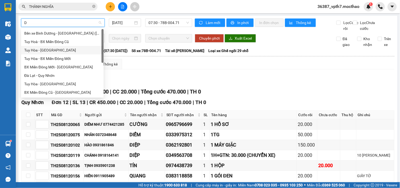
click at [50, 51] on div "Tuy Hòa - [GEOGRAPHIC_DATA]" at bounding box center [62, 50] width 76 height 6
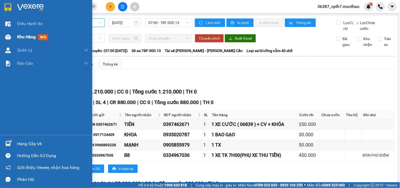
click at [45, 39] on span "mới" at bounding box center [43, 37] width 10 height 6
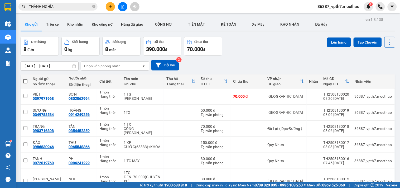
click at [124, 6] on icon "file-add" at bounding box center [123, 7] width 4 height 4
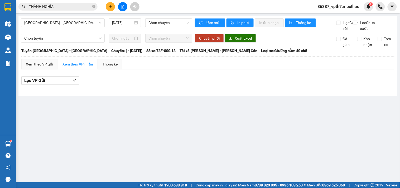
click at [236, 131] on main "Sài Gòn - Tuy Hòa 13/08/2025 Chọn chuyến Làm mới In phơi In đơn chọn Thống kê L…" at bounding box center [200, 91] width 400 height 182
click at [77, 24] on span "[GEOGRAPHIC_DATA] - [GEOGRAPHIC_DATA]" at bounding box center [62, 23] width 77 height 8
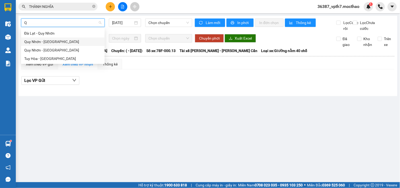
click at [45, 40] on div "Quy Nhơn - [GEOGRAPHIC_DATA]" at bounding box center [62, 42] width 77 height 6
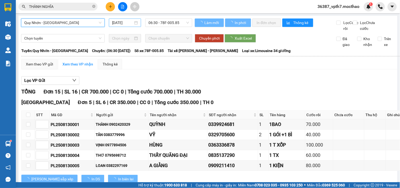
click at [122, 24] on input "[DATE]" at bounding box center [122, 23] width 21 height 6
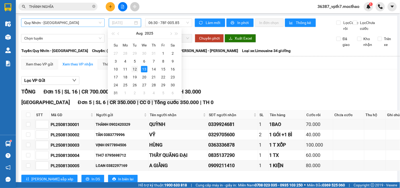
click at [137, 66] on div "12" at bounding box center [135, 69] width 6 height 6
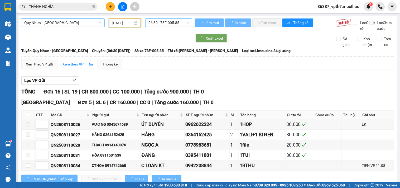
click at [169, 19] on span "06:30 - 78F-005.85" at bounding box center [169, 23] width 41 height 8
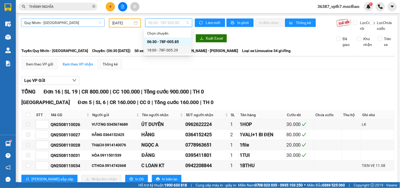
click at [175, 50] on div "18:00 - 78F-005.29" at bounding box center [167, 50] width 41 height 6
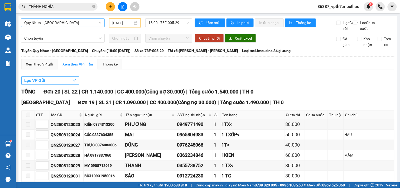
click at [57, 85] on button "Lọc VP Gửi" at bounding box center [50, 80] width 58 height 8
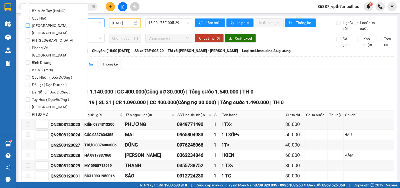
click at [26, 26] on input "[GEOGRAPHIC_DATA]" at bounding box center [28, 25] width 4 height 4
click at [34, 133] on span "[GEOGRAPHIC_DATA]" at bounding box center [50, 136] width 40 height 7
click at [30, 134] on input "[GEOGRAPHIC_DATA]" at bounding box center [28, 136] width 4 height 4
click at [27, 134] on input "[GEOGRAPHIC_DATA]" at bounding box center [28, 136] width 4 height 4
click at [30, 141] on span "Lọc" at bounding box center [33, 144] width 6 height 6
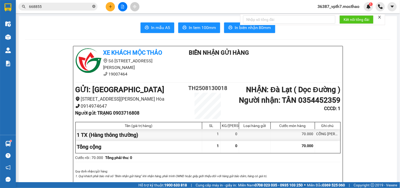
click at [94, 6] on icon "close-circle" at bounding box center [93, 6] width 3 height 3
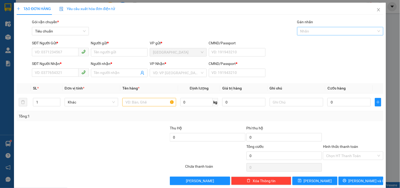
click at [302, 32] on div at bounding box center [338, 31] width 78 height 6
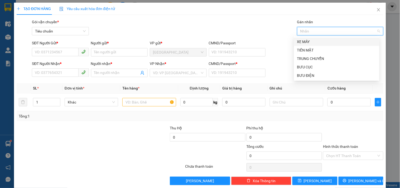
click at [304, 41] on div "XE MÁY" at bounding box center [336, 42] width 79 height 6
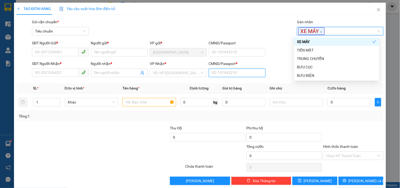
click at [215, 72] on input "CMND/Passport *" at bounding box center [237, 73] width 57 height 8
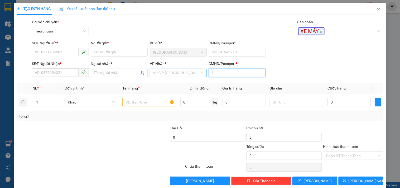
type input "1"
click at [193, 73] on input "search" at bounding box center [176, 73] width 47 height 8
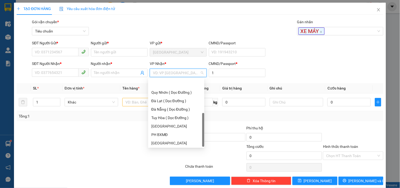
scroll to position [76, 0]
click at [159, 140] on div "[GEOGRAPHIC_DATA]" at bounding box center [176, 143] width 50 height 6
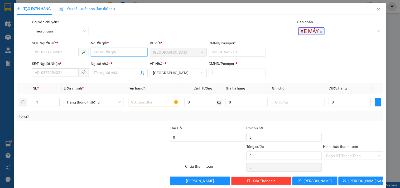
click at [114, 53] on input "Người gửi *" at bounding box center [119, 52] width 57 height 8
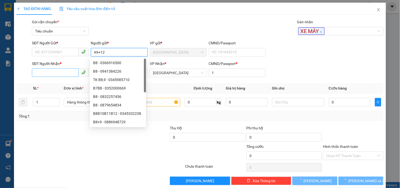
type input "A9+12"
click at [64, 69] on input "SĐT Người Nhận *" at bounding box center [55, 72] width 46 height 8
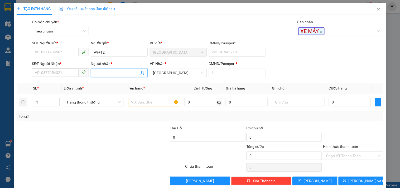
click at [94, 73] on input "Người nhận *" at bounding box center [116, 73] width 45 height 6
type input "A9+12"
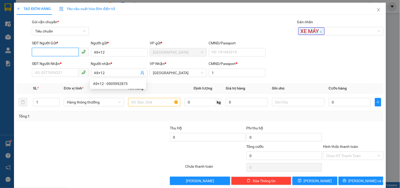
click at [54, 52] on input "SĐT Người Gửi *" at bounding box center [55, 52] width 46 height 8
click at [74, 51] on input "0879514673" at bounding box center [55, 52] width 46 height 8
type input "0879514673"
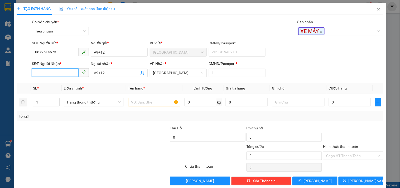
click at [69, 70] on input "SĐT Người Nhận *" at bounding box center [55, 72] width 46 height 8
paste input "0879514673"
type input "0879514673"
click at [136, 98] on div at bounding box center [154, 102] width 52 height 11
click at [134, 101] on input "text" at bounding box center [154, 102] width 52 height 8
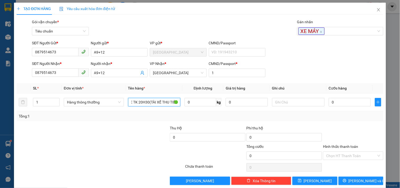
scroll to position [0, 7]
type input "1 XE TK 20H30(TÀI XẾ THU TIỀN)"
click at [281, 101] on input "text" at bounding box center [298, 102] width 52 height 8
type input "D"
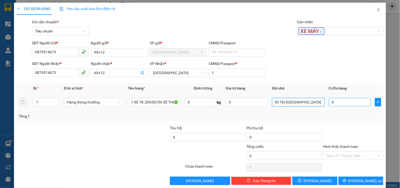
type input "ĐI TẠI [GEOGRAPHIC_DATA]"
click at [329, 104] on input "0" at bounding box center [350, 102] width 42 height 8
type input "2"
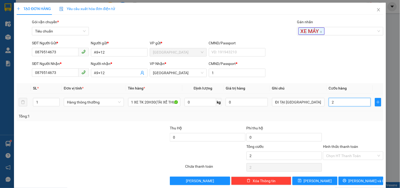
type input "25"
type input "250"
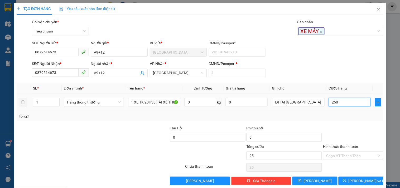
type input "250"
type input "250.000"
click at [334, 113] on div "Tổng: 1" at bounding box center [200, 116] width 363 height 6
click at [349, 155] on input "Hình thức thanh toán" at bounding box center [351, 156] width 50 height 8
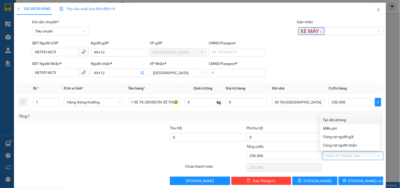
click at [343, 117] on div "Tại văn phòng" at bounding box center [349, 120] width 53 height 6
type input "0"
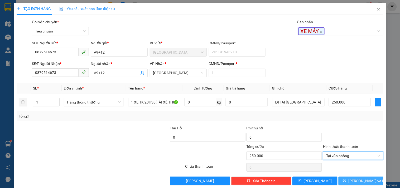
click at [346, 181] on button "[PERSON_NAME] và In" at bounding box center [361, 180] width 45 height 8
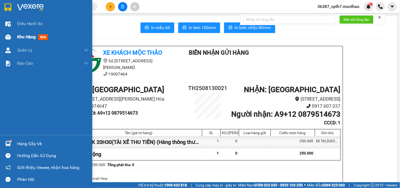
click at [41, 38] on span "mới" at bounding box center [43, 37] width 10 height 6
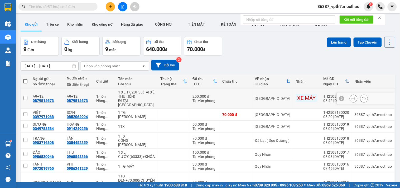
click at [26, 96] on input "checkbox" at bounding box center [25, 98] width 4 height 4
checkbox input "true"
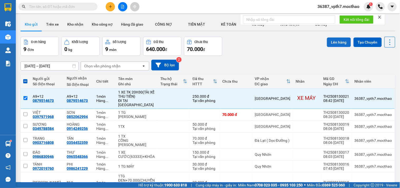
click at [334, 42] on button "Lên hàng" at bounding box center [339, 41] width 24 height 9
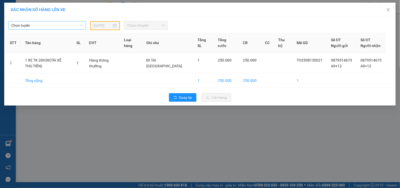
click at [59, 25] on span "Chọn tuyến" at bounding box center [46, 25] width 71 height 8
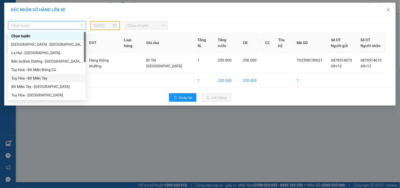
type input "Q"
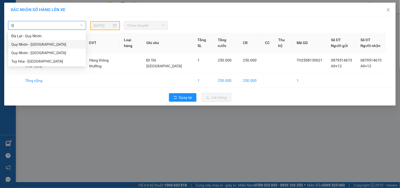
click at [30, 45] on div "Quy Nhơn - [GEOGRAPHIC_DATA]" at bounding box center [46, 44] width 71 height 6
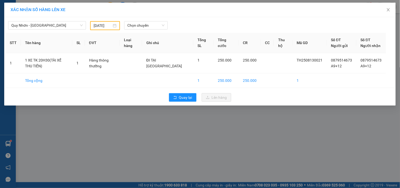
drag, startPoint x: 96, startPoint y: 22, endPoint x: 111, endPoint y: 27, distance: 16.5
click at [96, 22] on div "[DATE]" at bounding box center [105, 25] width 30 height 9
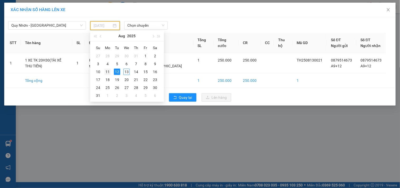
click at [109, 71] on div "11" at bounding box center [107, 72] width 6 height 6
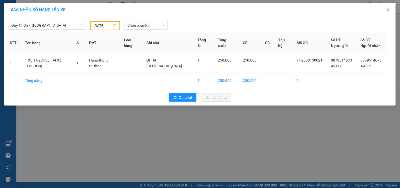
click at [106, 29] on div "[DATE]" at bounding box center [105, 25] width 30 height 9
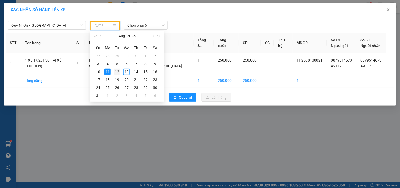
click at [116, 71] on div "12" at bounding box center [117, 72] width 6 height 6
type input "[DATE]"
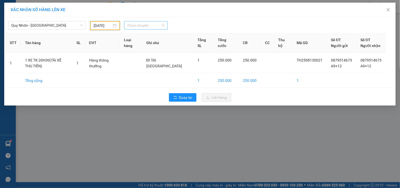
click at [144, 27] on span "Chọn chuyến" at bounding box center [145, 25] width 37 height 8
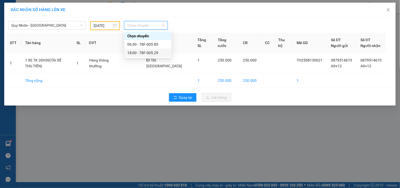
click at [153, 54] on div "18:00 - 78F-005.29" at bounding box center [147, 53] width 41 height 6
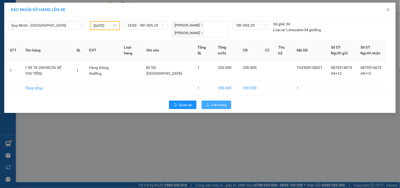
click at [215, 102] on span "Lên hàng" at bounding box center [219, 105] width 15 height 6
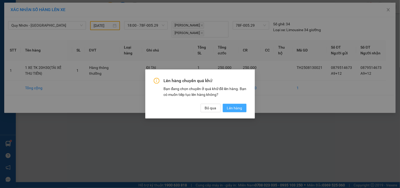
click at [238, 107] on span "Lên hàng" at bounding box center [234, 108] width 15 height 6
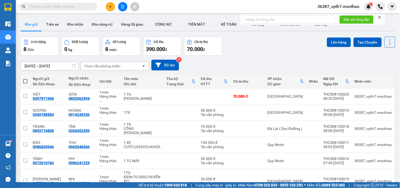
click at [110, 65] on div "Chọn văn phòng nhận" at bounding box center [102, 65] width 36 height 5
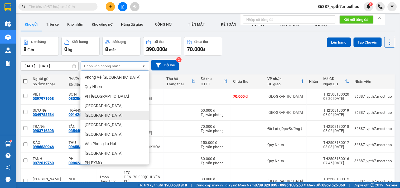
click at [97, 114] on div "[GEOGRAPHIC_DATA]" at bounding box center [114, 115] width 69 height 9
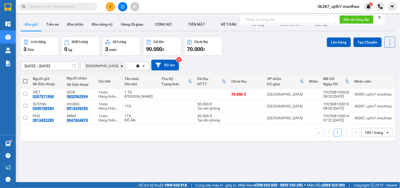
click at [27, 82] on th at bounding box center [25, 81] width 9 height 14
click at [25, 81] on span at bounding box center [25, 81] width 4 height 4
click at [25, 79] on input "checkbox" at bounding box center [25, 79] width 0 height 0
checkbox input "true"
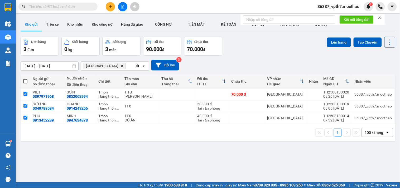
checkbox input "true"
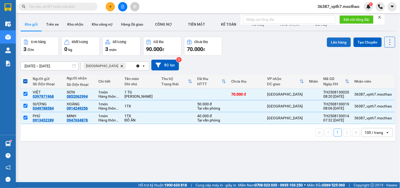
click at [331, 40] on button "Lên hàng" at bounding box center [339, 41] width 24 height 9
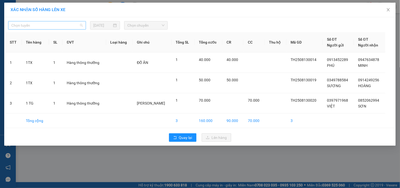
click at [53, 27] on span "Chọn tuyến" at bounding box center [46, 25] width 71 height 8
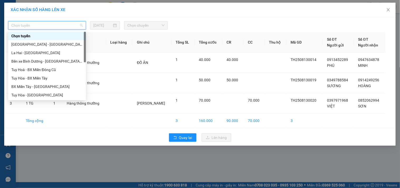
type input "Q"
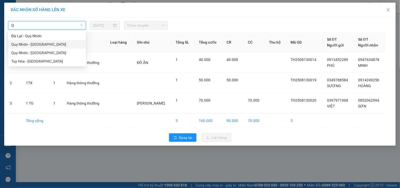
click at [39, 46] on div "Quy Nhơn - [GEOGRAPHIC_DATA]" at bounding box center [46, 44] width 71 height 6
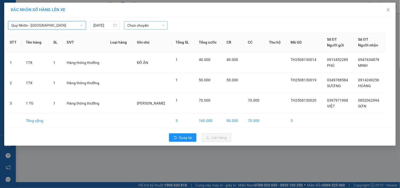
click at [132, 25] on span "Chọn chuyến" at bounding box center [145, 25] width 37 height 8
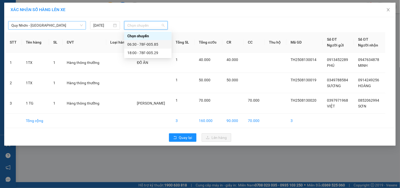
click at [145, 46] on div "06:30 - 78F-005.85" at bounding box center [147, 44] width 41 height 6
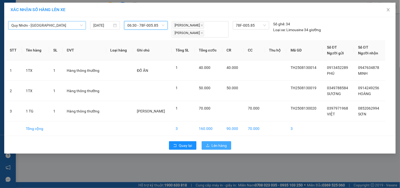
click at [212, 143] on span "Lên hàng" at bounding box center [219, 145] width 15 height 6
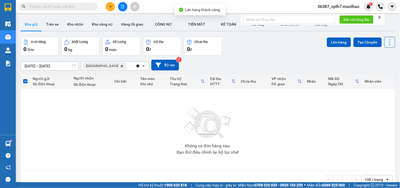
click at [136, 63] on div "Clear all open" at bounding box center [142, 66] width 13 height 8
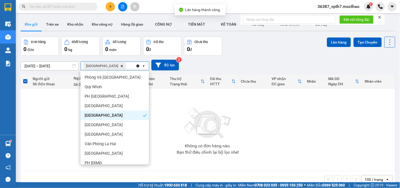
click at [136, 65] on icon "Clear all" at bounding box center [138, 66] width 4 height 4
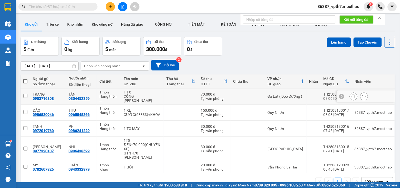
click at [26, 96] on input "checkbox" at bounding box center [25, 96] width 4 height 4
checkbox input "true"
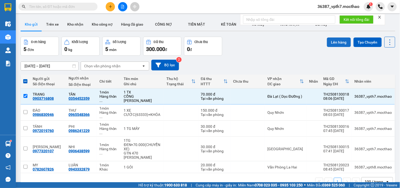
click at [333, 43] on button "Lên hàng" at bounding box center [339, 41] width 24 height 9
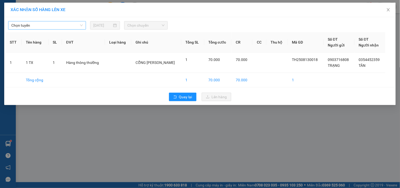
click at [73, 27] on span "Chọn tuyến" at bounding box center [46, 25] width 71 height 8
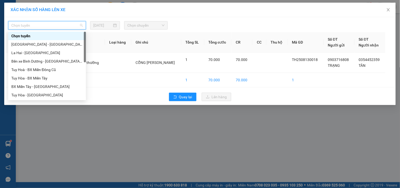
type input "Q"
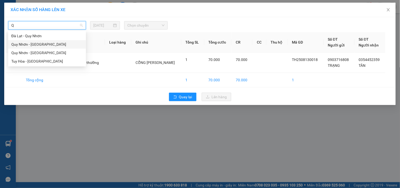
click at [34, 41] on div "Quy Nhơn - [GEOGRAPHIC_DATA]" at bounding box center [47, 44] width 78 height 8
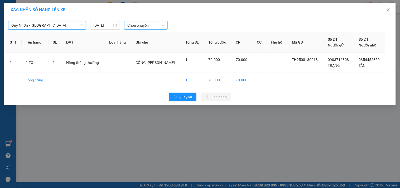
click at [134, 26] on span "Chọn chuyến" at bounding box center [145, 25] width 37 height 8
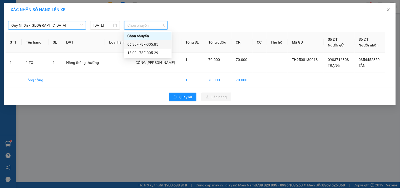
click at [155, 44] on div "06:30 - 78F-005.85" at bounding box center [147, 44] width 41 height 6
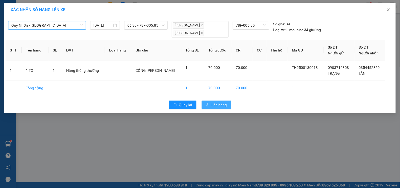
click at [219, 103] on span "Lên hàng" at bounding box center [219, 105] width 15 height 6
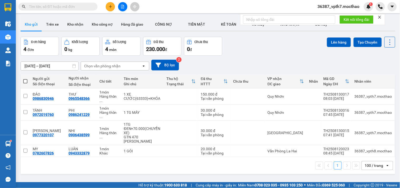
click at [252, 170] on div "ver 1.8.138 Kho gửi Trên xe Kho nhận Kho công nợ Hàng đã giao CÔNG NỢ TIỀN MĂ…" at bounding box center [207, 110] width 379 height 188
click at [250, 54] on div "Đơn hàng 4 đơn Khối lượng 0 kg Số lượng 4 món Đã thu 230.000 đ Chưa thu 0 đ Lên…" at bounding box center [208, 46] width 375 height 19
click at [123, 7] on icon "file-add" at bounding box center [123, 7] width 4 height 4
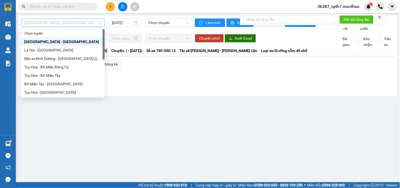
click at [65, 25] on span "[GEOGRAPHIC_DATA] - [GEOGRAPHIC_DATA]" at bounding box center [62, 23] width 77 height 8
type input "Q"
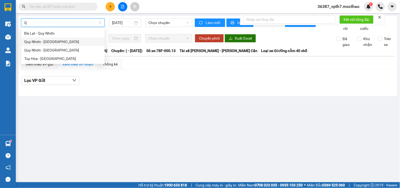
click at [54, 41] on div "Quy Nhơn - [GEOGRAPHIC_DATA]" at bounding box center [62, 42] width 77 height 6
type input "[DATE]"
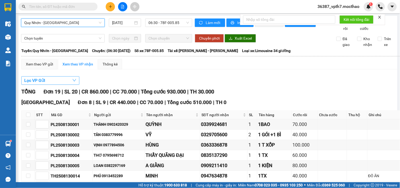
click at [74, 82] on icon "down" at bounding box center [74, 80] width 4 height 4
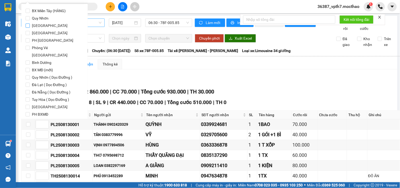
click at [28, 26] on input "[GEOGRAPHIC_DATA]" at bounding box center [28, 25] width 4 height 4
checkbox input "true"
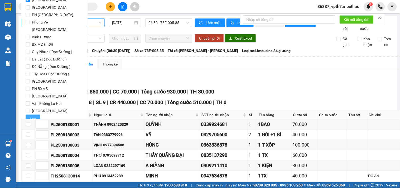
click at [35, 116] on span "Lọc" at bounding box center [33, 119] width 6 height 6
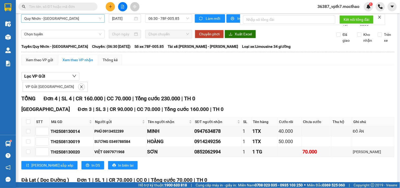
scroll to position [0, 0]
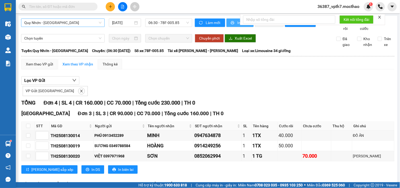
click at [235, 26] on button "In phơi" at bounding box center [240, 22] width 27 height 8
click at [334, 106] on div "TỔNG Đơn 4 | SL 4 | CR 160.000 | CC 70.000 | Tổng cước 230.000 | TH 0" at bounding box center [207, 103] width 373 height 8
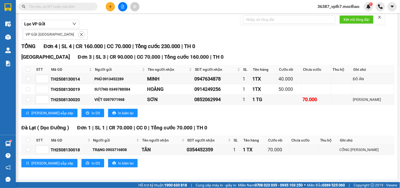
scroll to position [63, 0]
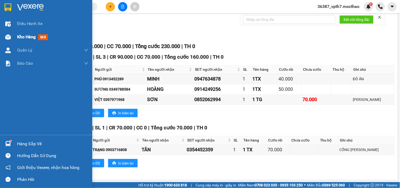
click at [46, 40] on span "mới" at bounding box center [43, 37] width 10 height 6
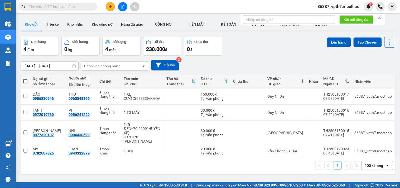
click at [124, 6] on icon "file-add" at bounding box center [123, 7] width 4 height 4
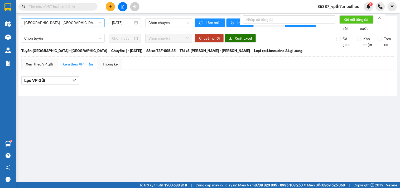
click at [80, 22] on span "[GEOGRAPHIC_DATA] - [GEOGRAPHIC_DATA]" at bounding box center [62, 23] width 77 height 8
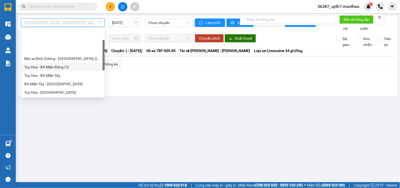
scroll to position [59, 0]
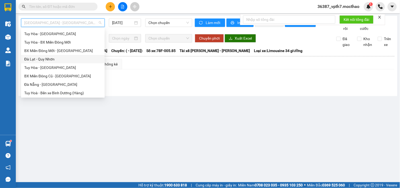
type input "Q"
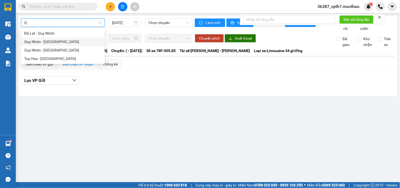
click at [44, 42] on div "Quy Nhơn - [GEOGRAPHIC_DATA]" at bounding box center [62, 42] width 77 height 6
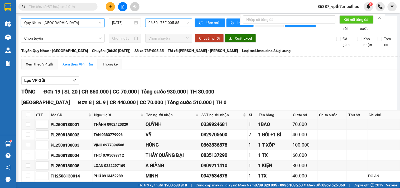
click at [168, 21] on span "06:30 - 78F-005.85" at bounding box center [169, 23] width 41 height 8
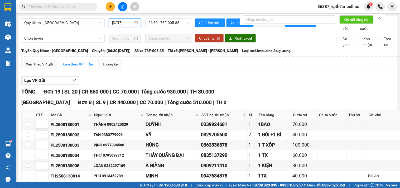
click at [127, 24] on input "[DATE]" at bounding box center [122, 23] width 21 height 6
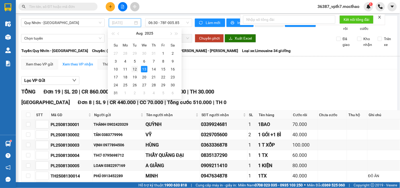
click at [134, 69] on div "12" at bounding box center [135, 69] width 6 height 6
type input "[DATE]"
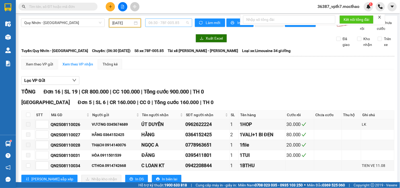
click at [170, 25] on span "06:30 - 78F-005.85" at bounding box center [169, 23] width 41 height 8
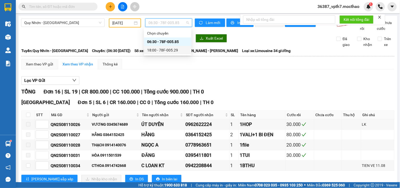
click at [175, 51] on div "18:00 - 78F-005.29" at bounding box center [167, 50] width 41 height 6
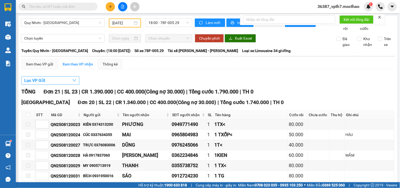
click at [46, 84] on button "Lọc VP Gửi" at bounding box center [50, 80] width 58 height 8
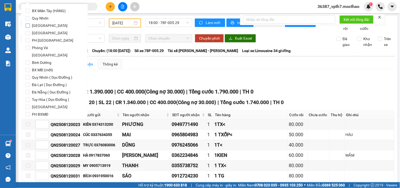
click at [28, 28] on input "[GEOGRAPHIC_DATA]" at bounding box center [28, 25] width 4 height 4
checkbox input "true"
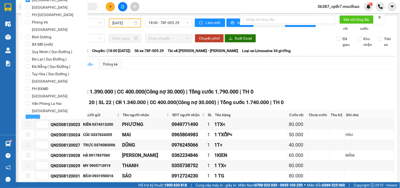
click at [29, 114] on button "Lọc" at bounding box center [33, 118] width 15 height 8
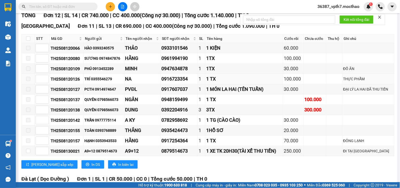
scroll to position [28, 0]
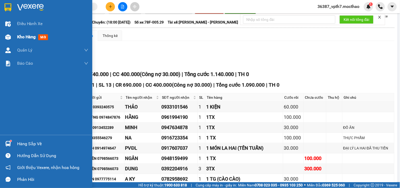
click at [29, 37] on span "Kho hàng" at bounding box center [26, 36] width 18 height 5
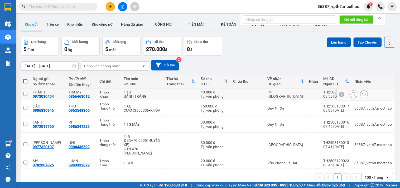
click at [352, 94] on button at bounding box center [353, 94] width 7 height 9
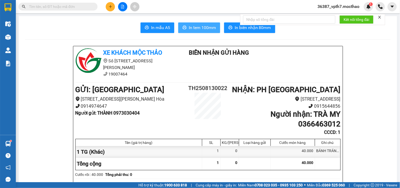
click at [205, 31] on span "In tem 100mm" at bounding box center [202, 27] width 27 height 7
click at [238, 27] on span "In biên nhận 80mm" at bounding box center [253, 27] width 36 height 7
click at [58, 4] on input "text" at bounding box center [60, 7] width 62 height 6
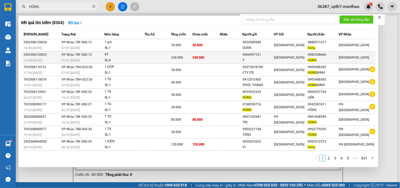
type input "HÙNG"
click at [342, 58] on tr "ĐN2508120023 15:58 [DATE] VP Nhận 78F-000.13 07:01 [DATE] 8T SL: 8 240.000 240.…" at bounding box center [198, 57] width 355 height 12
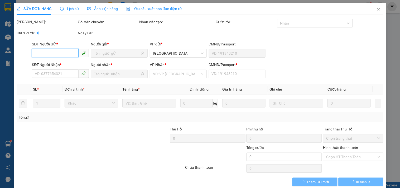
type input "0906997121"
type input "Ý"
type input "0982548666"
type input "HÙNG"
type input "0"
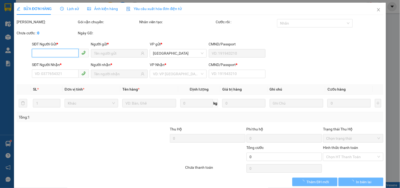
type input "240.000"
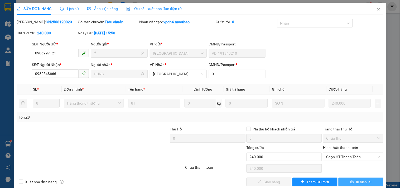
click at [346, 181] on button "In biên lai" at bounding box center [361, 182] width 45 height 8
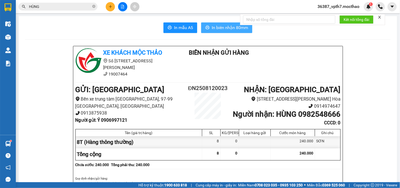
click at [215, 25] on span "In biên nhận 80mm" at bounding box center [230, 27] width 36 height 7
click at [109, 3] on button at bounding box center [110, 6] width 9 height 9
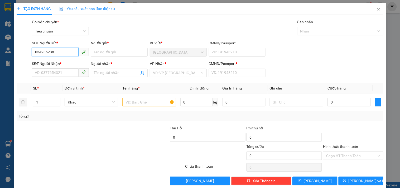
type input "0342362388"
click at [55, 62] on div "0342362388 - TRÂM XN 5.1" at bounding box center [60, 63] width 50 height 6
type input "TRÂM XN 5.1"
type input "0903554314"
type input "NGUYỆT"
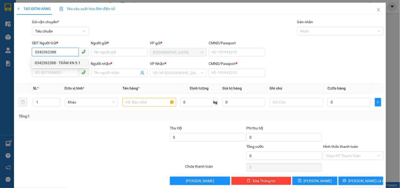
type input "1"
type input "20.000"
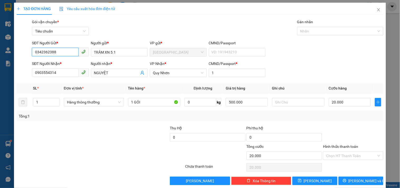
type input "0342362388"
click at [70, 73] on input "0903554314" at bounding box center [55, 72] width 46 height 8
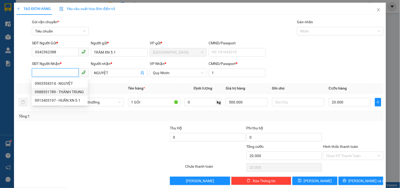
click at [65, 89] on div "0988531789 - THÀNH TRUNG" at bounding box center [60, 92] width 50 height 6
type input "0988531789"
type input "THÀNH TRUNG"
type input "30.000"
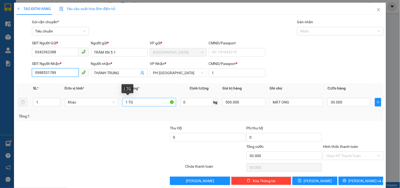
type input "0988531789"
drag, startPoint x: 128, startPoint y: 104, endPoint x: 145, endPoint y: 103, distance: 16.1
click at [145, 103] on input "1 TG" at bounding box center [149, 102] width 54 height 8
type input "1 GÓI"
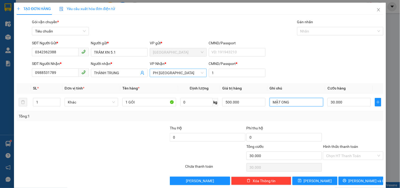
type input "0"
type input "CÀ PHÊ"
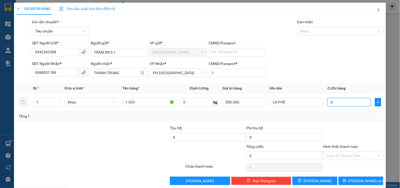
type input "3"
type input "30"
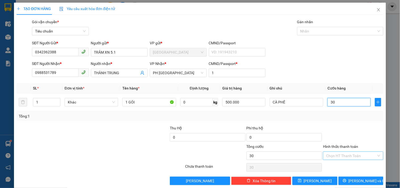
type input "30"
type input "30.000"
click at [339, 157] on input "Hình thức thanh toán" at bounding box center [351, 156] width 50 height 8
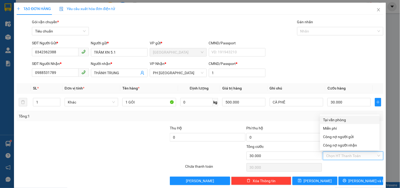
click at [341, 117] on div "Tại văn phòng" at bounding box center [349, 120] width 53 height 6
type input "0"
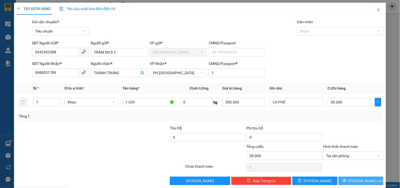
click at [363, 180] on span "[PERSON_NAME] và In" at bounding box center [367, 181] width 37 height 6
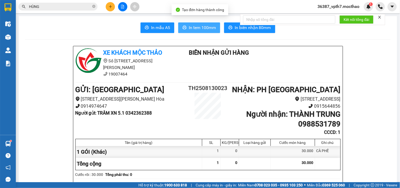
click at [196, 27] on span "In tem 100mm" at bounding box center [202, 27] width 27 height 7
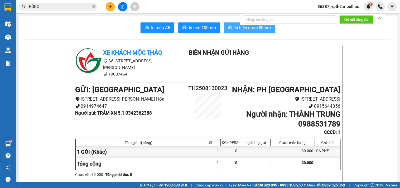
click at [243, 28] on span "In biên nhận 80mm" at bounding box center [253, 27] width 36 height 7
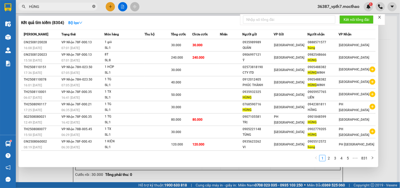
click at [94, 6] on icon "close-circle" at bounding box center [93, 6] width 3 height 3
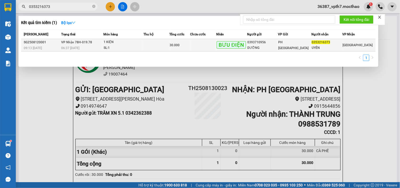
type input "0353216373"
click at [132, 44] on div "1 KIỆN" at bounding box center [124, 42] width 40 height 6
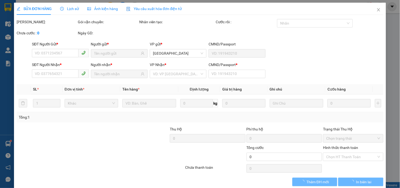
type input "0393710956"
type input "DƯỠNG"
type input "0353216373"
type input "UYÊN"
type input "1"
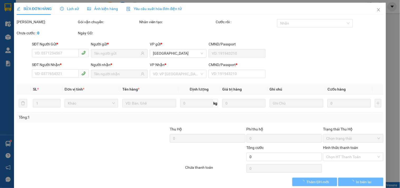
type input "30.000"
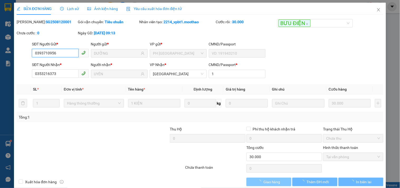
checkbox input "true"
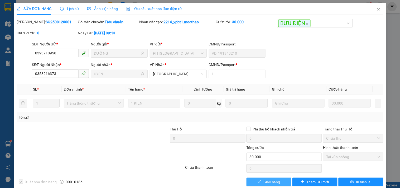
click at [266, 181] on span "Giao hàng" at bounding box center [272, 182] width 17 height 6
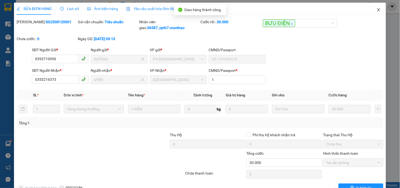
click at [377, 11] on icon "close" at bounding box center [379, 10] width 4 height 4
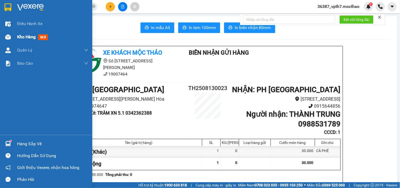
click at [21, 37] on span "Kho hàng" at bounding box center [26, 36] width 18 height 5
drag, startPoint x: 21, startPoint y: 37, endPoint x: 400, endPoint y: 83, distance: 381.3
click at [22, 37] on span "Kho hàng" at bounding box center [26, 36] width 18 height 5
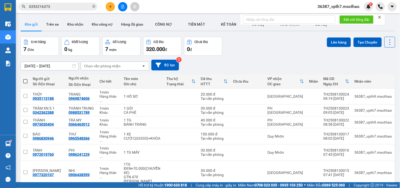
click at [378, 18] on form "Kết nối tổng đài" at bounding box center [312, 19] width 145 height 11
click at [382, 16] on icon "close" at bounding box center [380, 17] width 4 height 4
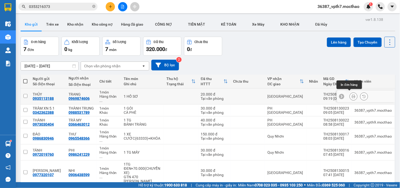
click at [352, 94] on button at bounding box center [353, 96] width 7 height 9
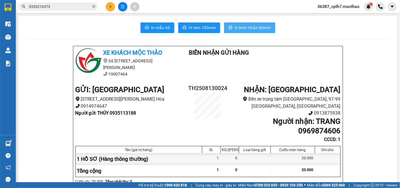
click at [263, 29] on span "In biên nhận 80mm" at bounding box center [253, 27] width 36 height 7
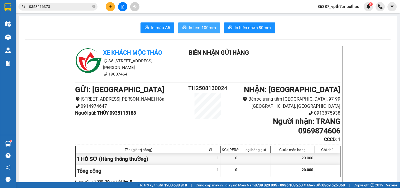
click at [194, 26] on span "In tem 100mm" at bounding box center [202, 27] width 27 height 7
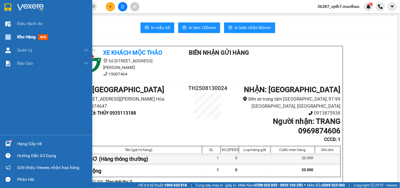
click at [17, 34] on div "Kho hàng mới" at bounding box center [46, 36] width 92 height 13
click at [17, 34] on span "Kho hàng" at bounding box center [26, 36] width 18 height 5
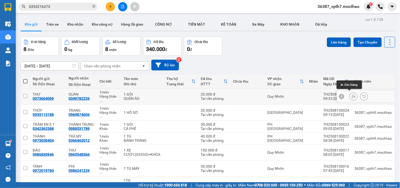
click at [352, 94] on icon at bounding box center [354, 96] width 4 height 4
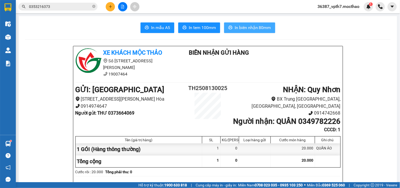
click at [261, 28] on span "In biên nhận 80mm" at bounding box center [253, 27] width 36 height 7
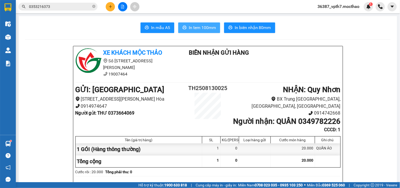
click at [215, 24] on button "In tem 100mm" at bounding box center [199, 27] width 42 height 11
